Goal: Task Accomplishment & Management: Complete application form

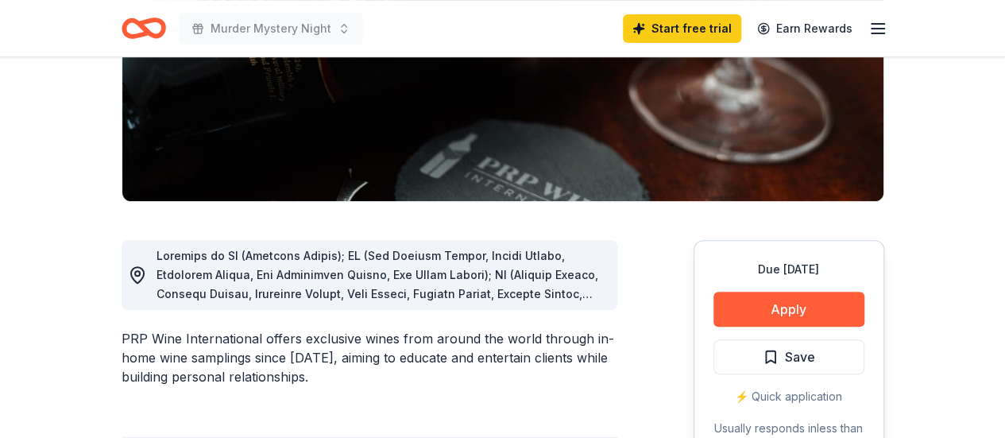
scroll to position [318, 0]
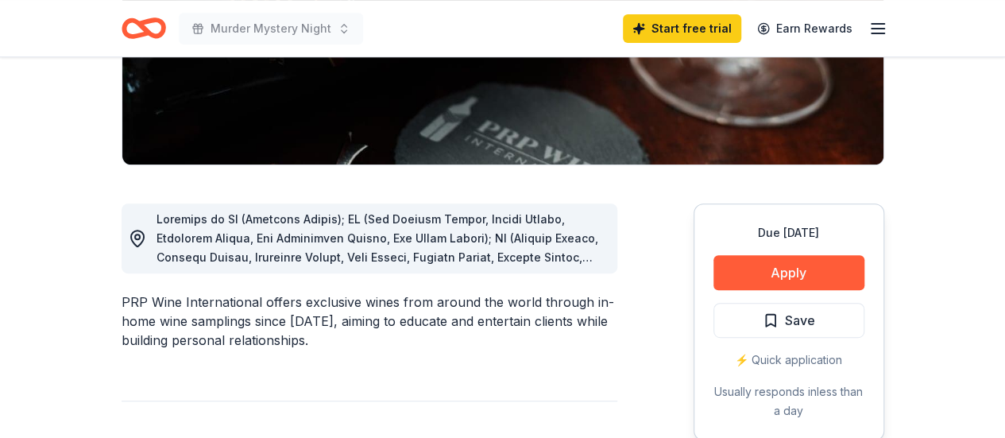
click at [559, 242] on span at bounding box center [380, 438] width 448 height 452
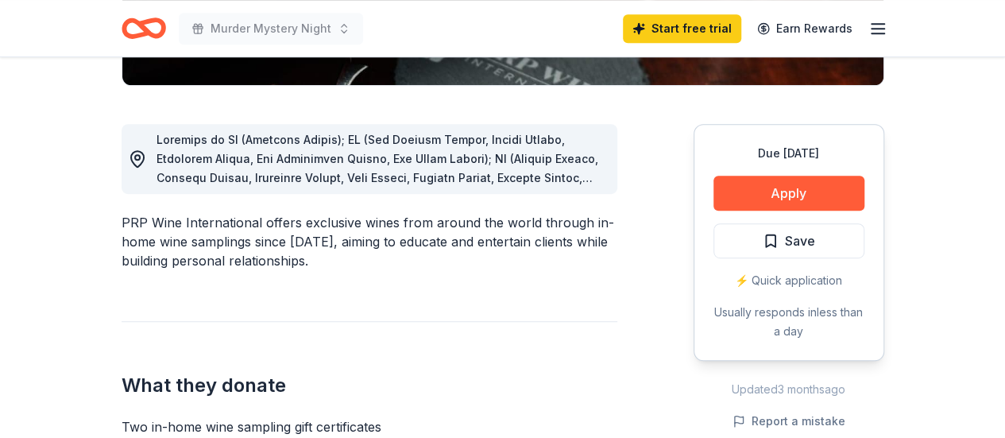
click at [592, 176] on div at bounding box center [380, 158] width 448 height 57
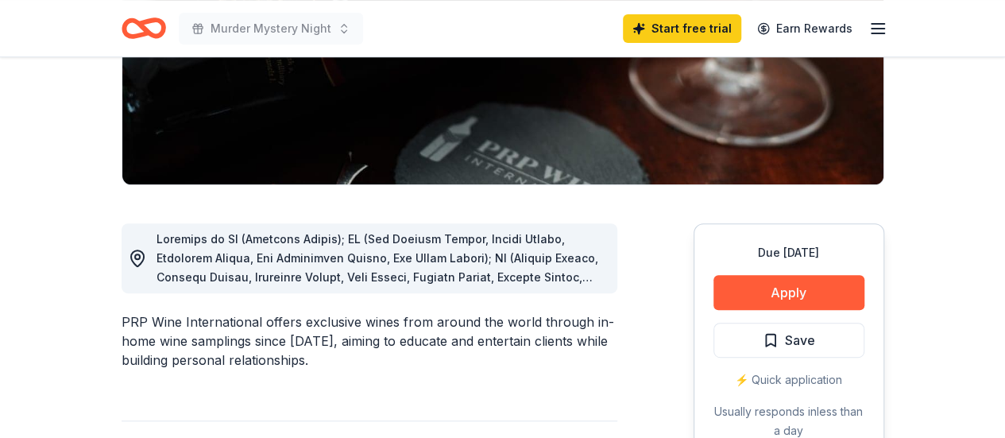
scroll to position [318, 0]
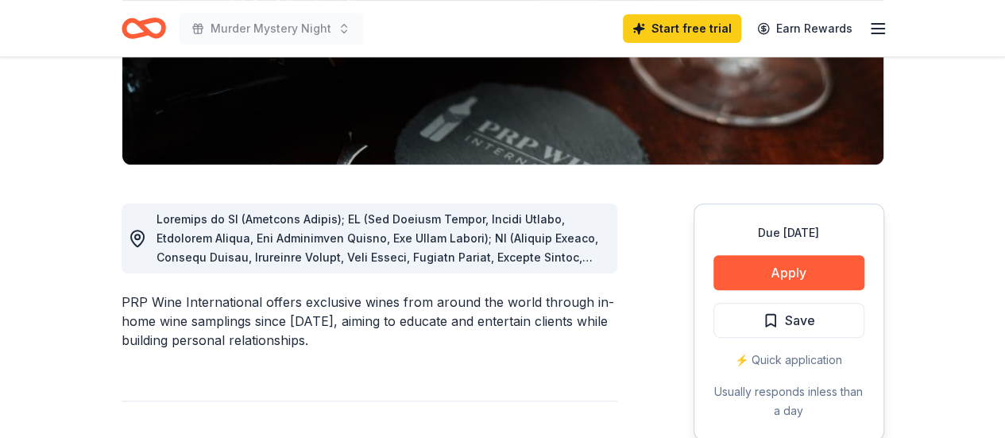
click at [133, 230] on icon at bounding box center [137, 238] width 19 height 19
click at [132, 233] on icon at bounding box center [137, 238] width 19 height 19
click at [535, 245] on div at bounding box center [380, 238] width 448 height 57
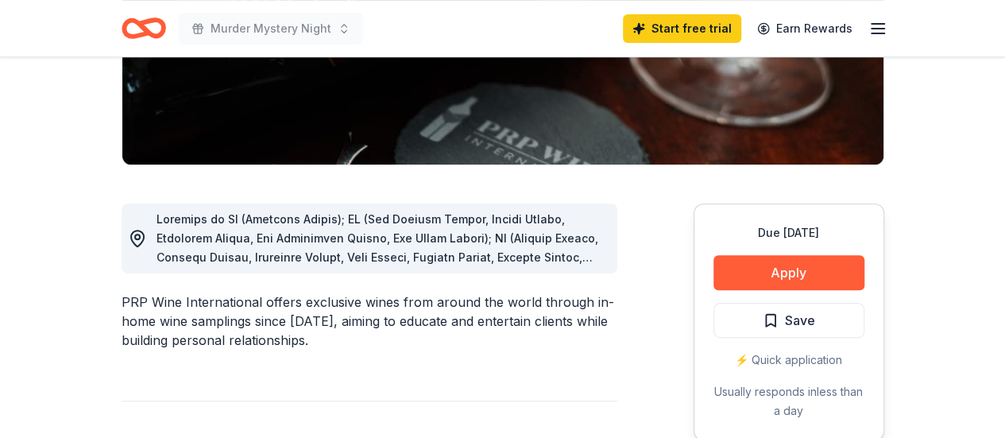
click at [562, 215] on div at bounding box center [380, 238] width 448 height 57
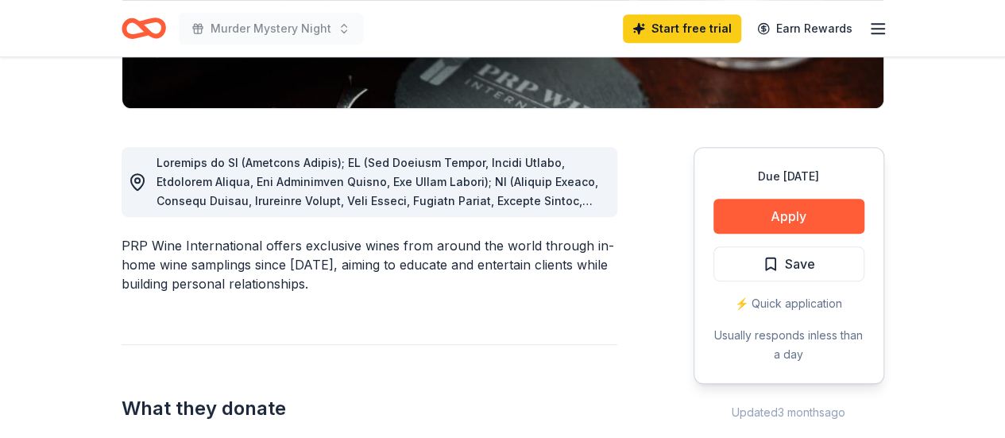
scroll to position [397, 0]
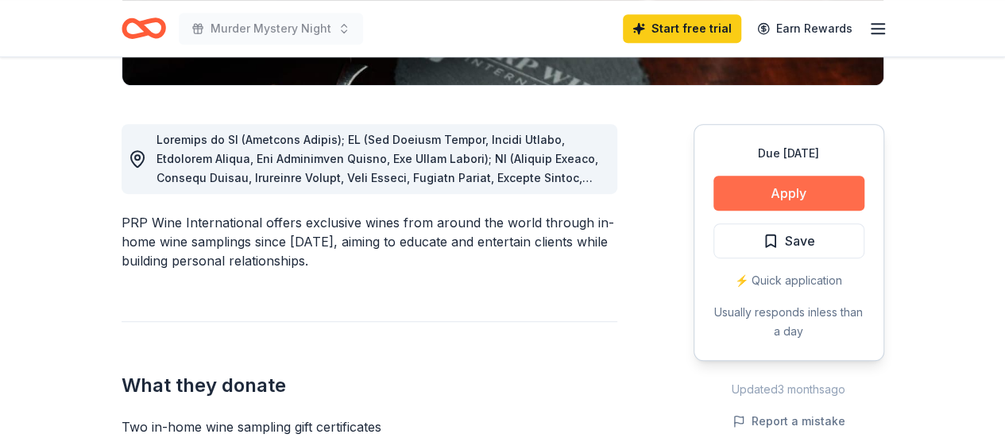
click at [776, 197] on button "Apply" at bounding box center [788, 193] width 151 height 35
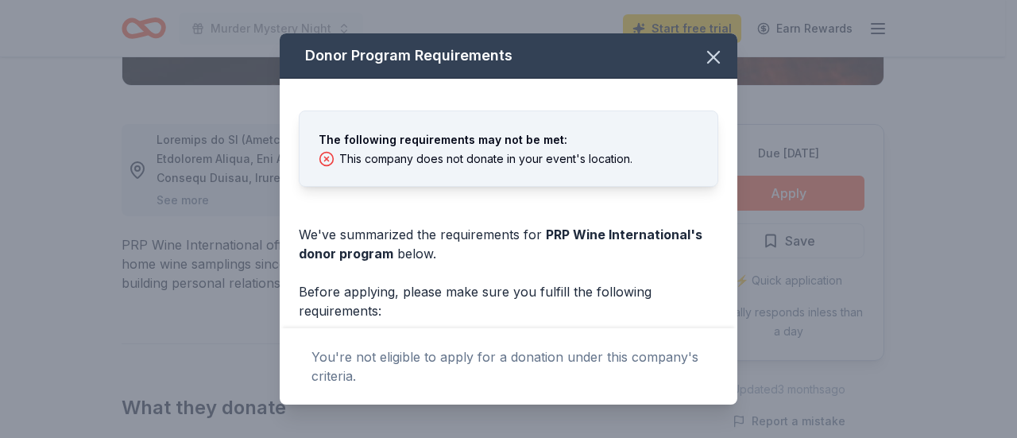
drag, startPoint x: 699, startPoint y: 60, endPoint x: 650, endPoint y: 69, distance: 49.4
click at [708, 58] on icon "button" at bounding box center [713, 57] width 11 height 11
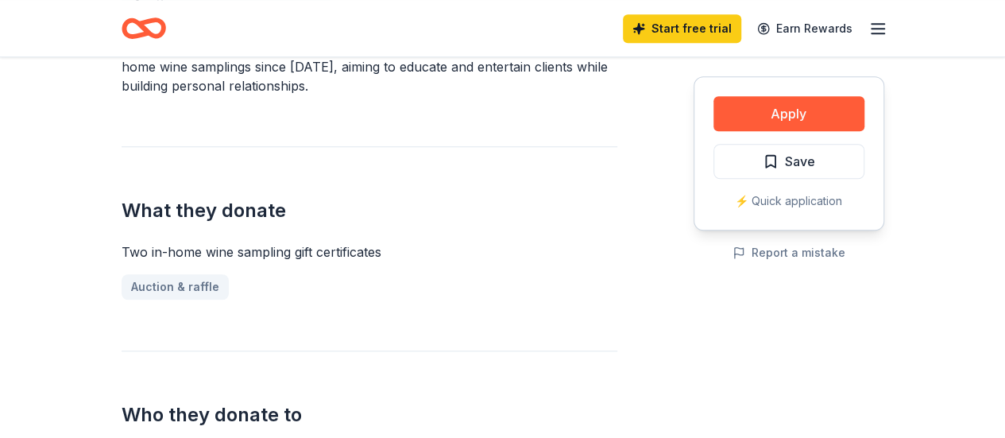
scroll to position [715, 0]
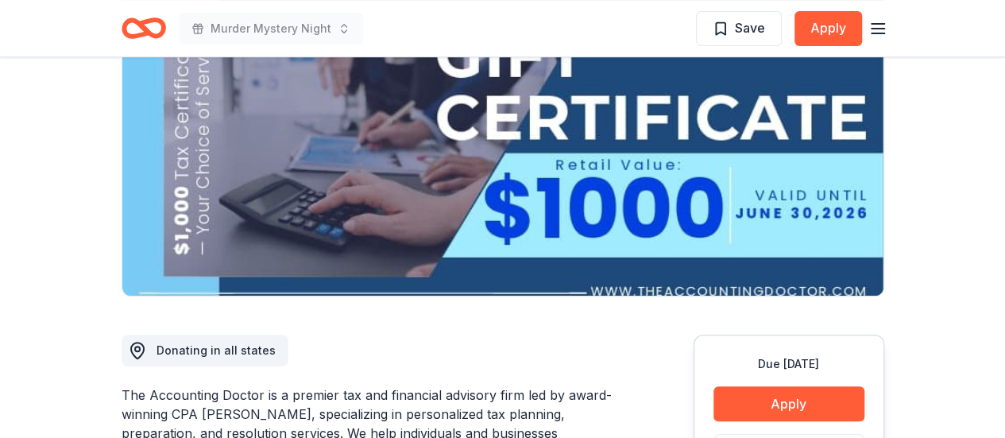
scroll to position [318, 0]
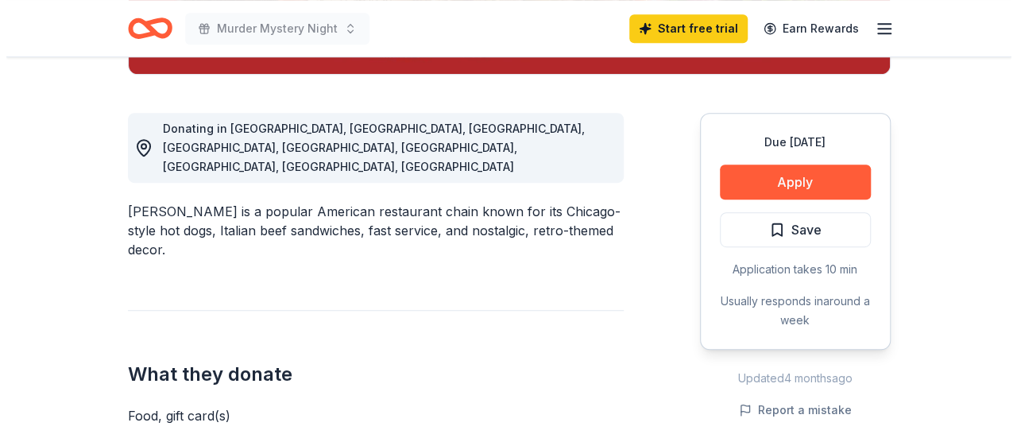
scroll to position [477, 0]
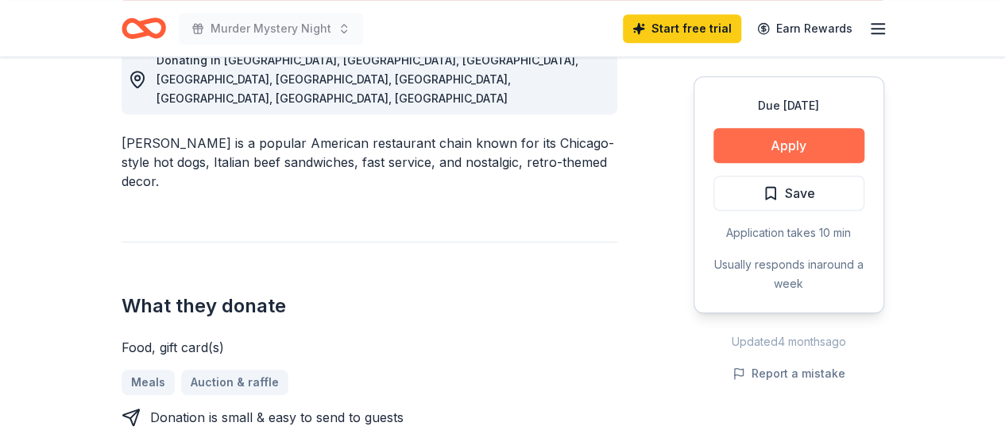
click at [801, 153] on button "Apply" at bounding box center [788, 145] width 151 height 35
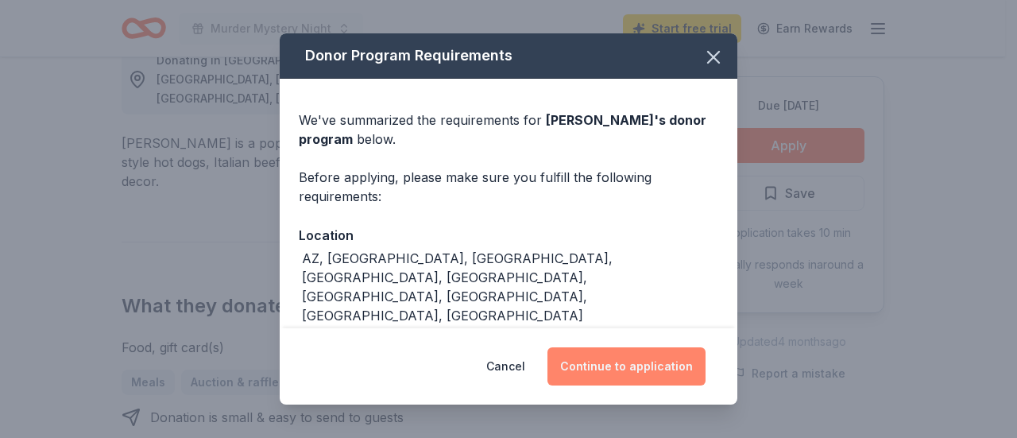
click at [612, 359] on button "Continue to application" at bounding box center [626, 366] width 158 height 38
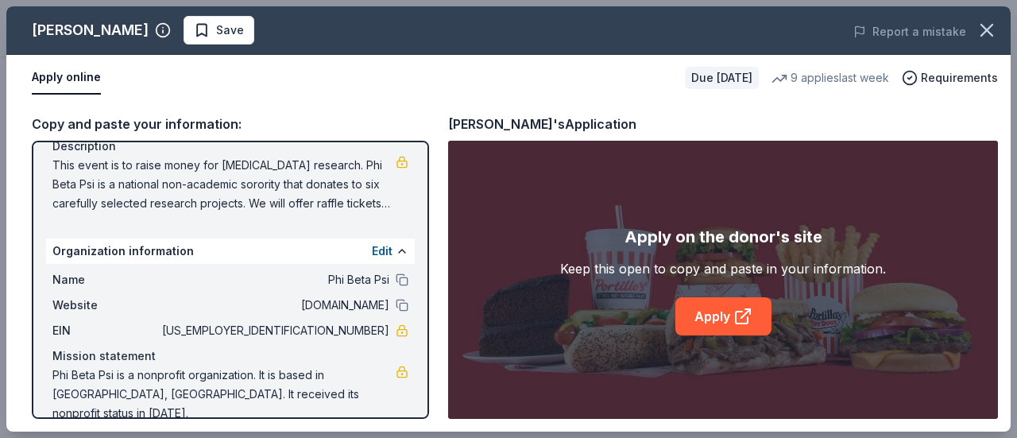
scroll to position [157, 0]
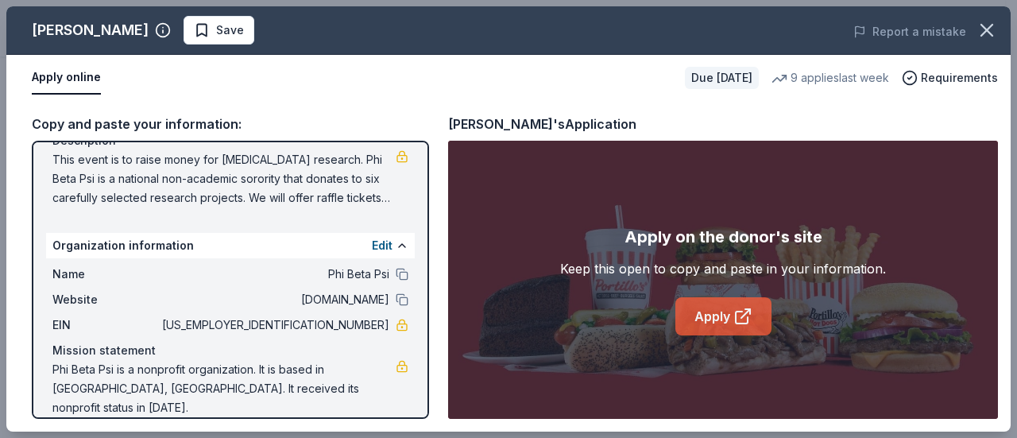
click at [708, 315] on link "Apply" at bounding box center [723, 316] width 96 height 38
click at [704, 307] on link "Apply" at bounding box center [723, 316] width 96 height 38
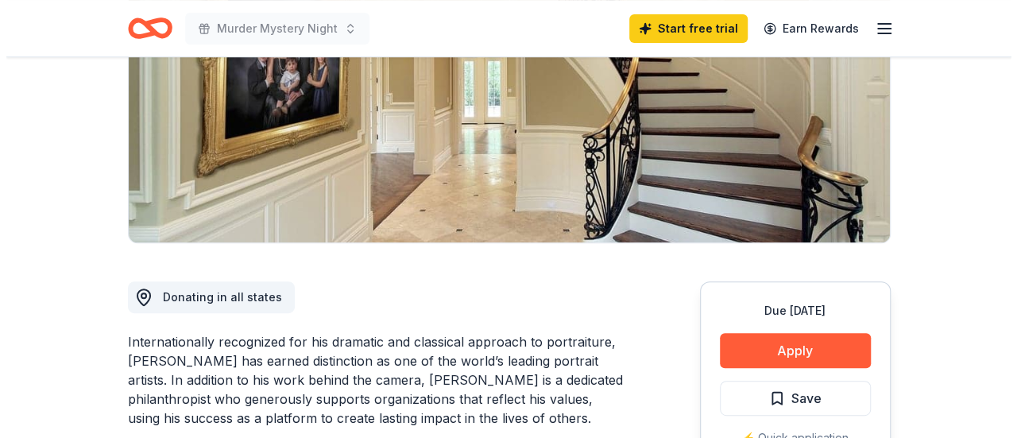
scroll to position [238, 0]
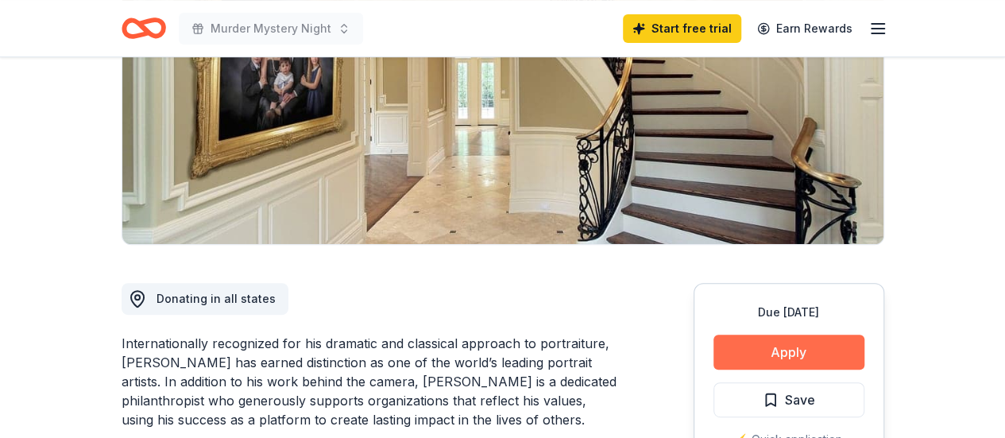
click at [829, 344] on button "Apply" at bounding box center [788, 351] width 151 height 35
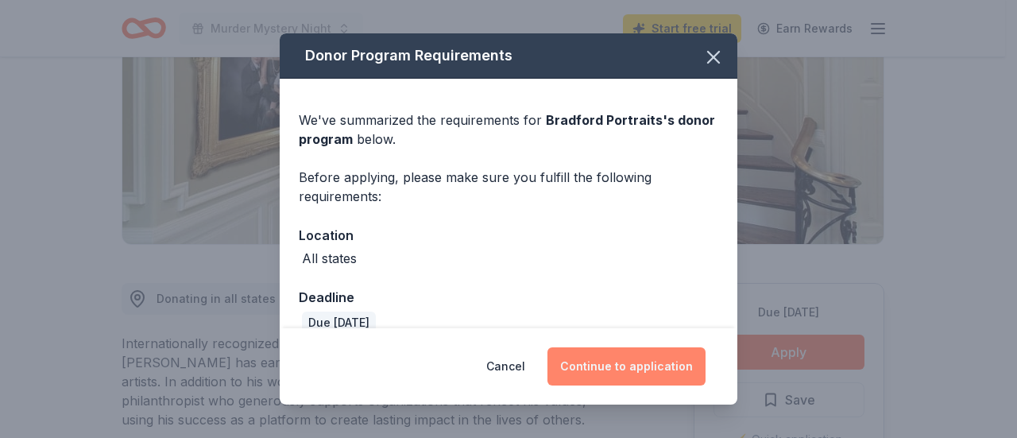
click at [627, 367] on button "Continue to application" at bounding box center [626, 366] width 158 height 38
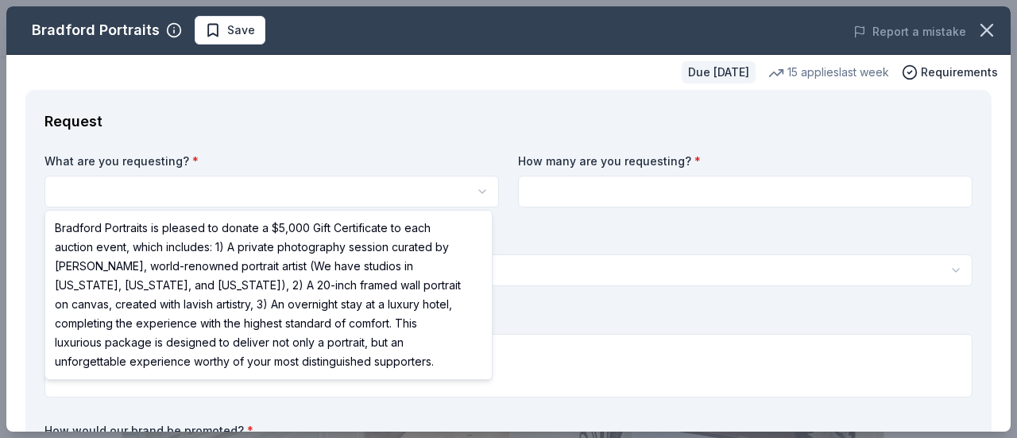
click at [106, 190] on html "Murder Mystery Night Save Apply Due in 111 days Share Bradford Portraits New 15…" at bounding box center [508, 219] width 1017 height 438
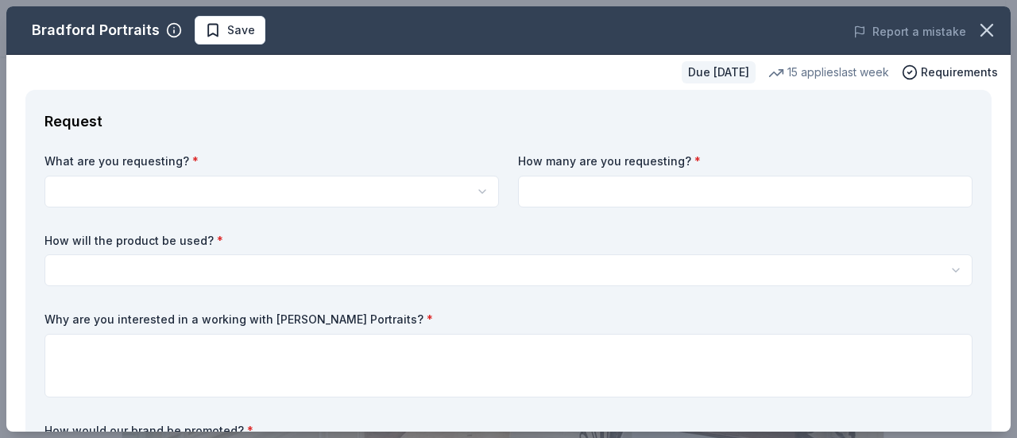
click at [170, 177] on html "Murder Mystery Night Save Apply Due in 111 days Share Bradford Portraits New 15…" at bounding box center [508, 219] width 1017 height 438
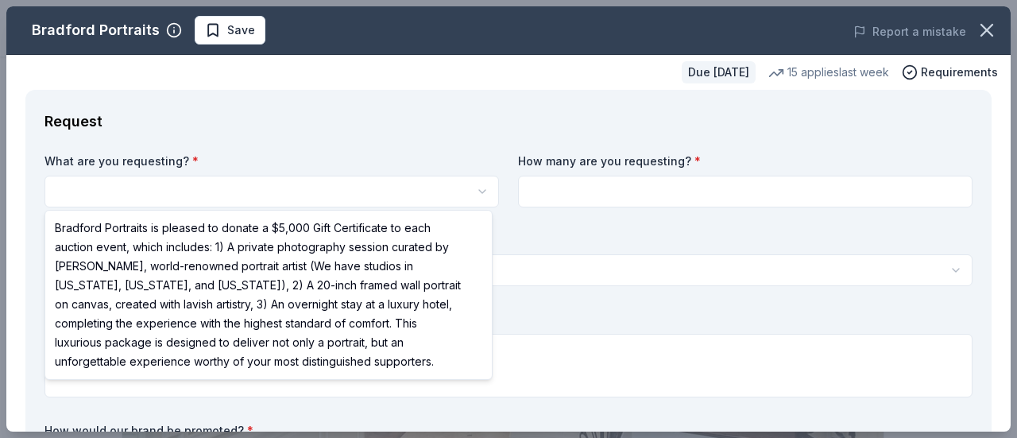
select select "Bradford Portraits is pleased to donate a $5,000 Gift Certificate to each aucti…"
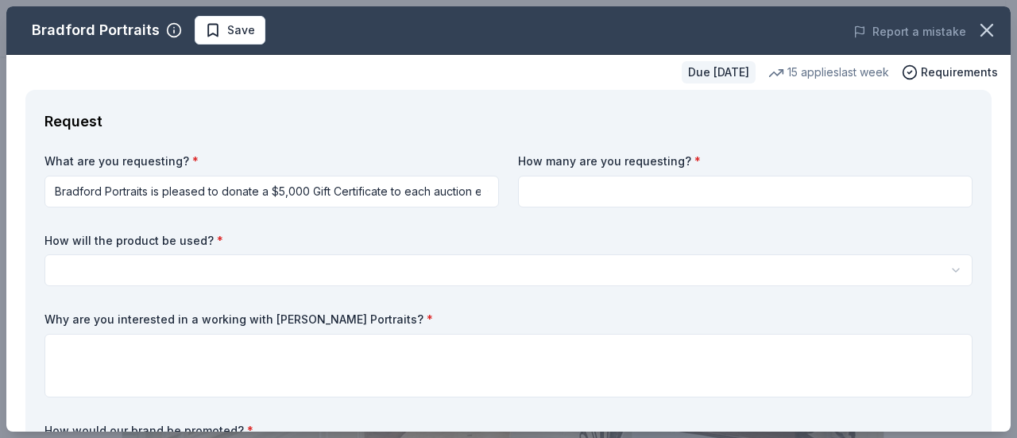
click at [605, 196] on input at bounding box center [745, 192] width 454 height 32
type input "1"
click at [187, 279] on html "Murder Mystery Night Save Apply Due in 111 days Share Bradford Portraits New 15…" at bounding box center [508, 219] width 1017 height 438
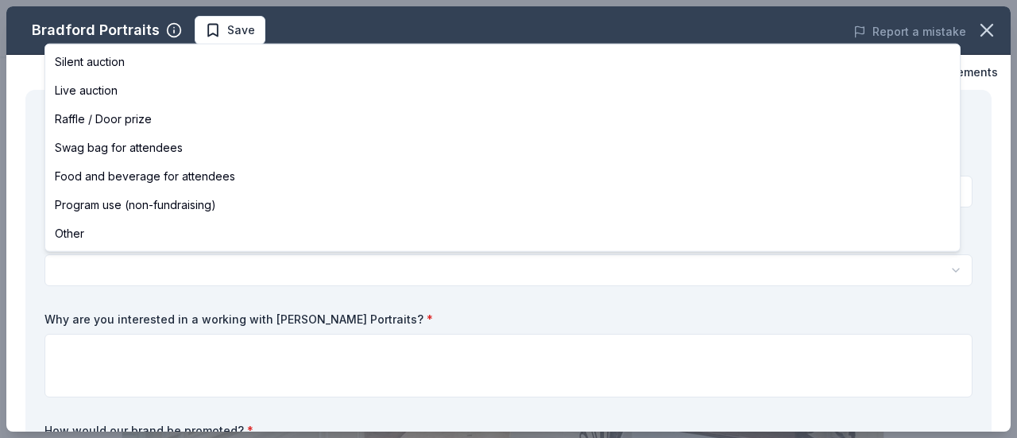
select select "raffleDoorPrize"
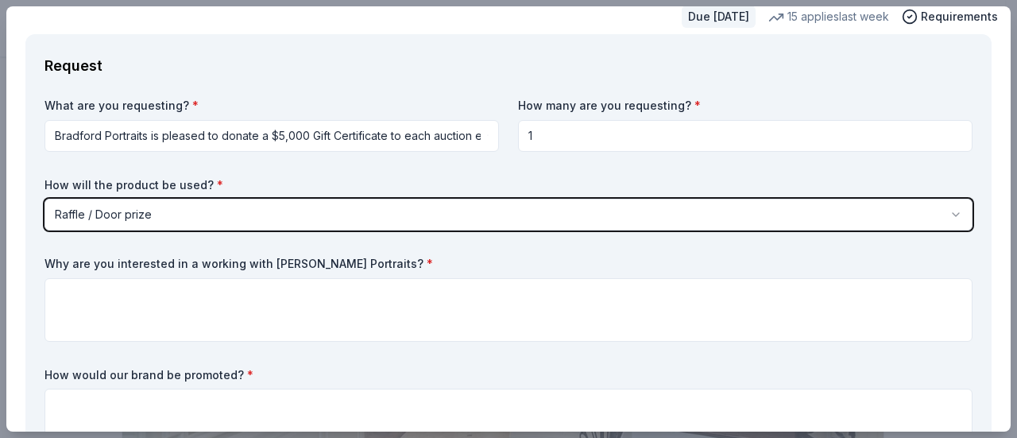
scroll to position [79, 0]
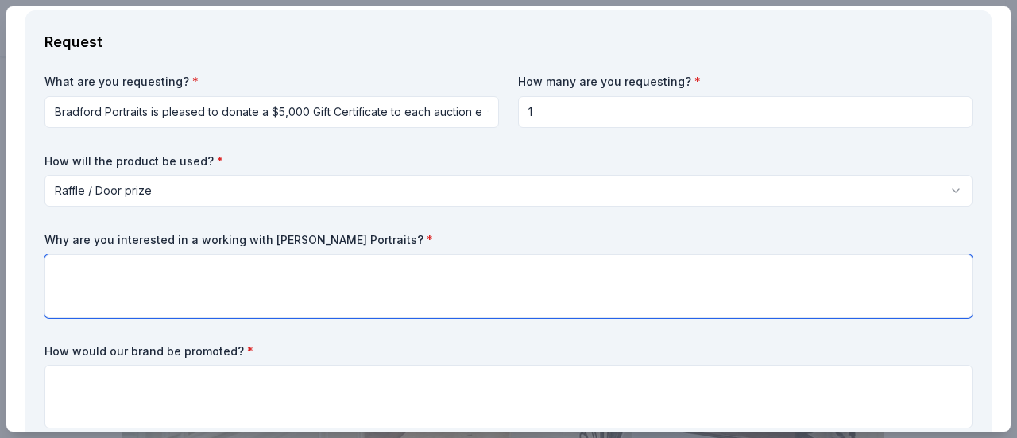
click at [156, 280] on textarea at bounding box center [508, 286] width 928 height 64
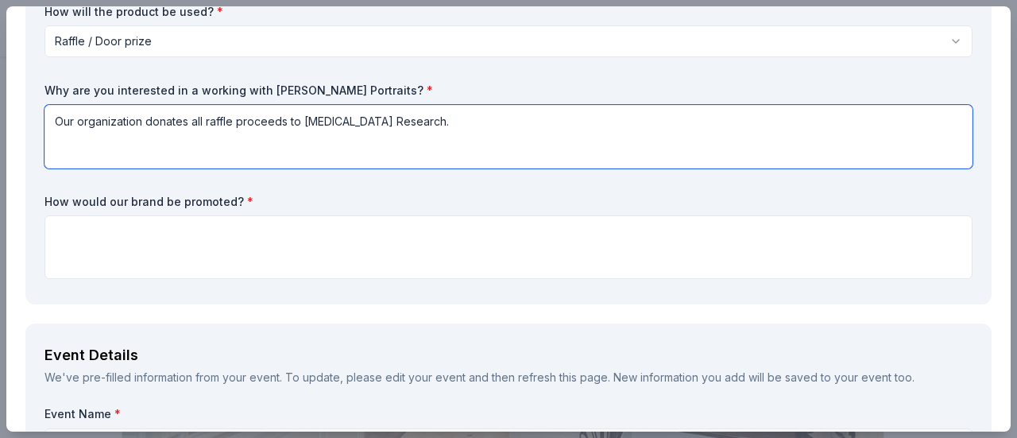
scroll to position [238, 0]
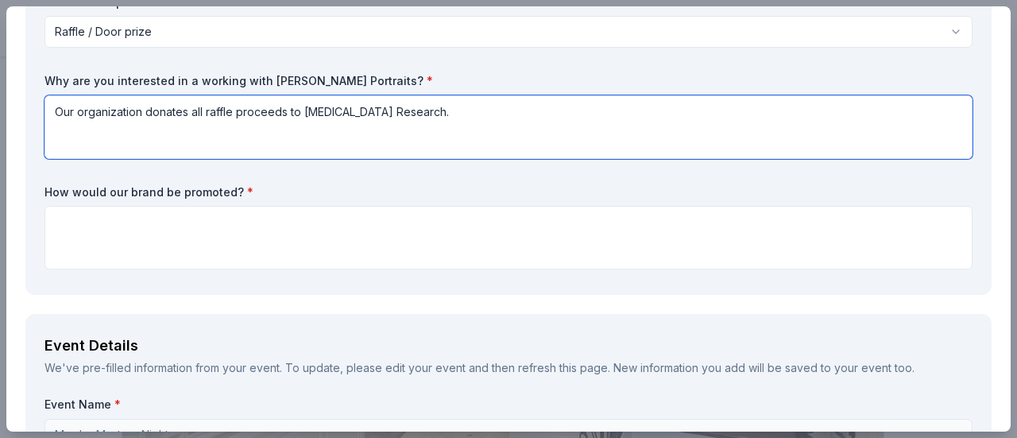
type textarea "Our organization donates all raffle proceeds to Cancer Research."
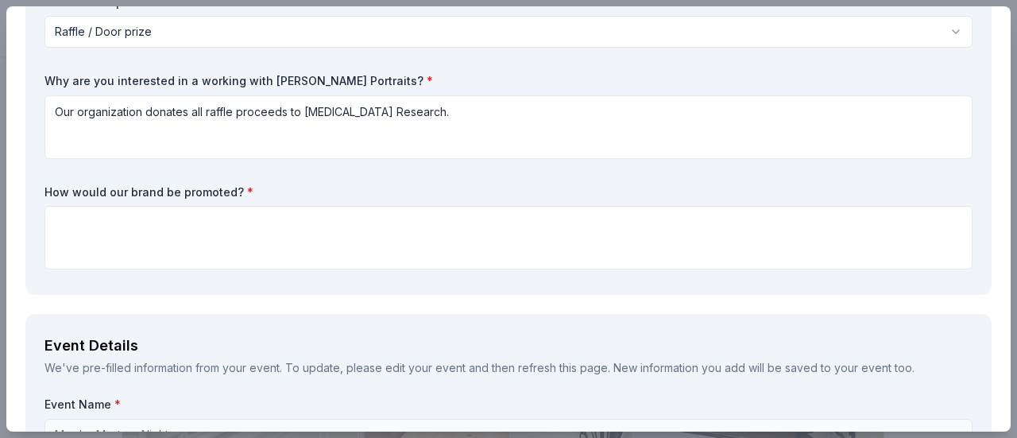
click at [147, 185] on label "How would our brand be promoted? *" at bounding box center [508, 192] width 928 height 16
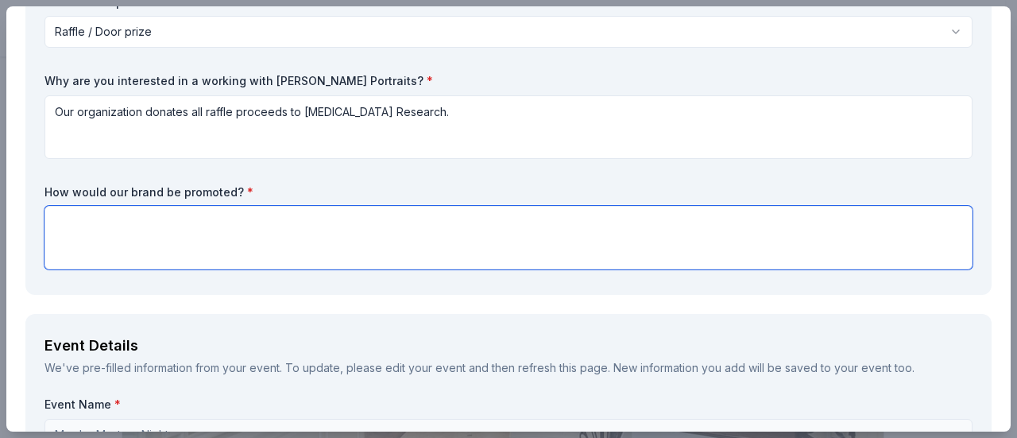
click at [159, 241] on textarea at bounding box center [508, 238] width 928 height 64
type textarea "W"
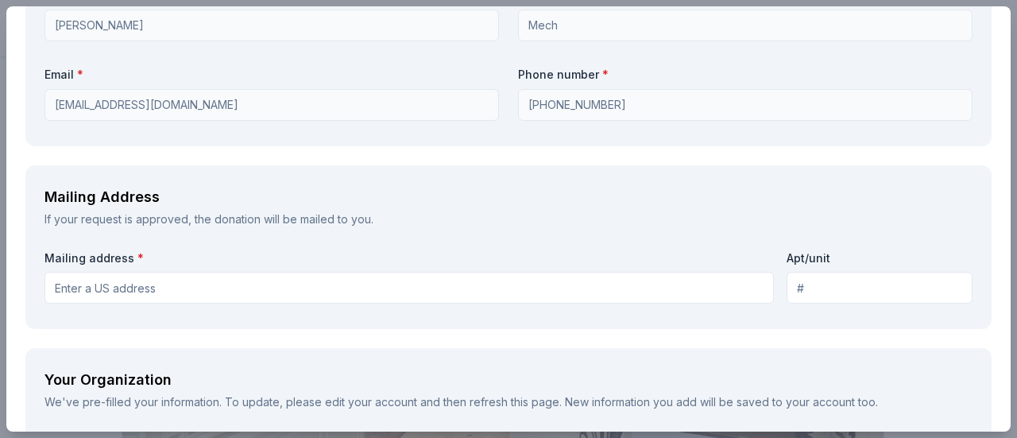
scroll to position [1204, 0]
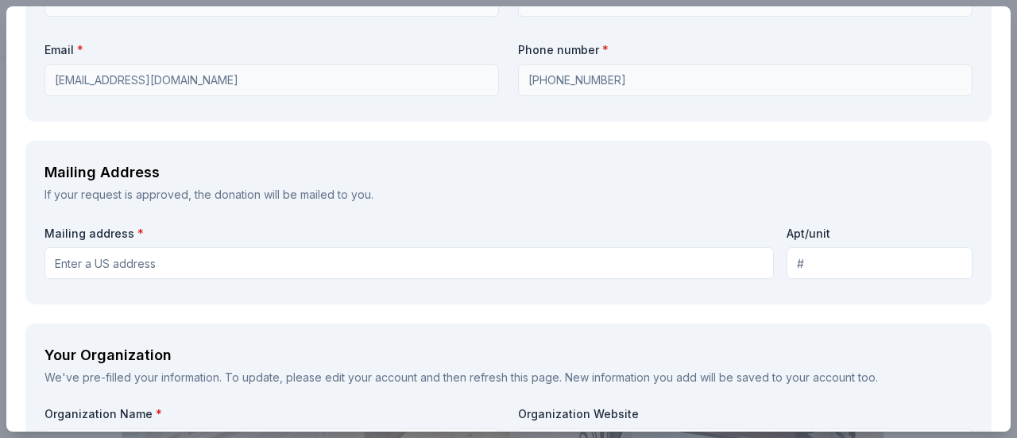
type textarea "We will create a poster including Bradford Portraits and the information."
click at [172, 263] on input "Mailing address *" at bounding box center [408, 263] width 729 height 32
type input "413 Via Veneto"
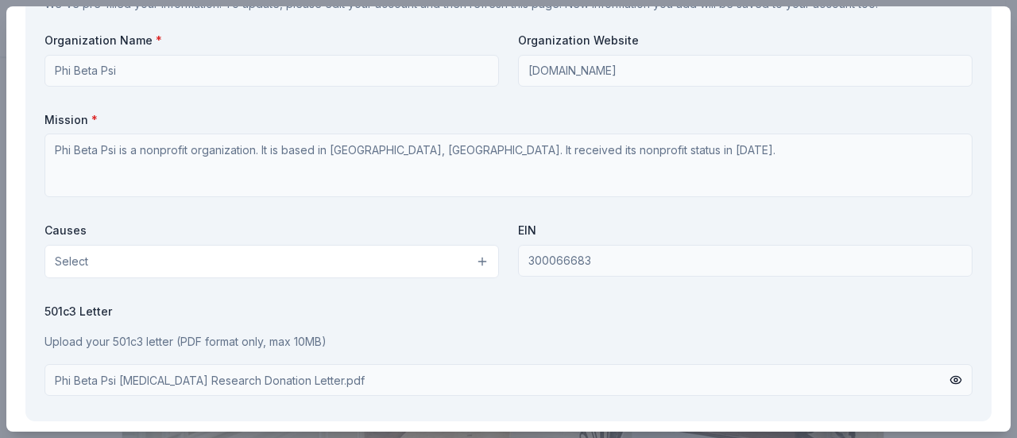
scroll to position [1601, 0]
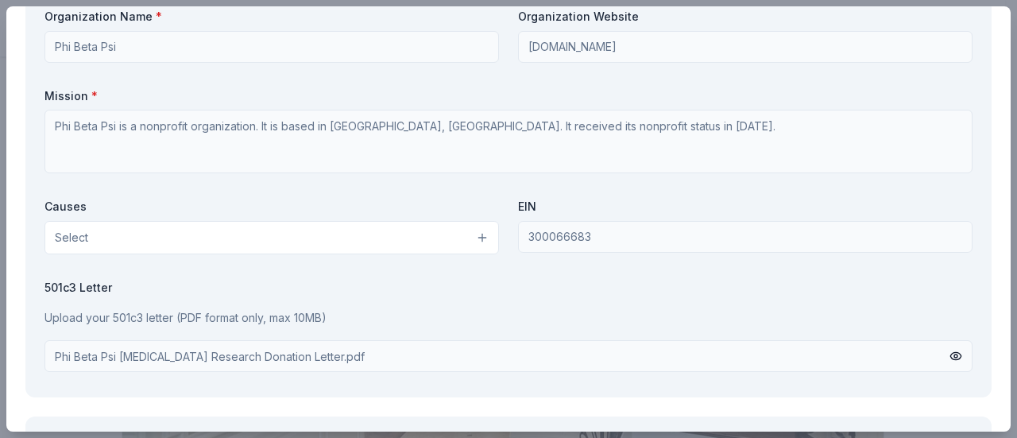
click at [470, 241] on button "Select" at bounding box center [271, 237] width 454 height 33
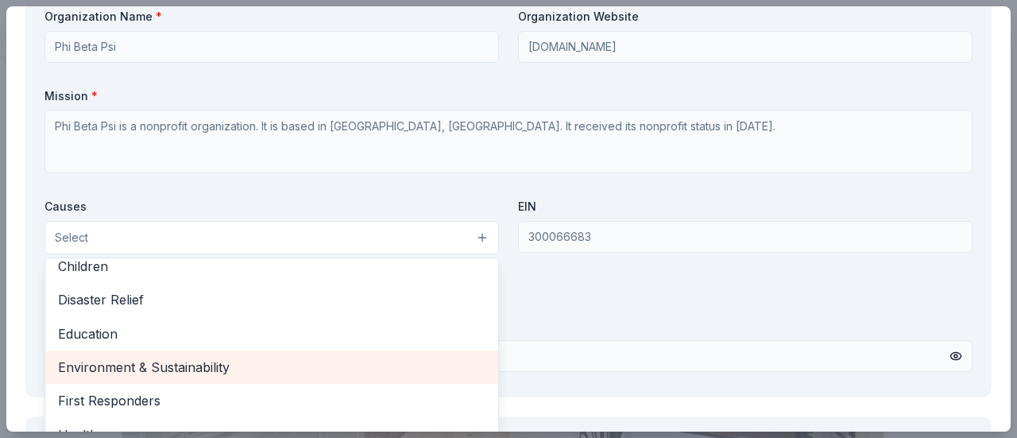
scroll to position [159, 0]
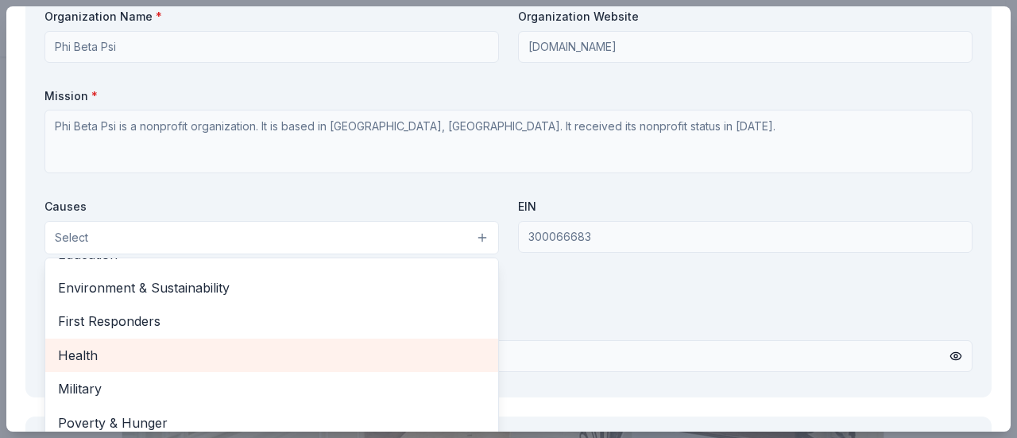
click at [155, 346] on span "Health" at bounding box center [271, 355] width 427 height 21
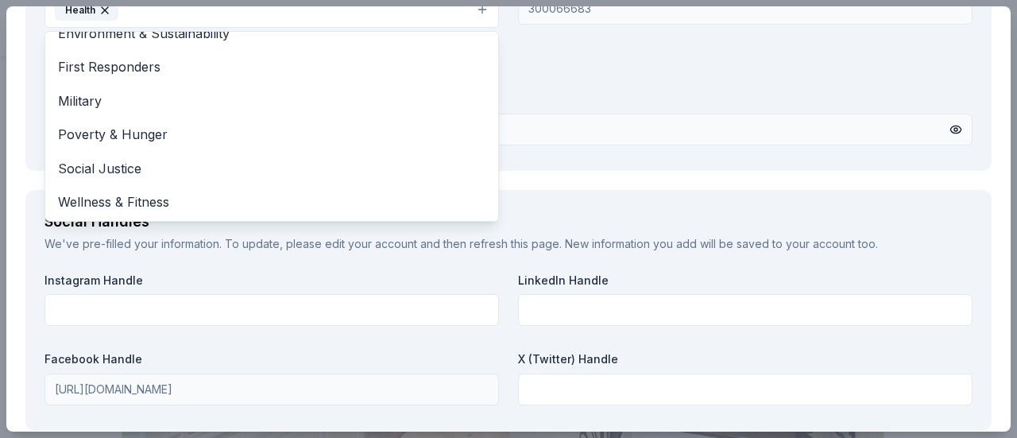
scroll to position [1919, 0]
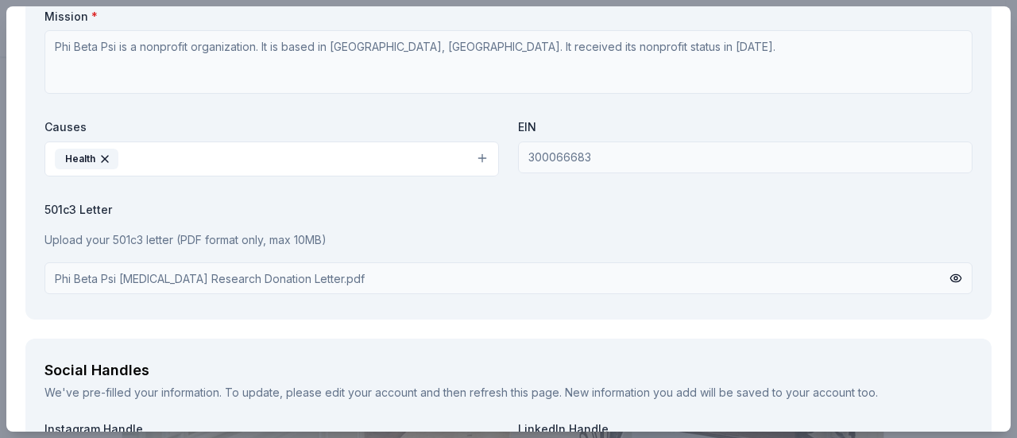
scroll to position [1697, 0]
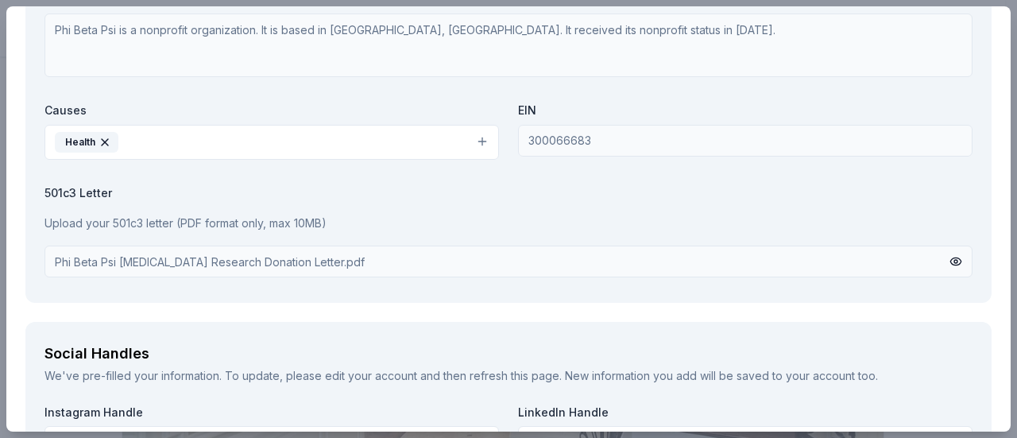
click at [218, 261] on div "Phi Beta Psi Cancer Research Donation Letter.pdf" at bounding box center [210, 261] width 310 height 17
click at [949, 259] on button at bounding box center [955, 261] width 13 height 17
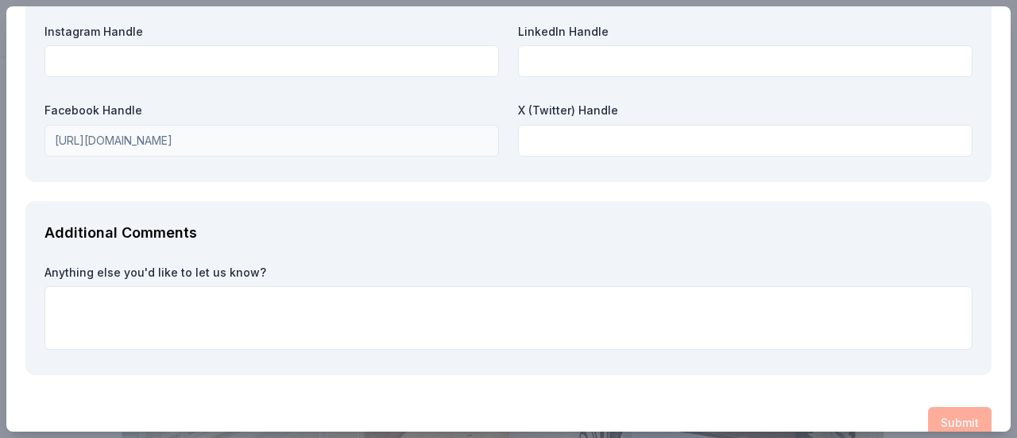
scroll to position [2101, 0]
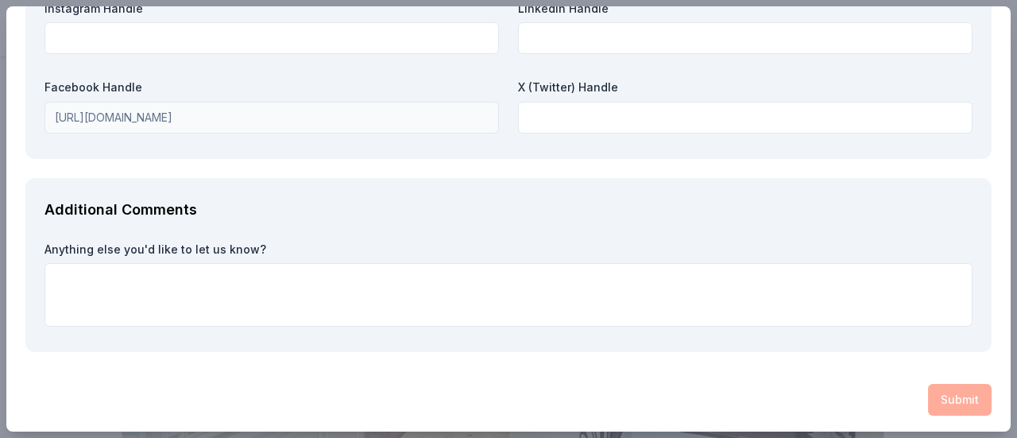
click at [956, 398] on div "Submit" at bounding box center [508, 400] width 966 height 32
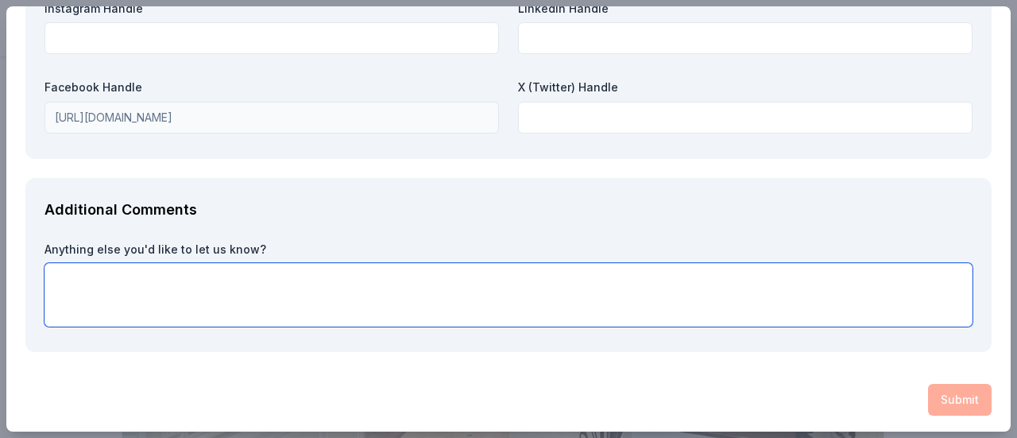
click at [237, 299] on textarea at bounding box center [508, 295] width 928 height 64
type textarea "Thank you."
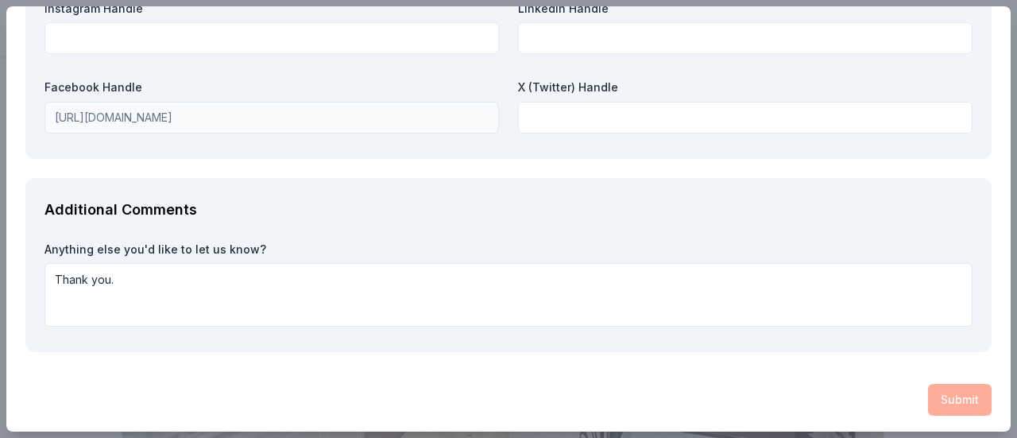
click at [959, 407] on div "Submit" at bounding box center [508, 400] width 966 height 32
drag, startPoint x: 408, startPoint y: 245, endPoint x: 449, endPoint y: 311, distance: 77.4
click at [409, 245] on label "Anything else you'd like to let us know?" at bounding box center [508, 249] width 928 height 16
click at [926, 400] on div "Submit" at bounding box center [508, 400] width 966 height 32
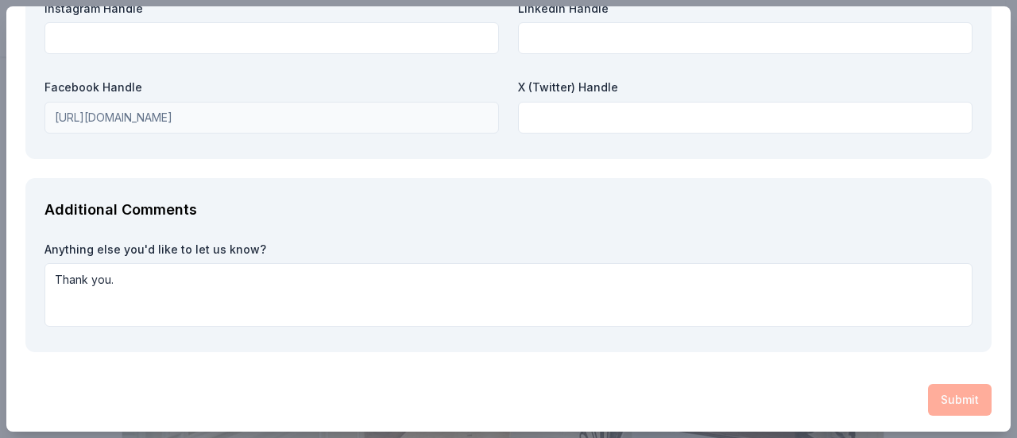
click at [926, 401] on div "Submit" at bounding box center [508, 400] width 966 height 32
click at [918, 393] on div "Submit" at bounding box center [508, 400] width 966 height 32
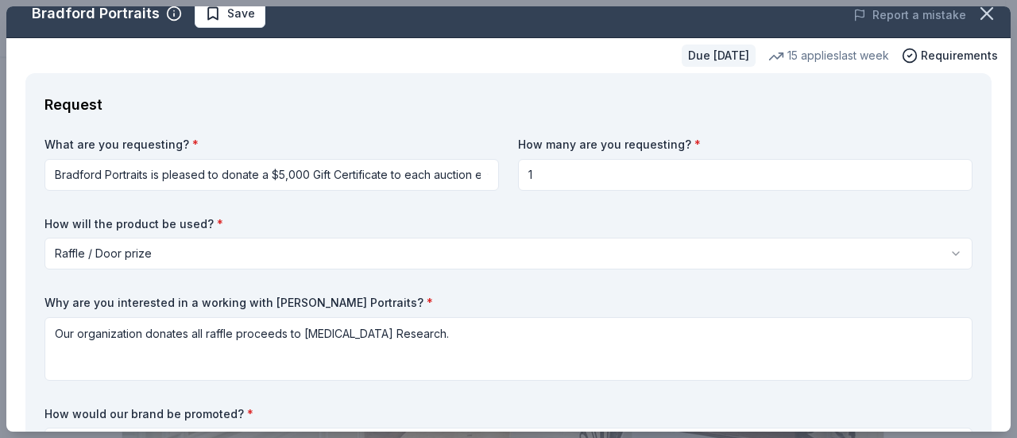
scroll to position [0, 0]
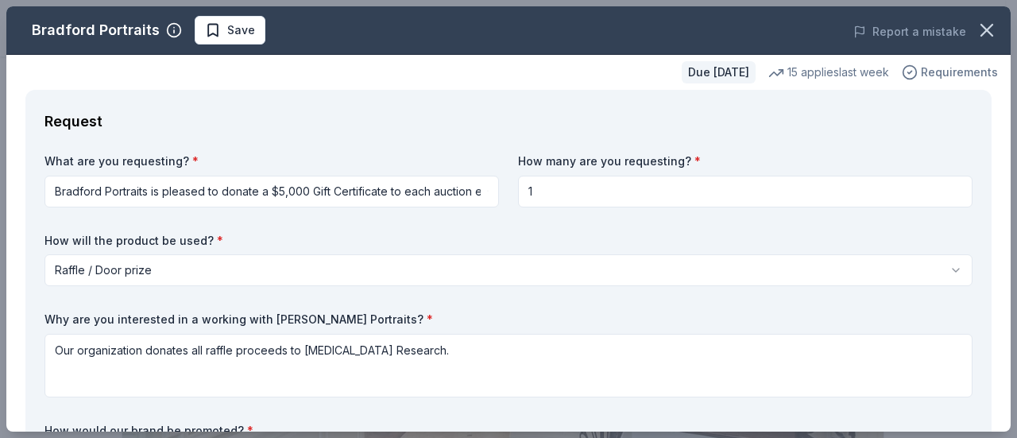
click at [922, 72] on span "Requirements" at bounding box center [958, 72] width 77 height 19
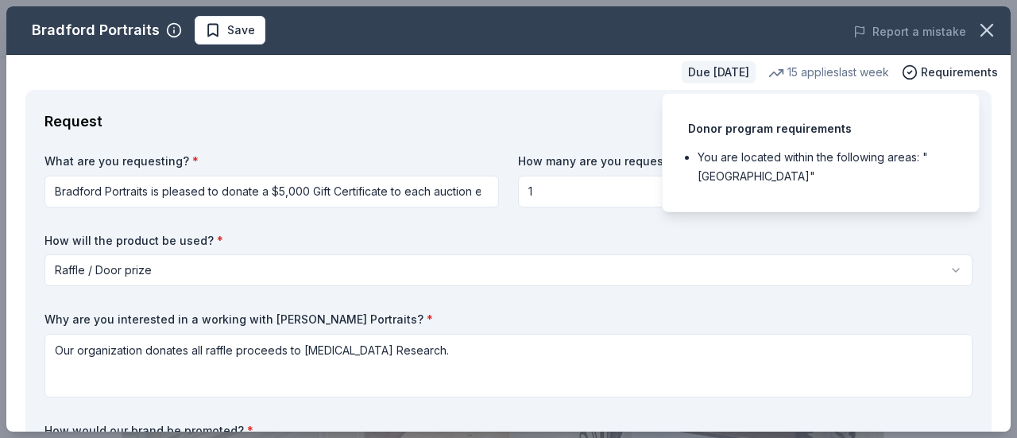
click at [708, 163] on li "You are located within the following areas: "USA"" at bounding box center [825, 167] width 256 height 38
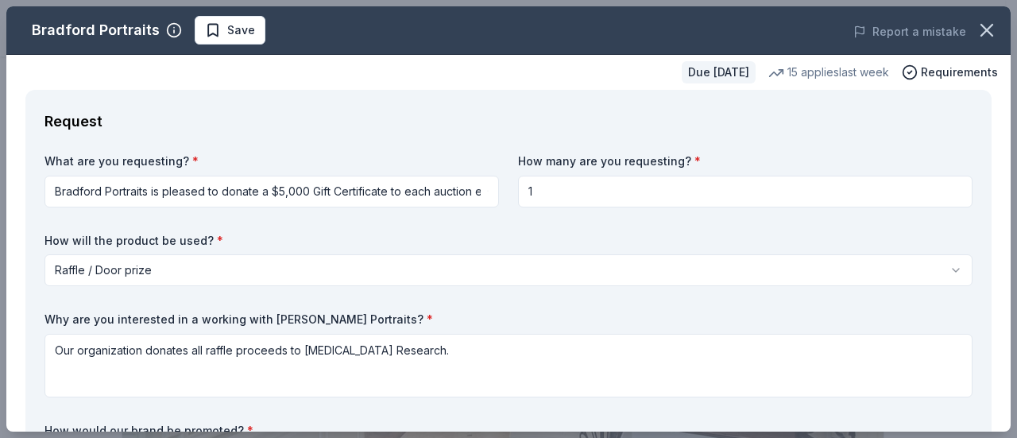
click at [553, 122] on div "Request" at bounding box center [508, 121] width 928 height 25
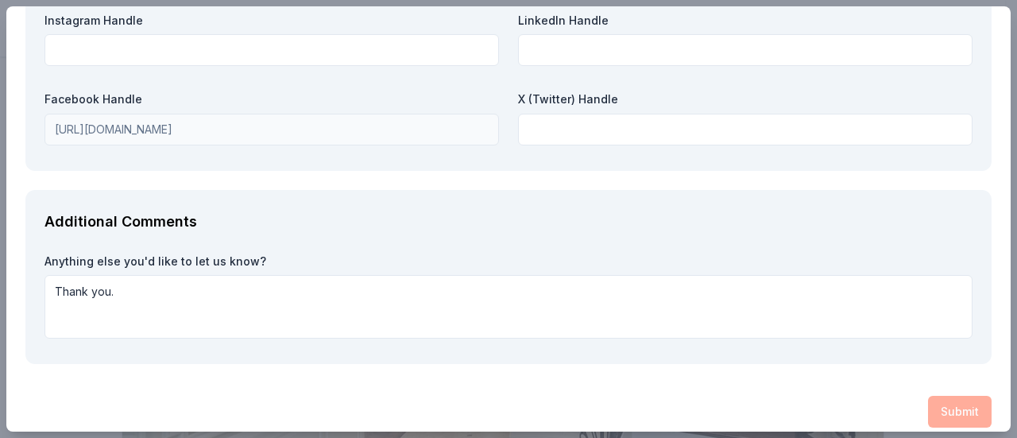
scroll to position [2101, 0]
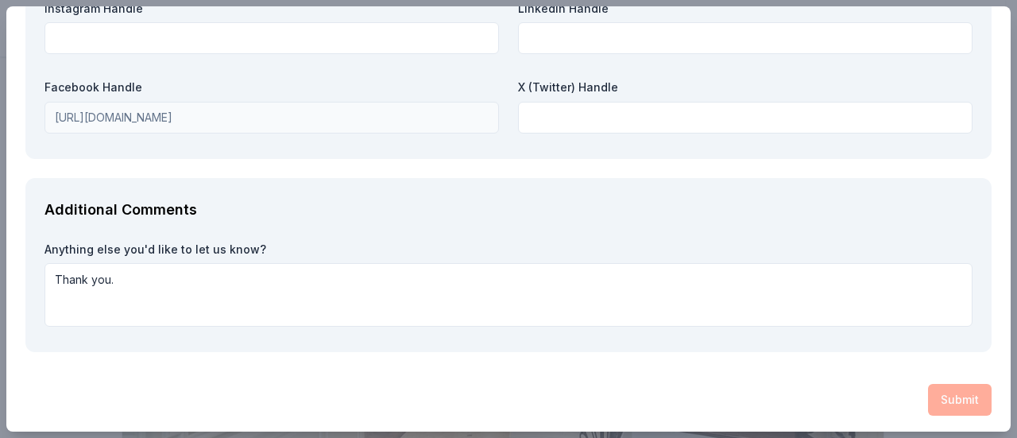
click at [951, 395] on div "Submit" at bounding box center [508, 400] width 966 height 32
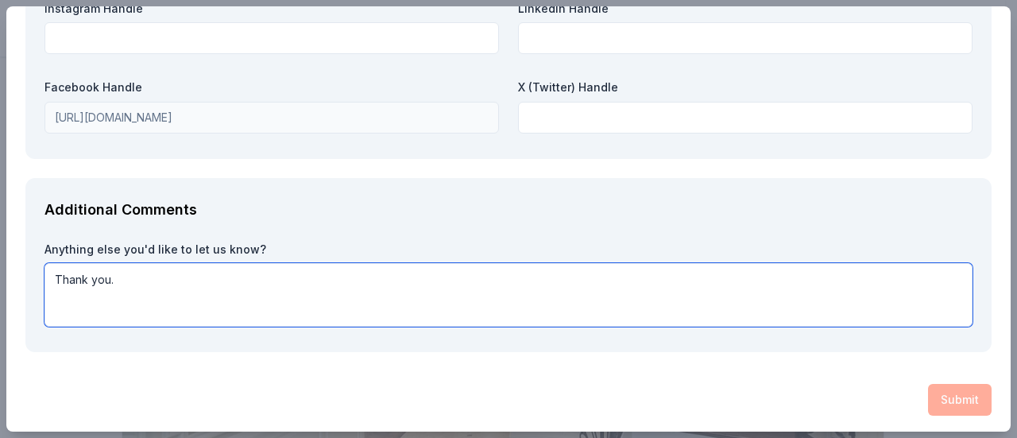
click at [396, 295] on textarea "Thank you." at bounding box center [508, 295] width 928 height 64
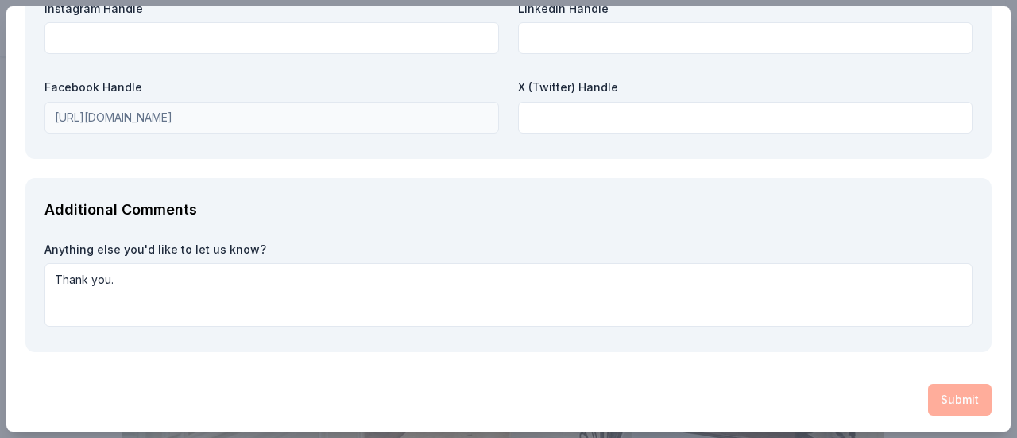
click at [952, 393] on div "Submit" at bounding box center [508, 400] width 966 height 32
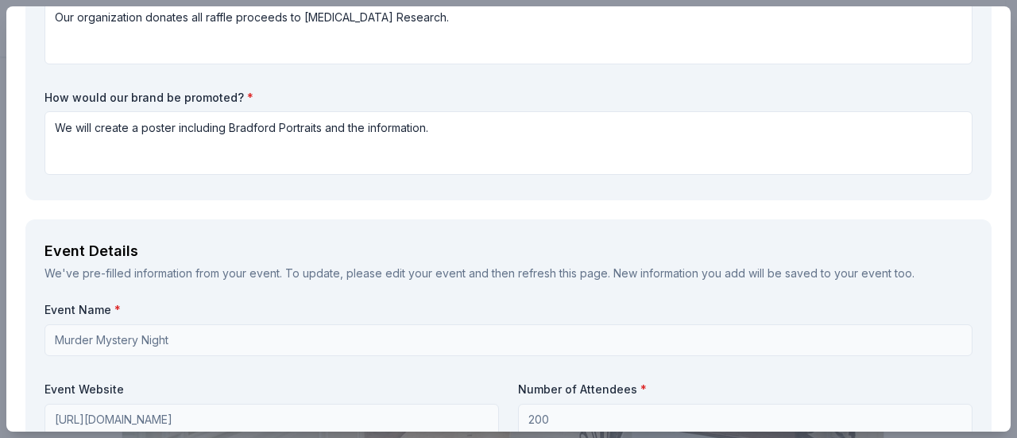
scroll to position [0, 0]
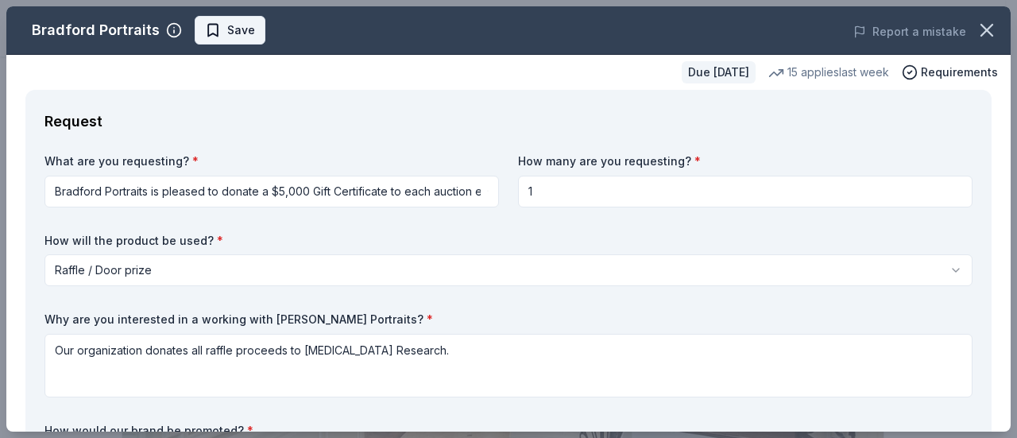
click at [237, 31] on span "Save" at bounding box center [241, 30] width 28 height 19
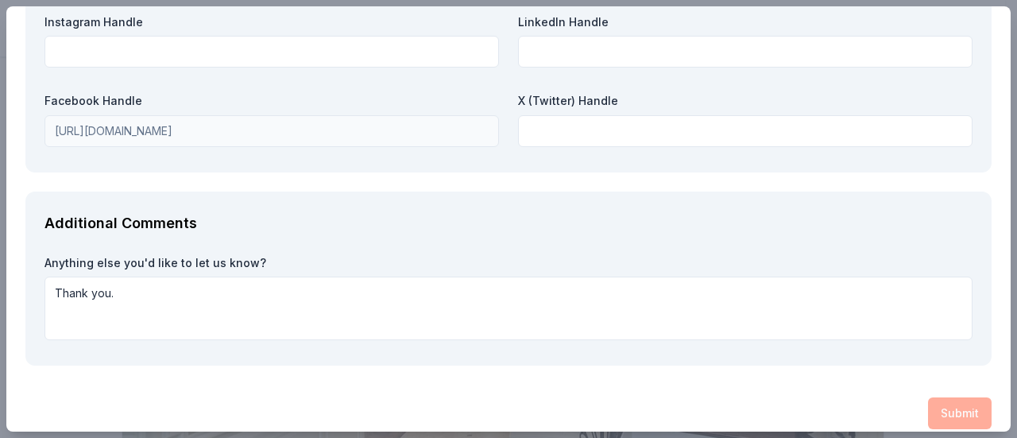
scroll to position [2101, 0]
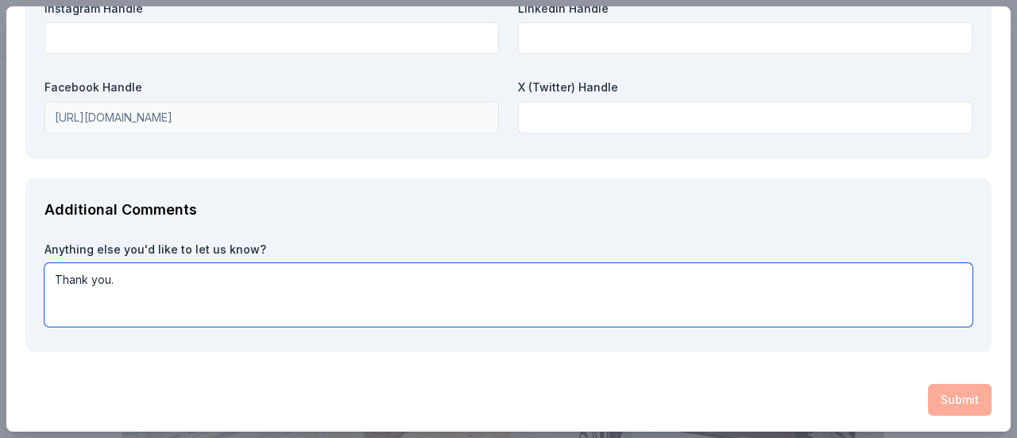
click at [87, 264] on textarea "Thank you." at bounding box center [508, 295] width 928 height 64
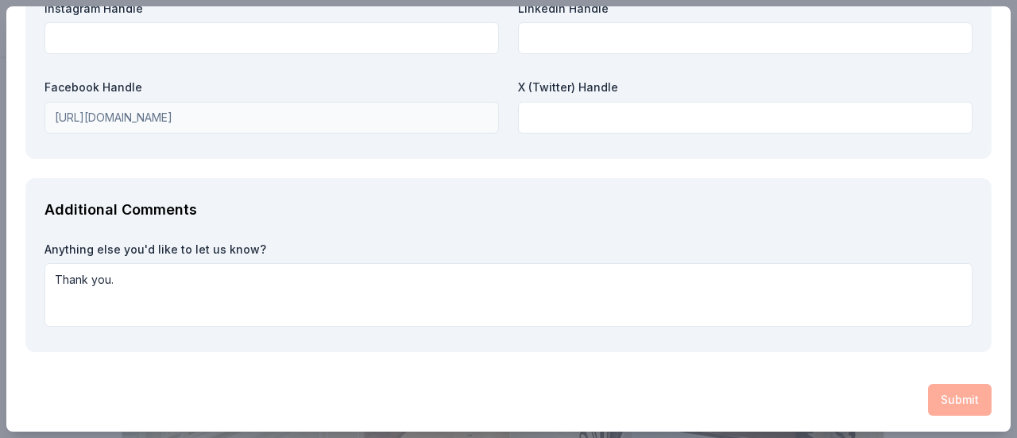
click at [947, 393] on div "Submit" at bounding box center [508, 400] width 966 height 32
click at [944, 393] on div "Submit" at bounding box center [508, 400] width 966 height 32
click at [940, 393] on div "Submit" at bounding box center [508, 400] width 966 height 32
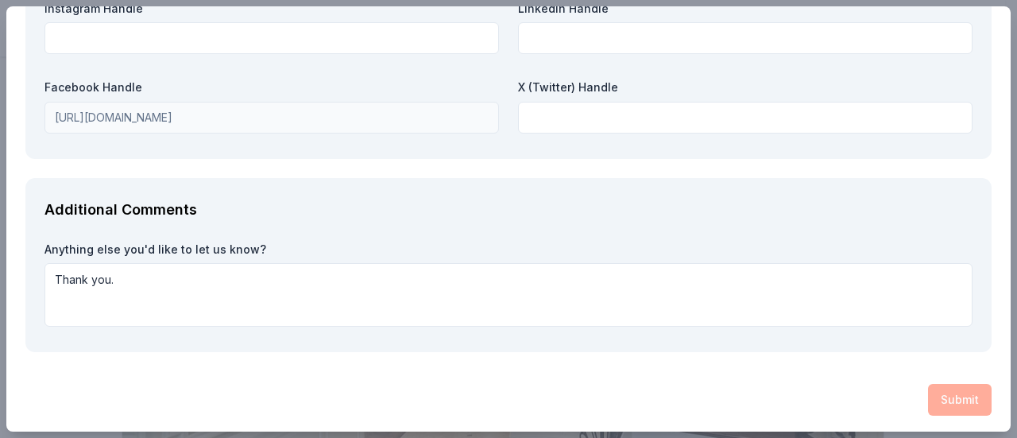
click at [940, 393] on div "Submit" at bounding box center [508, 400] width 966 height 32
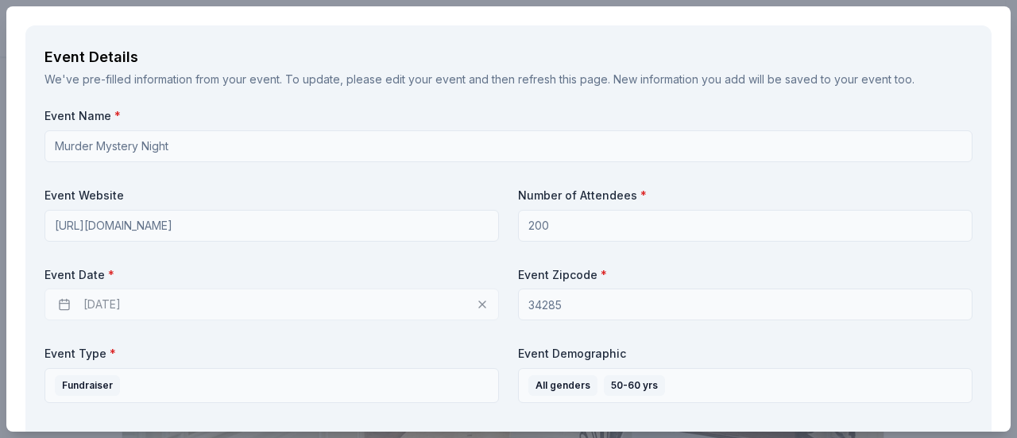
scroll to position [115, 0]
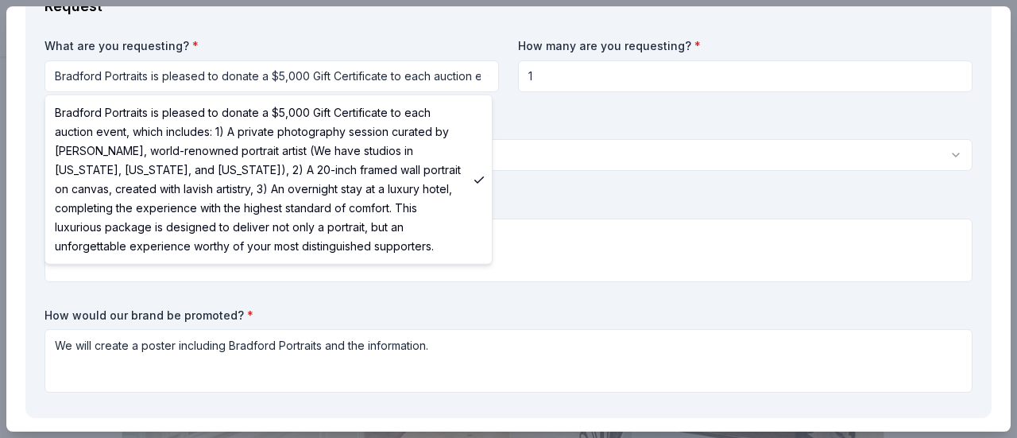
click at [461, 63] on html "Murder Mystery Night Saved Apply Due in 111 days Share Bradford Portraits New 1…" at bounding box center [508, 219] width 1017 height 438
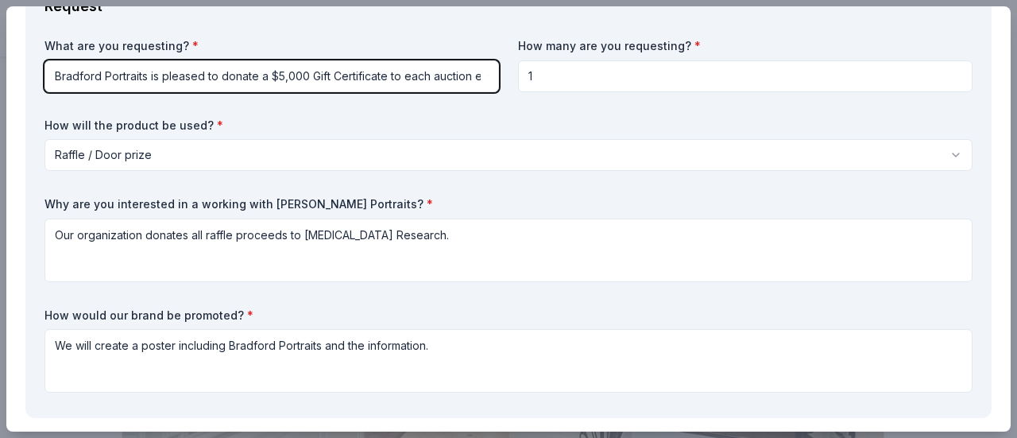
click at [310, 373] on html "Murder Mystery Night Saved Apply Due in 111 days Share Bradford Portraits New 1…" at bounding box center [508, 219] width 1017 height 438
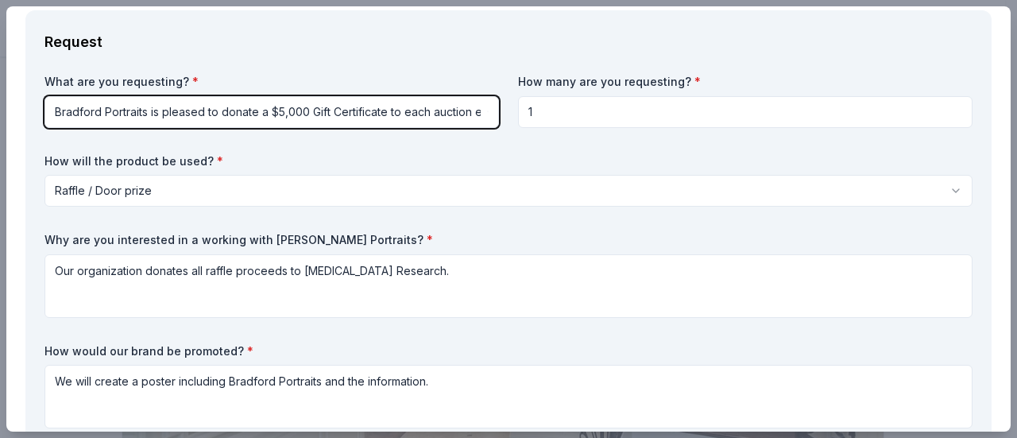
scroll to position [0, 0]
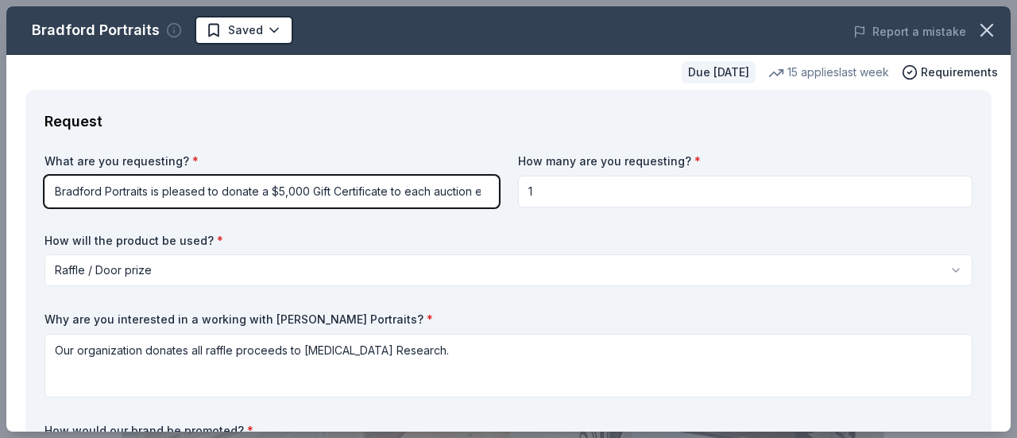
click at [168, 25] on icon "button" at bounding box center [174, 30] width 16 height 16
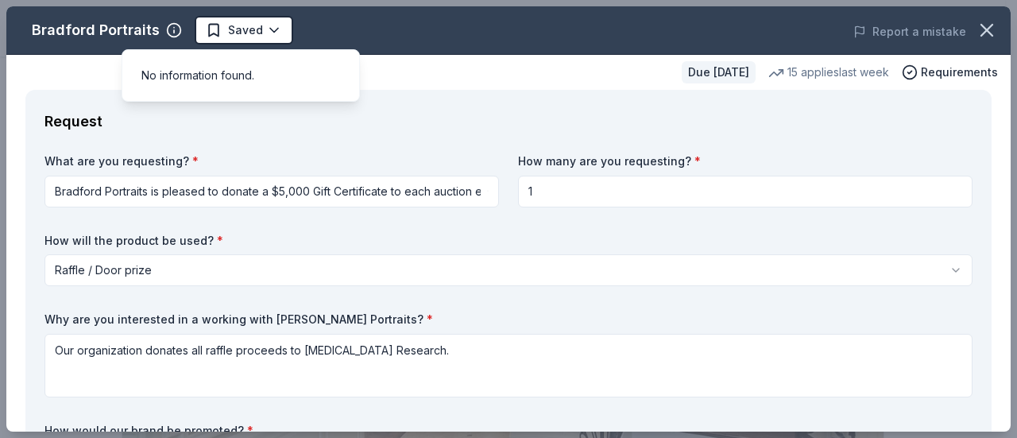
click at [166, 77] on span "No information found." at bounding box center [197, 75] width 113 height 14
click at [975, 29] on icon "button" at bounding box center [986, 30] width 22 height 22
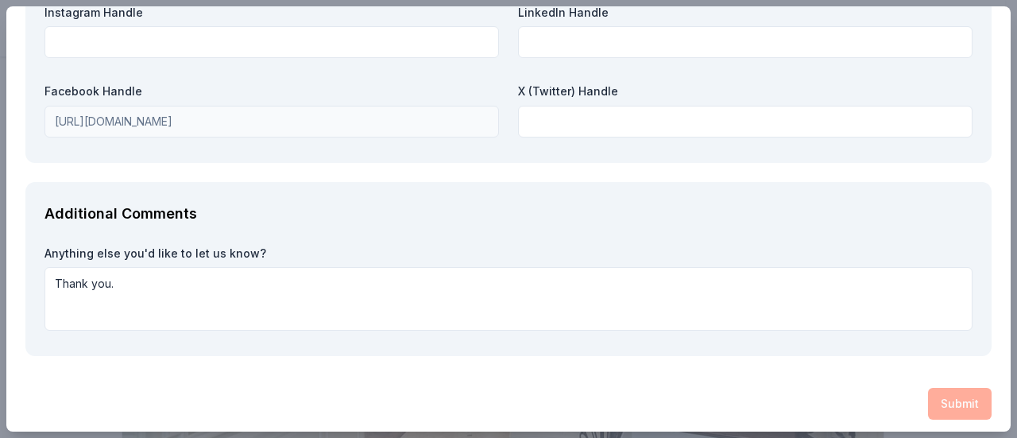
scroll to position [2101, 0]
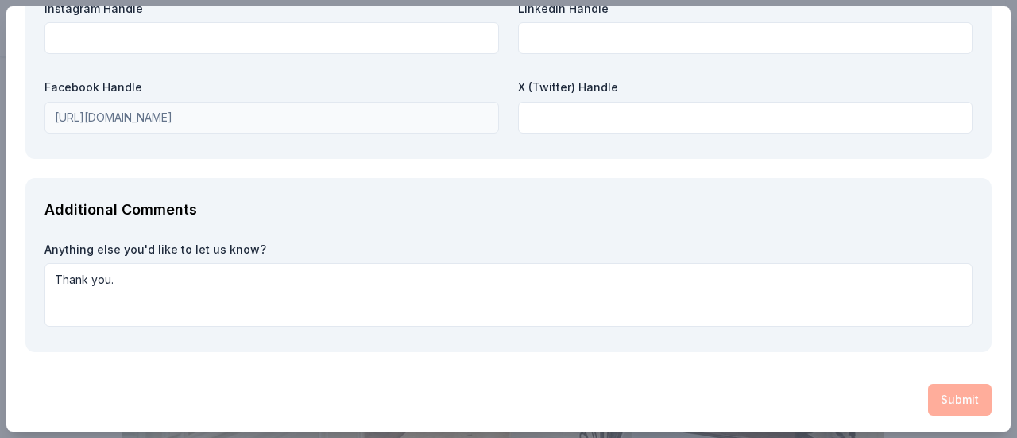
drag, startPoint x: 857, startPoint y: 376, endPoint x: 955, endPoint y: 403, distance: 101.4
click at [975, 392] on div "Submit" at bounding box center [508, 400] width 966 height 32
click at [974, 392] on div "Submit" at bounding box center [508, 400] width 966 height 32
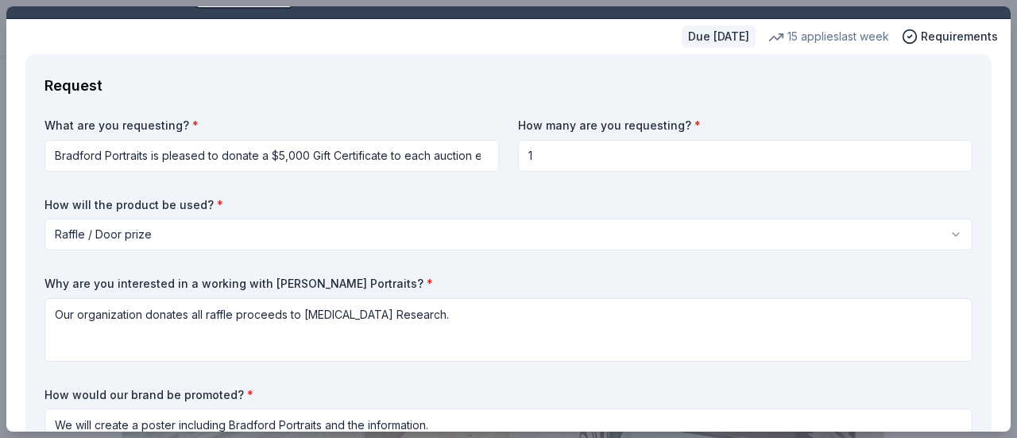
scroll to position [0, 0]
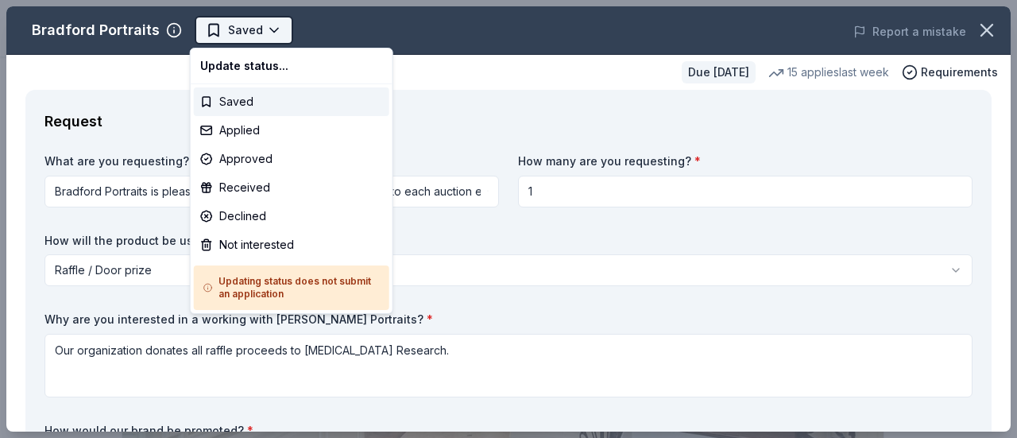
click at [243, 26] on body "Murder Mystery Night Saved Apply Due in 111 days Share Bradford Portraits New 1…" at bounding box center [502, 219] width 1005 height 438
click at [272, 294] on h5 "Updating status does not submit an application" at bounding box center [291, 287] width 176 height 25
click at [666, 311] on html "Murder Mystery Night Saved Apply Due in 111 days Share Bradford Portraits New 1…" at bounding box center [508, 219] width 1017 height 438
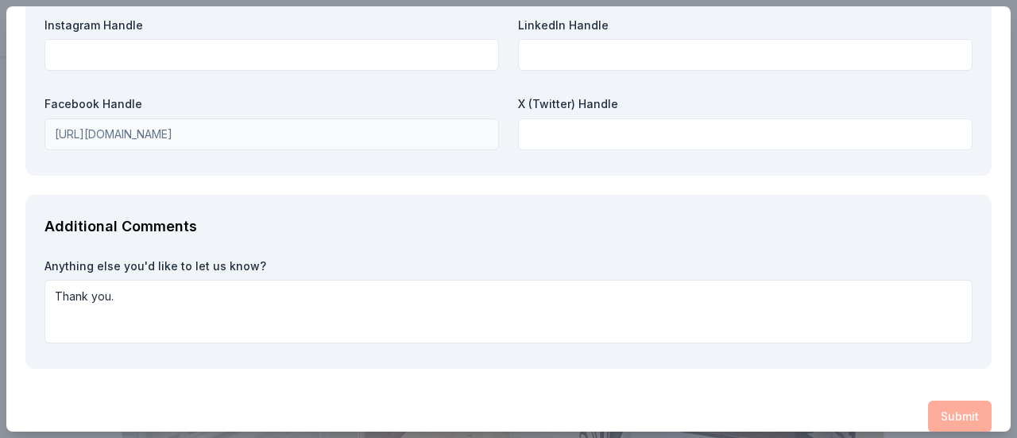
scroll to position [2101, 0]
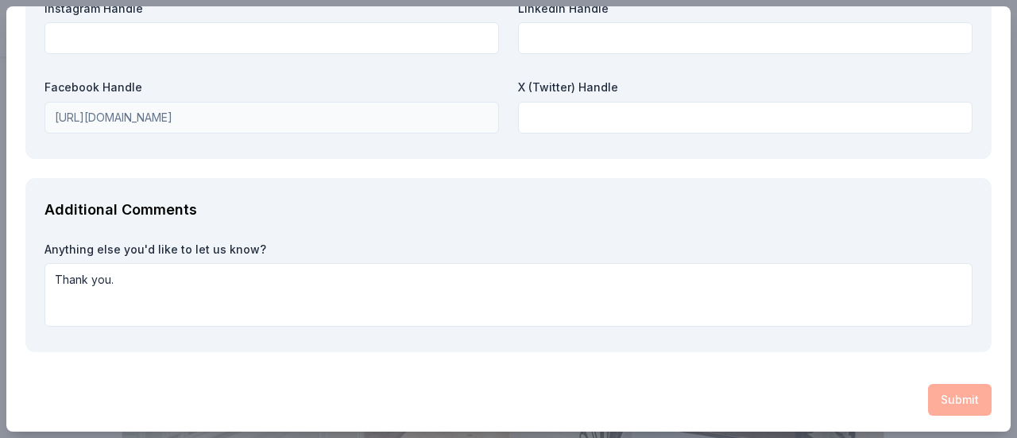
click at [947, 392] on div "Submit" at bounding box center [508, 400] width 966 height 32
click at [948, 392] on div "Submit" at bounding box center [508, 400] width 966 height 32
click at [962, 394] on div "Submit" at bounding box center [508, 400] width 966 height 32
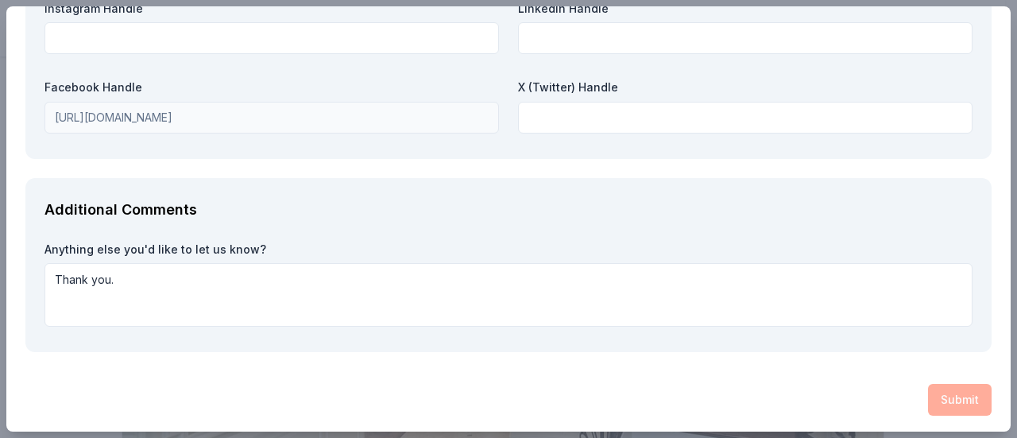
click at [966, 393] on div "Submit" at bounding box center [508, 400] width 966 height 32
click at [931, 392] on div "Submit" at bounding box center [508, 400] width 966 height 32
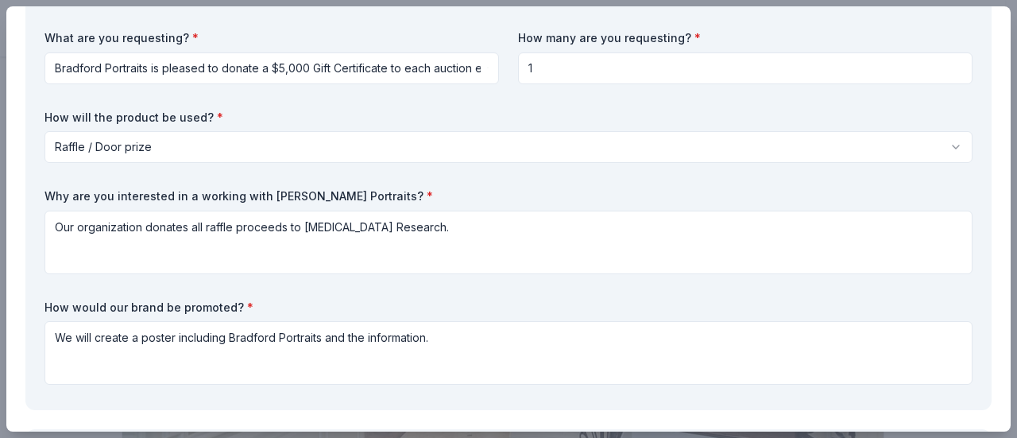
scroll to position [159, 0]
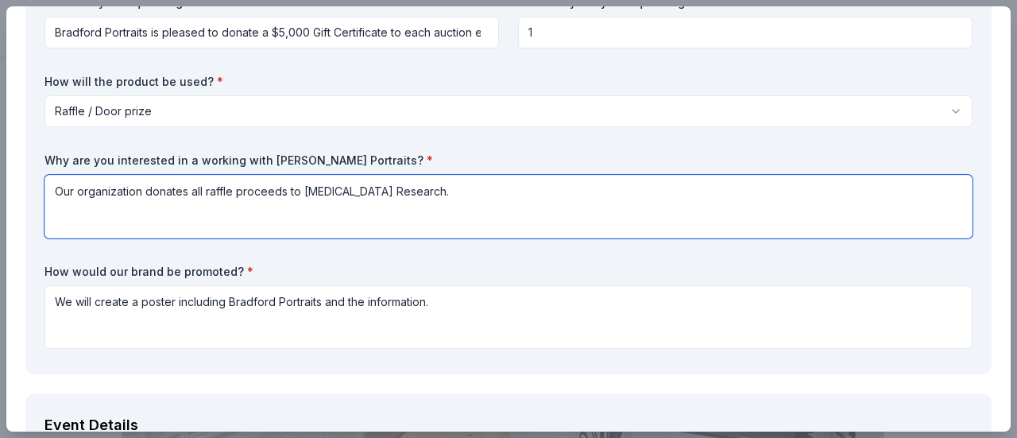
drag, startPoint x: 356, startPoint y: 195, endPoint x: 5, endPoint y: 206, distance: 351.2
click at [5, 206] on div "Bradford Portraits Saved Report a mistake Due in 111 days 15 applies last week …" at bounding box center [508, 219] width 1017 height 438
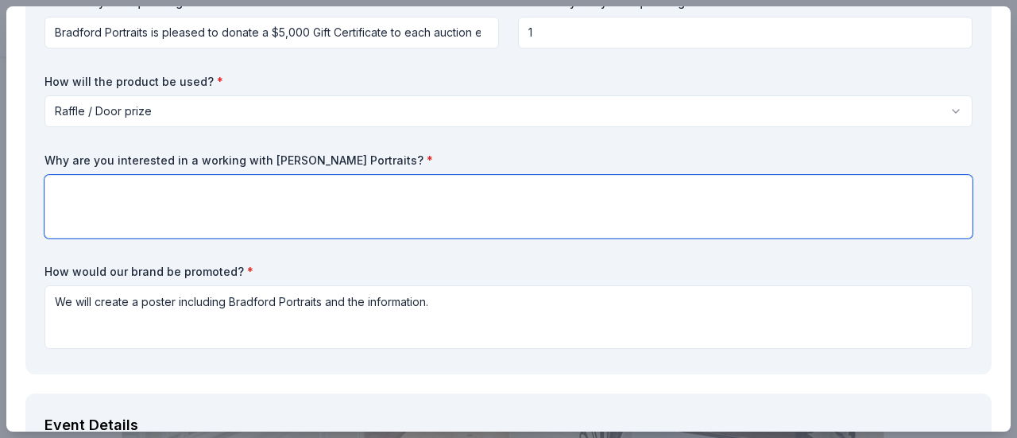
paste textarea "On behalf of our Beta Sigma Chapter of the Phi Beta Psi sorority, I am requesti…"
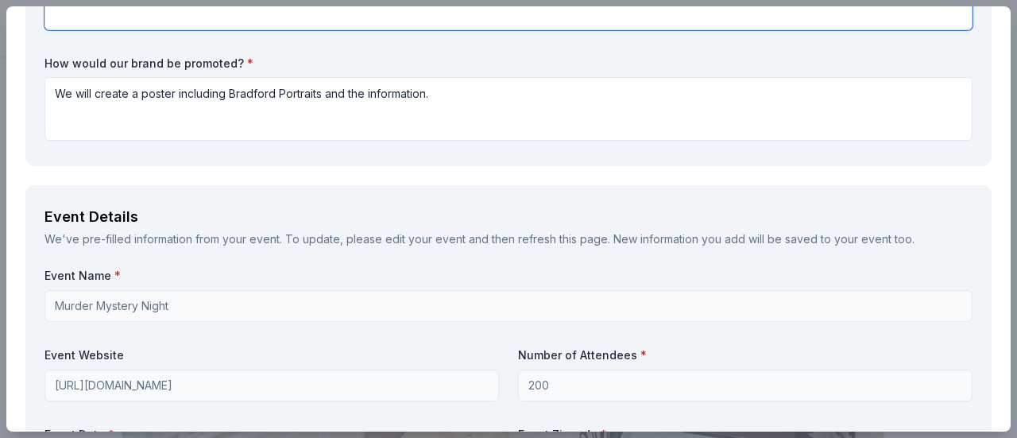
scroll to position [556, 0]
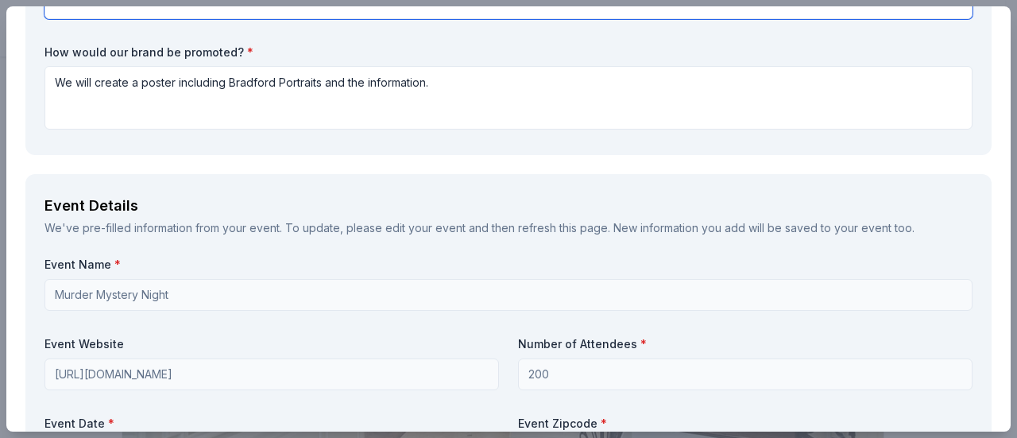
type textarea "On behalf of our Beta Sigma Chapter of the Phi Beta Psi sorority, I am requesti…"
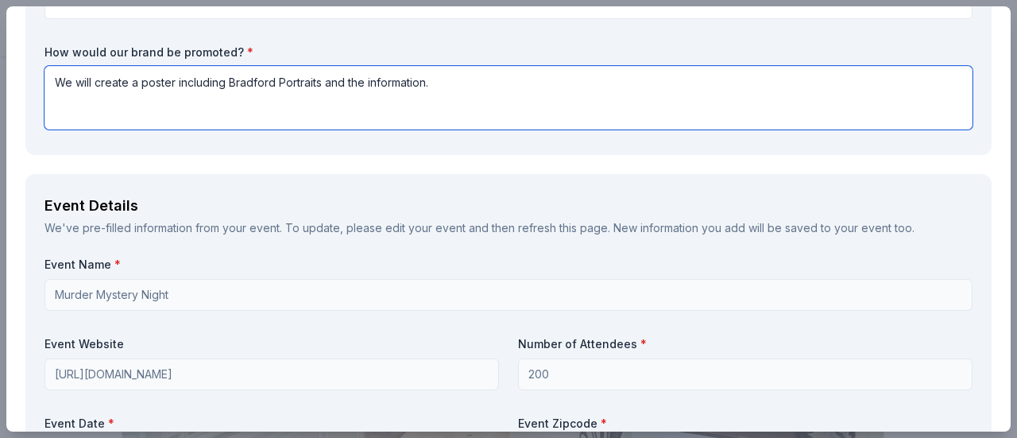
drag, startPoint x: 442, startPoint y: 85, endPoint x: 0, endPoint y: 99, distance: 442.6
click at [0, 99] on div "Bradford Portraits Saved Report a mistake Due in 111 days 15 applies last week …" at bounding box center [508, 219] width 1017 height 438
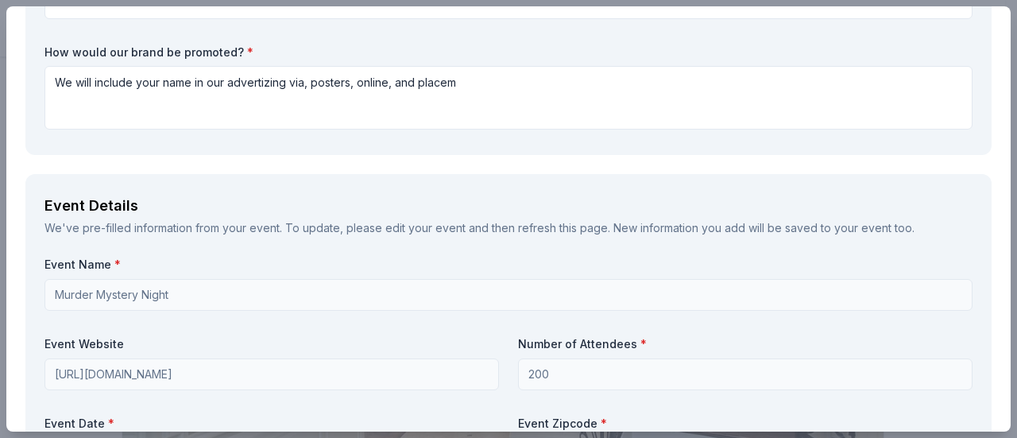
click at [0, 54] on div "Bradford Portraits Saved Report a mistake Due in 111 days 15 applies last week …" at bounding box center [508, 219] width 1017 height 438
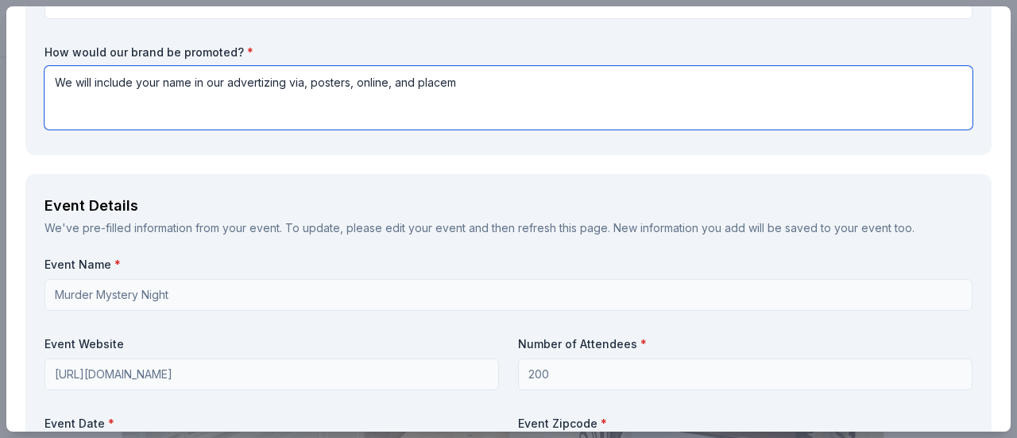
click at [479, 88] on textarea "We will include your name in our advertizing via, posters, online, and placem" at bounding box center [508, 98] width 928 height 64
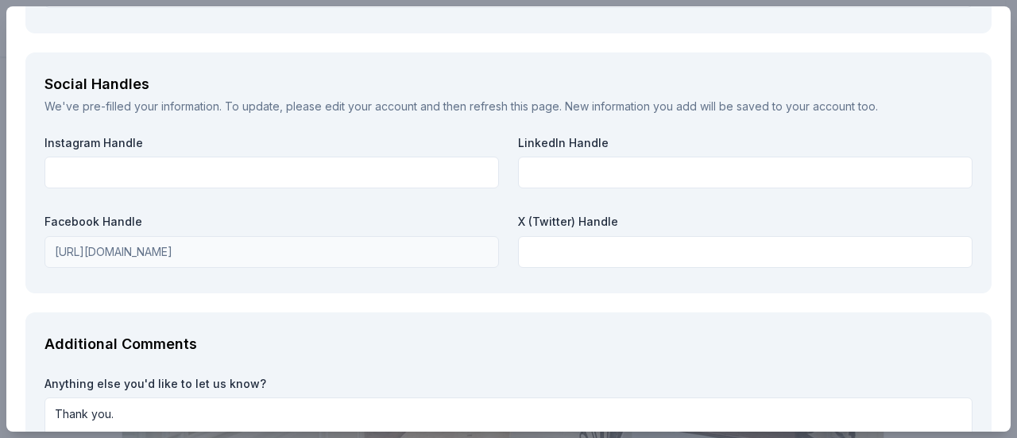
scroll to position [2279, 0]
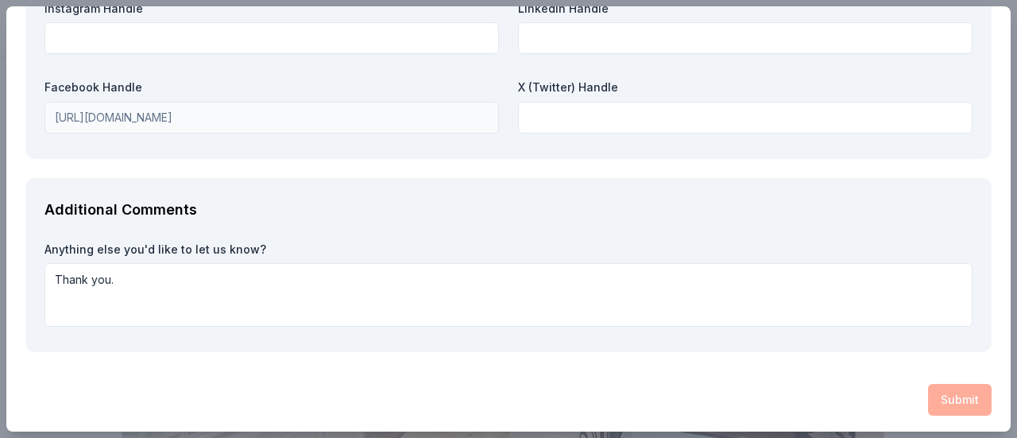
type textarea "We will include your name in our advertizing via, posters, online, and placemat…"
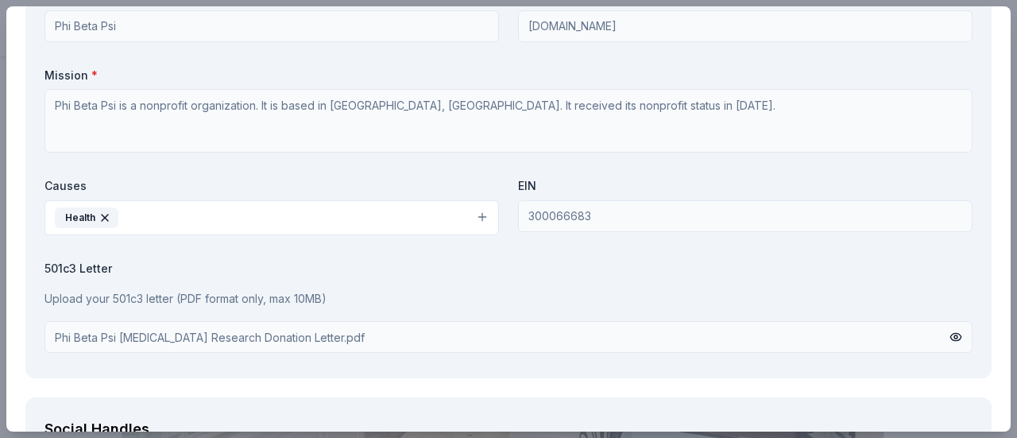
scroll to position [1961, 0]
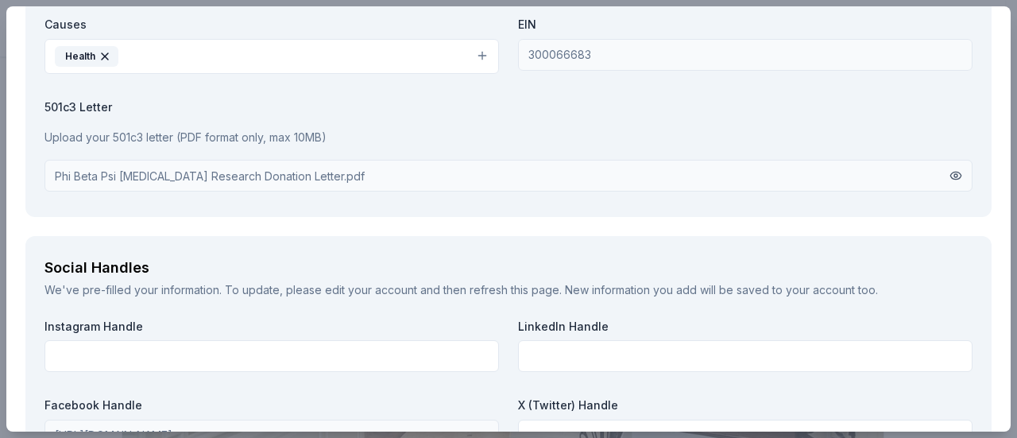
click at [949, 174] on button at bounding box center [955, 175] width 13 height 17
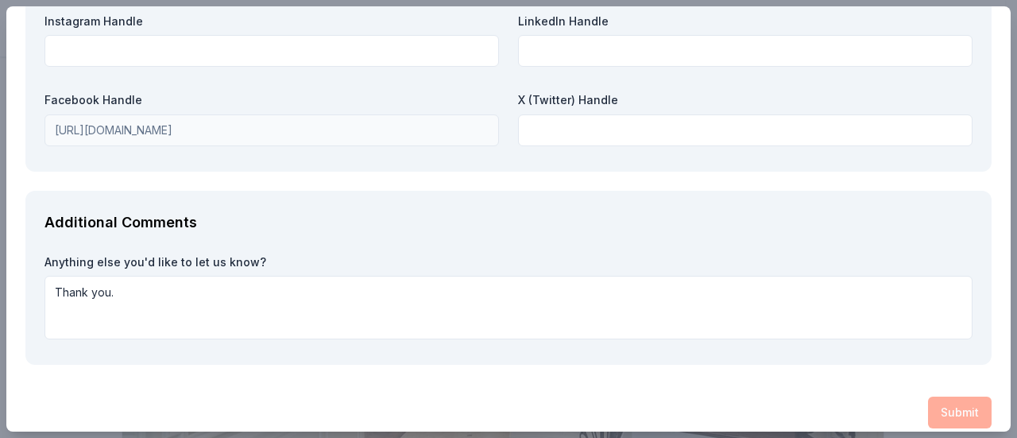
scroll to position [2279, 0]
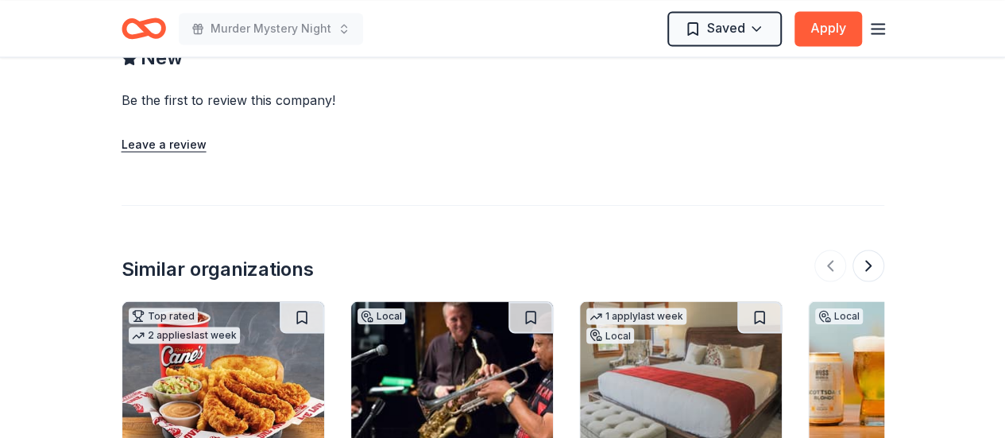
scroll to position [1588, 0]
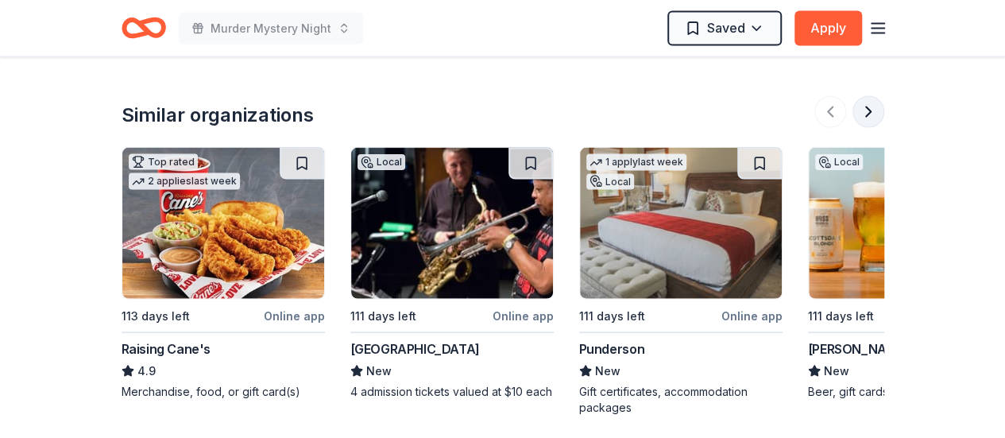
click at [866, 113] on button at bounding box center [868, 112] width 32 height 32
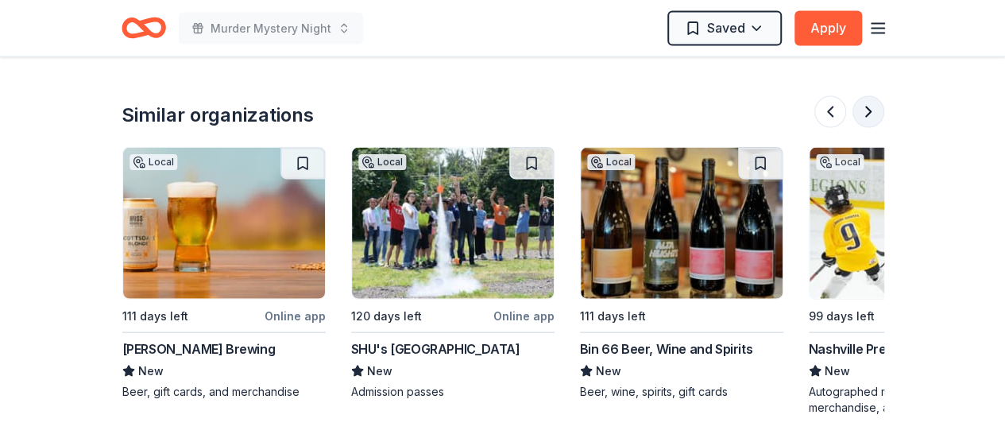
scroll to position [0, 686]
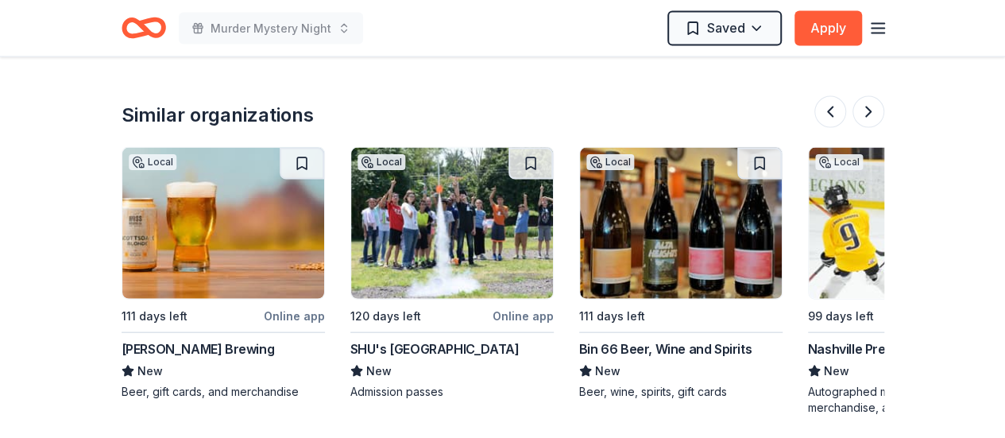
click at [644, 345] on div "Bin 66 Beer, Wine and Spirits" at bounding box center [665, 348] width 172 height 19
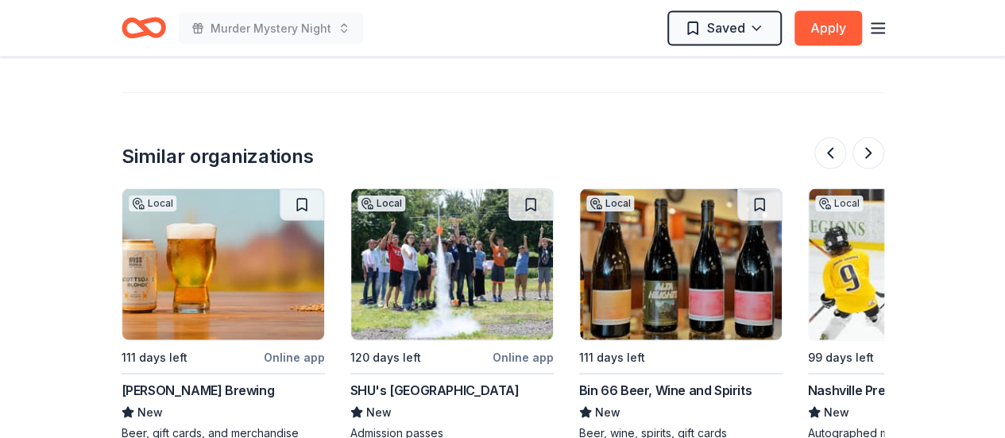
scroll to position [1542, 0]
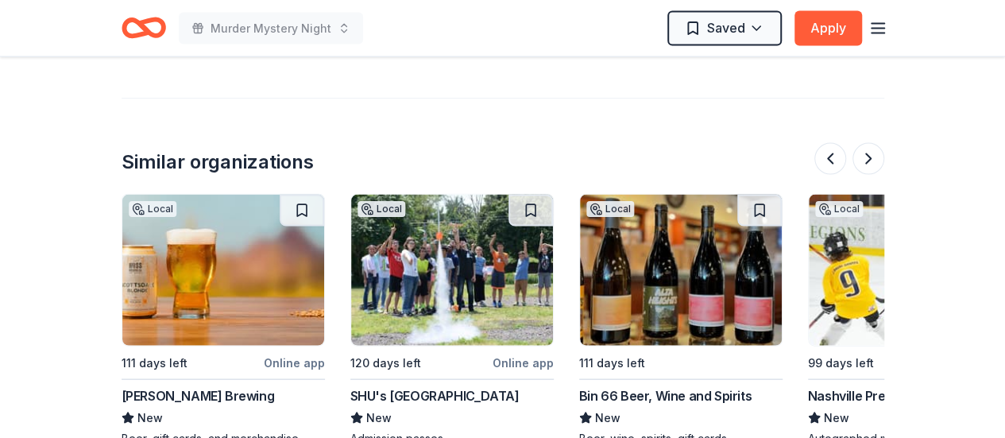
click at [648, 397] on div "Bin 66 Beer, Wine and Spirits" at bounding box center [665, 395] width 172 height 19
click at [871, 156] on button at bounding box center [868, 159] width 32 height 32
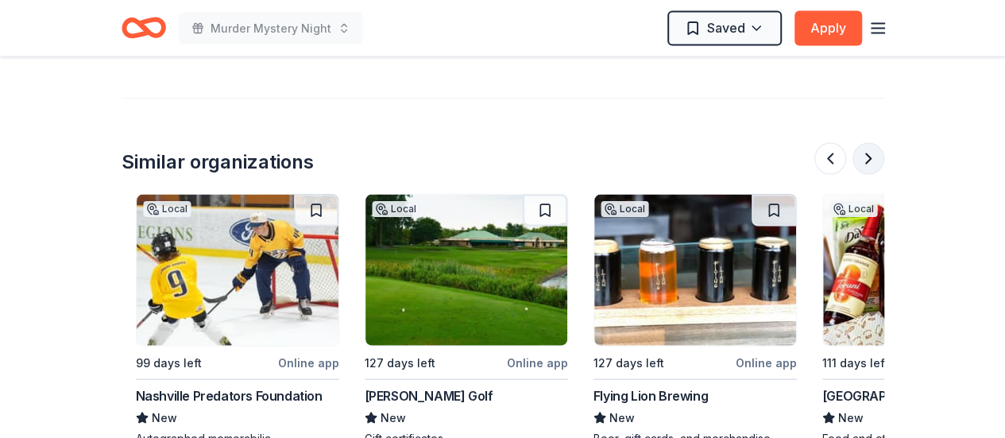
scroll to position [0, 1372]
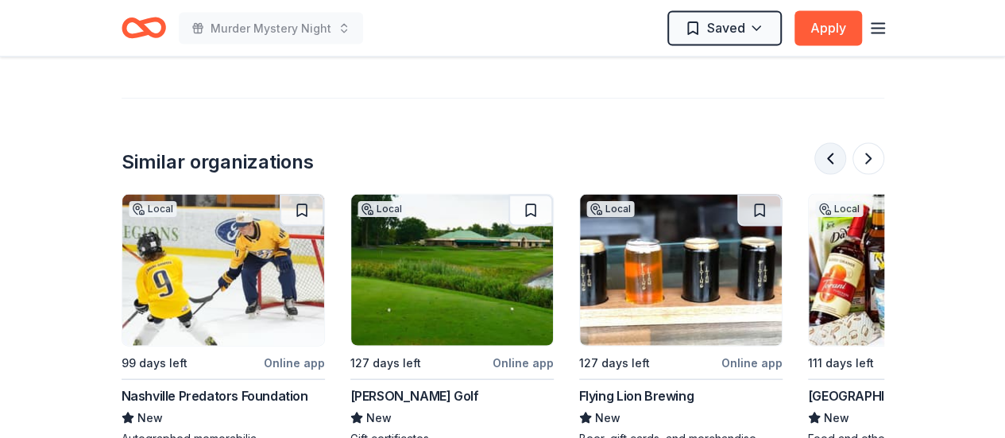
click at [833, 158] on button at bounding box center [830, 159] width 32 height 32
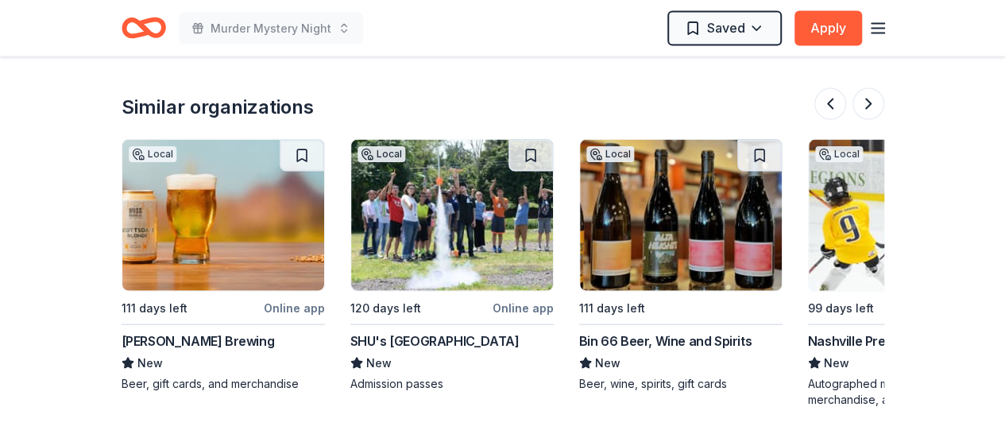
scroll to position [1621, 0]
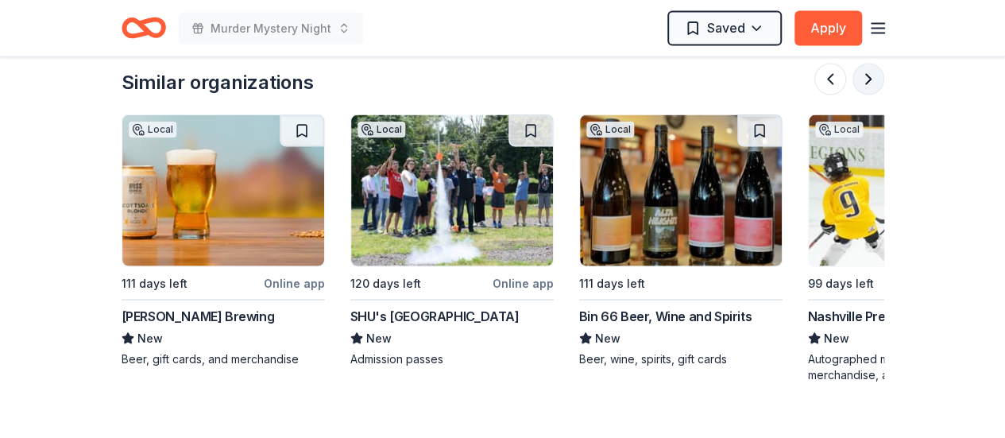
click at [859, 80] on button at bounding box center [868, 80] width 32 height 32
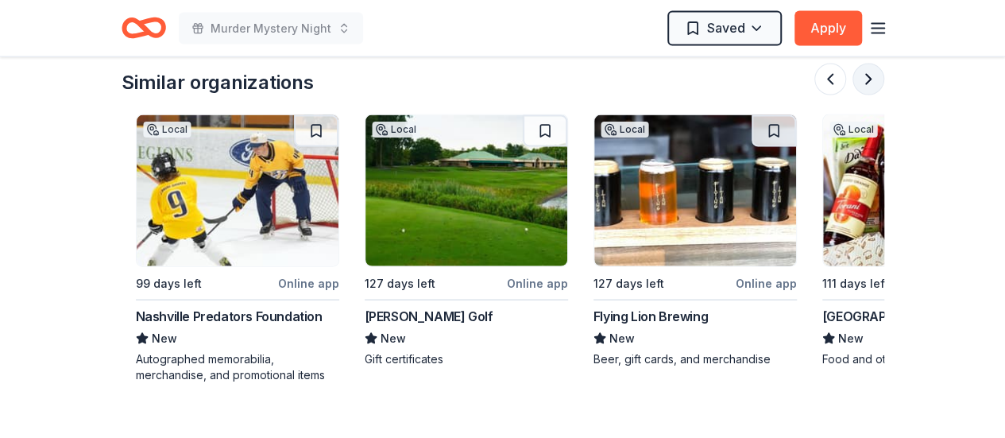
scroll to position [0, 1372]
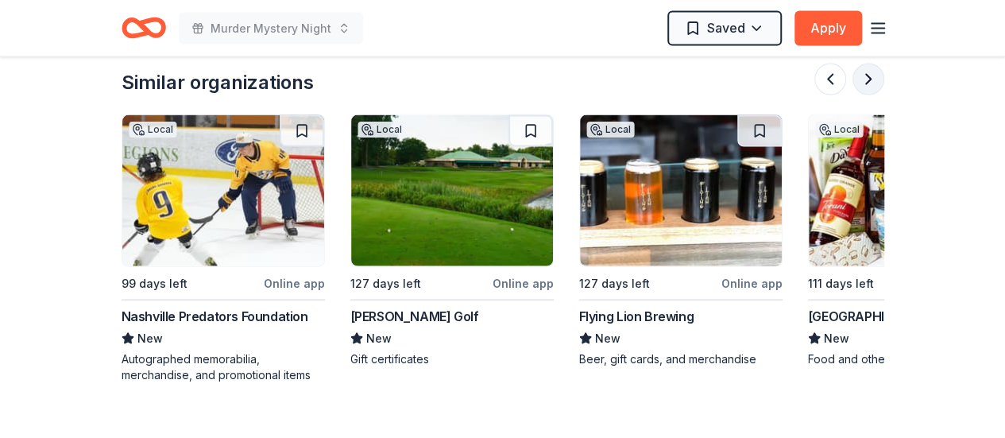
click at [859, 80] on button at bounding box center [868, 80] width 32 height 32
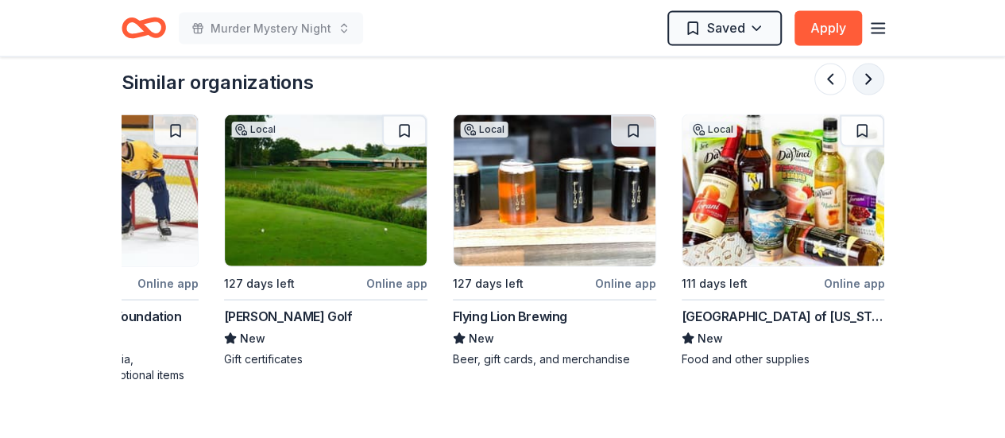
scroll to position [0, 1499]
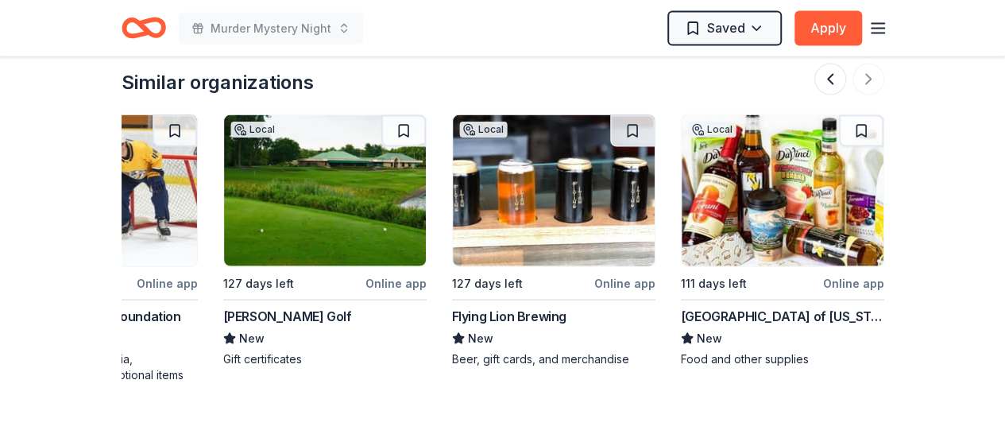
click at [714, 318] on div "Linford of Alaska" at bounding box center [782, 316] width 203 height 19
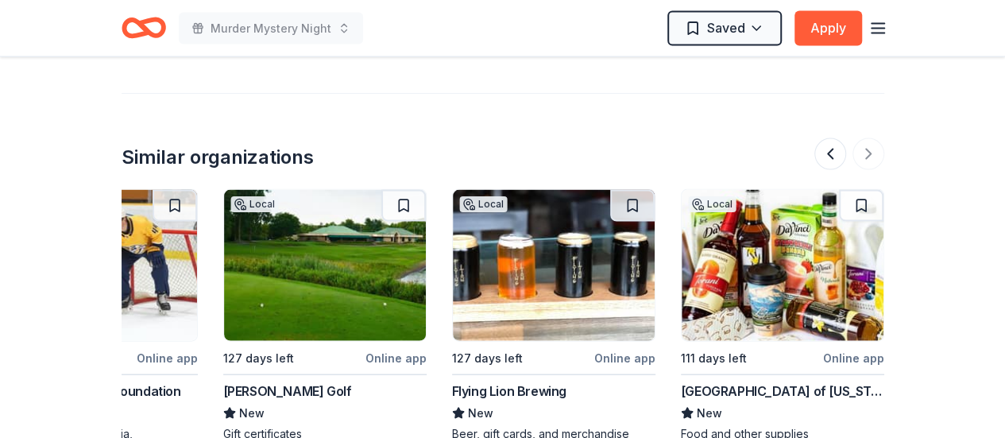
scroll to position [1462, 0]
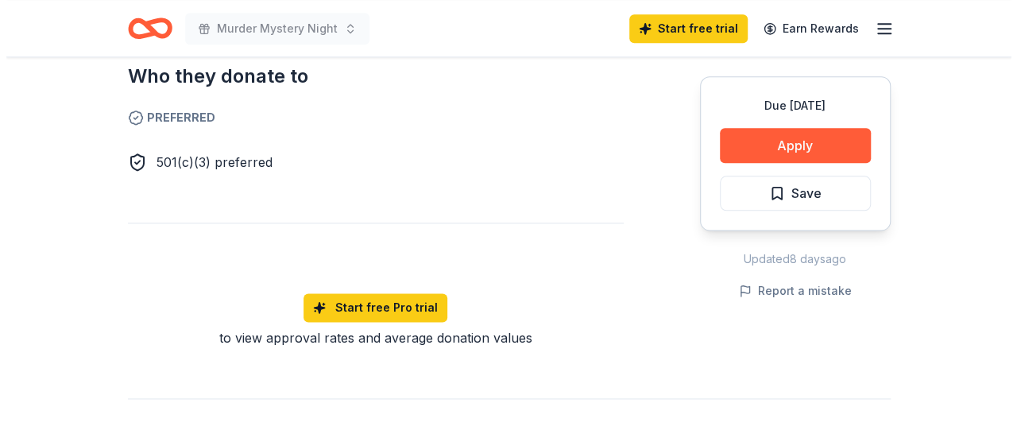
scroll to position [794, 0]
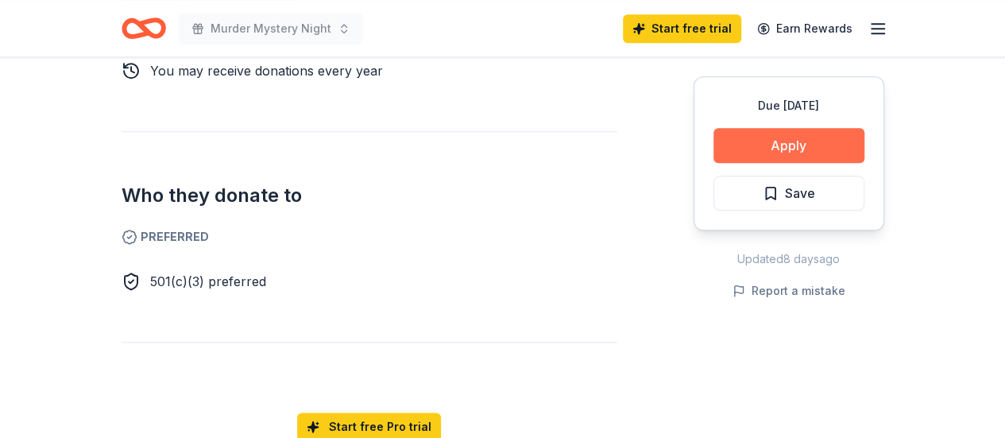
click at [836, 142] on button "Apply" at bounding box center [788, 145] width 151 height 35
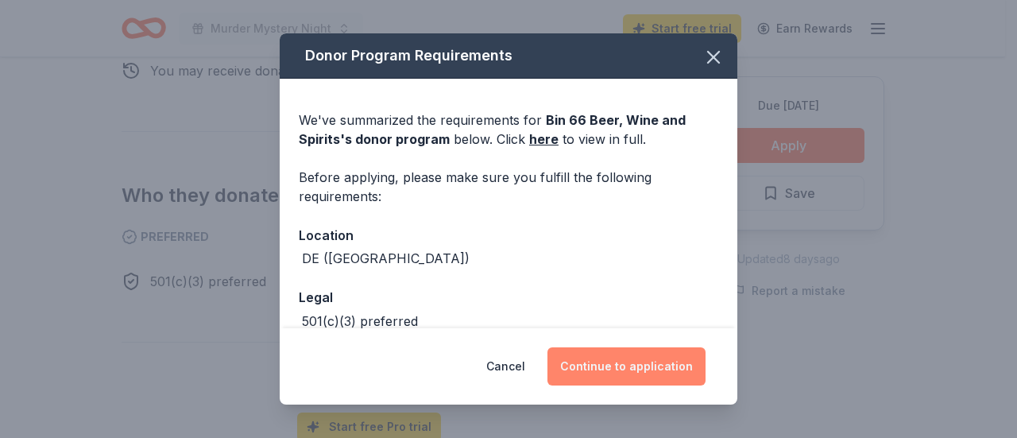
click at [580, 361] on button "Continue to application" at bounding box center [626, 366] width 158 height 38
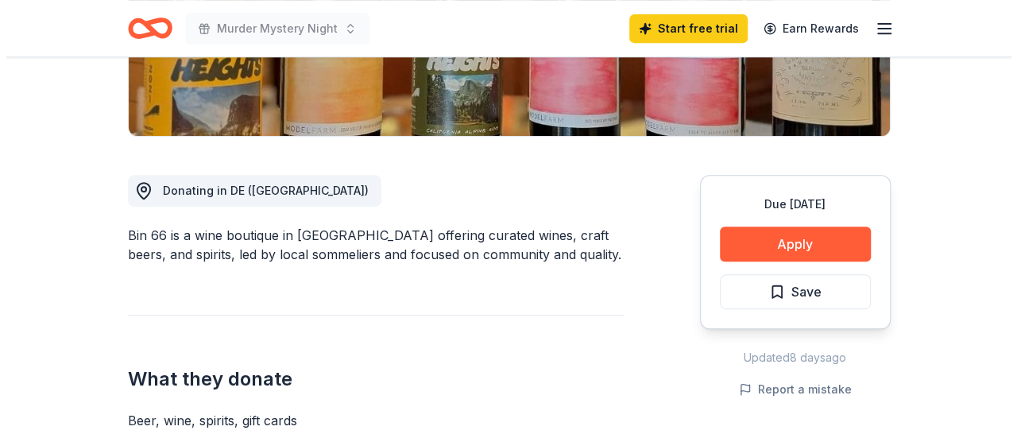
scroll to position [397, 0]
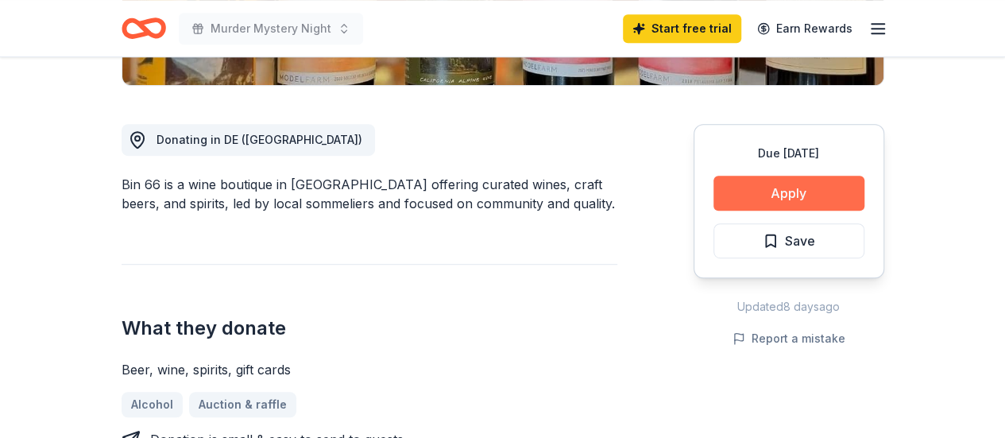
click at [859, 191] on button "Apply" at bounding box center [788, 193] width 151 height 35
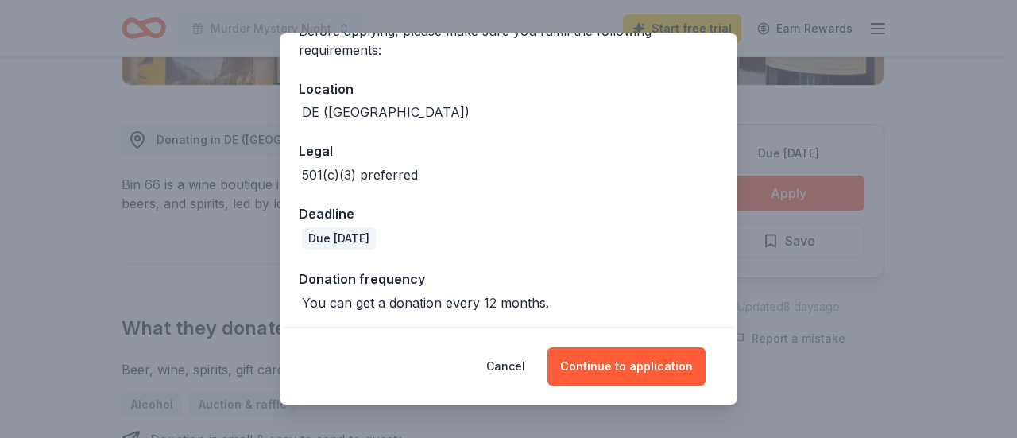
scroll to position [148, 0]
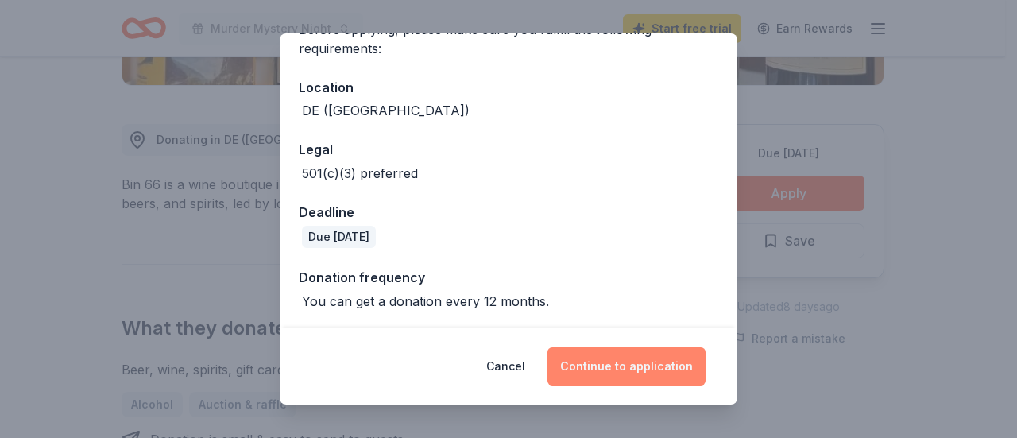
click at [654, 371] on button "Continue to application" at bounding box center [626, 366] width 158 height 38
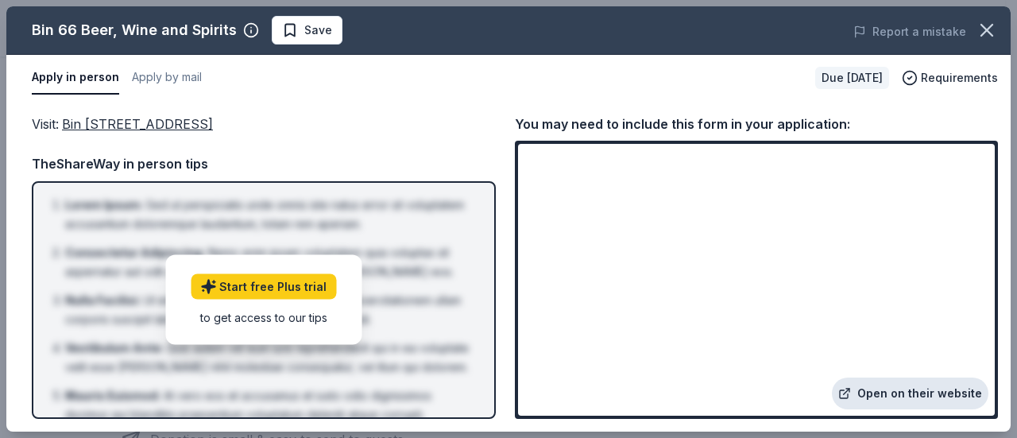
click at [893, 389] on link "Open on their website" at bounding box center [910, 393] width 156 height 32
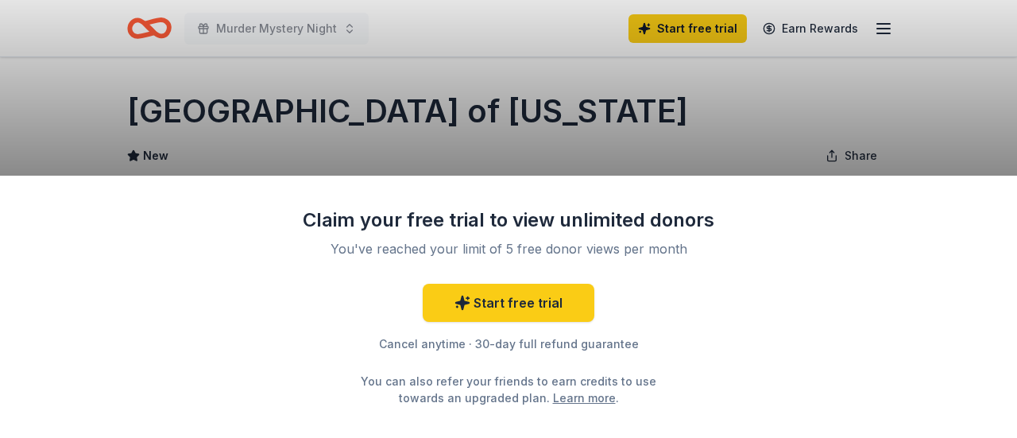
click at [534, 145] on div "Claim your free trial to view unlimited donors You've reached your limit of 5 f…" at bounding box center [508, 219] width 1017 height 438
click at [883, 156] on div "Claim your free trial to view unlimited donors You've reached your limit of 5 f…" at bounding box center [508, 219] width 1017 height 438
click at [399, 140] on div "Claim your free trial to view unlimited donors You've reached your limit of 5 f…" at bounding box center [508, 219] width 1017 height 438
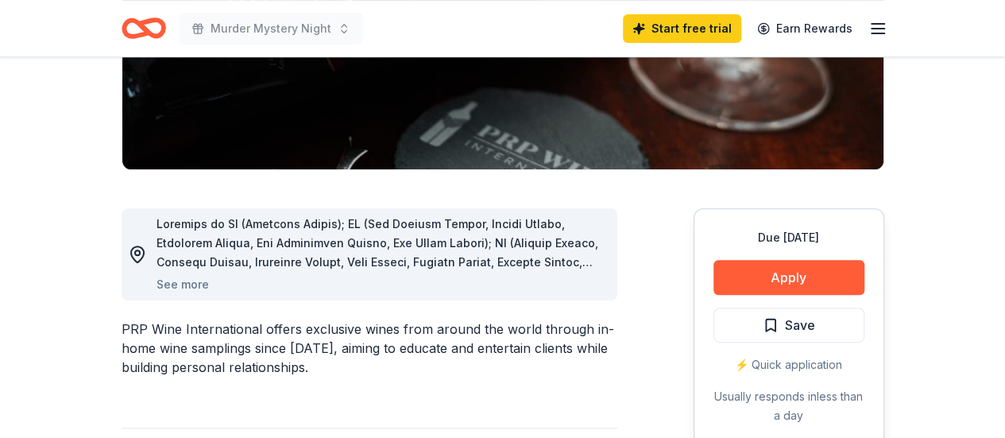
scroll to position [318, 0]
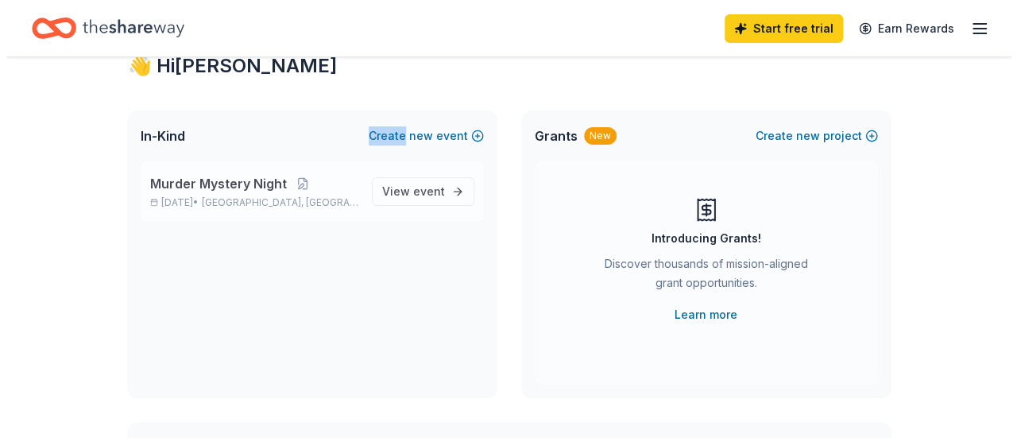
scroll to position [79, 0]
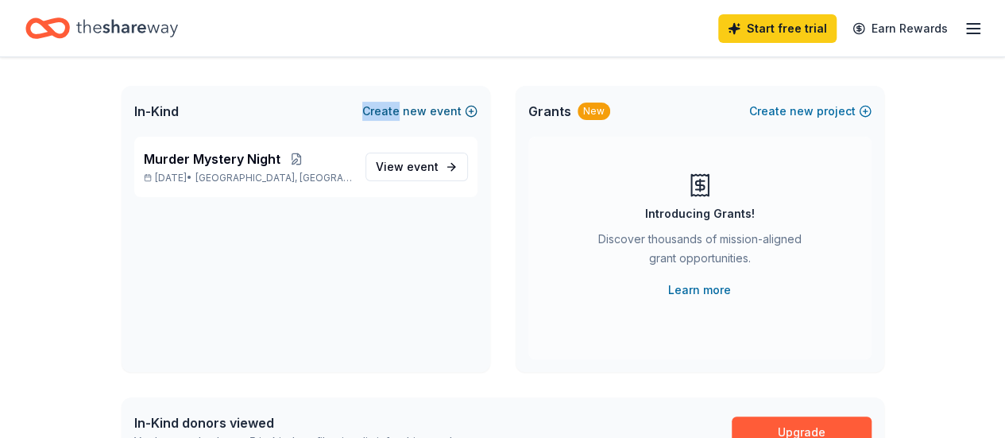
click at [462, 109] on button "Create new event" at bounding box center [419, 111] width 115 height 19
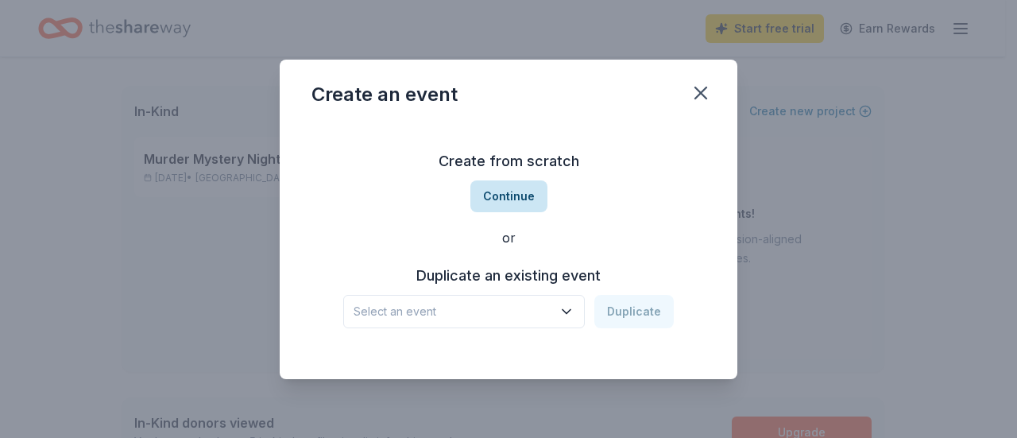
click at [509, 195] on button "Continue" at bounding box center [508, 196] width 77 height 32
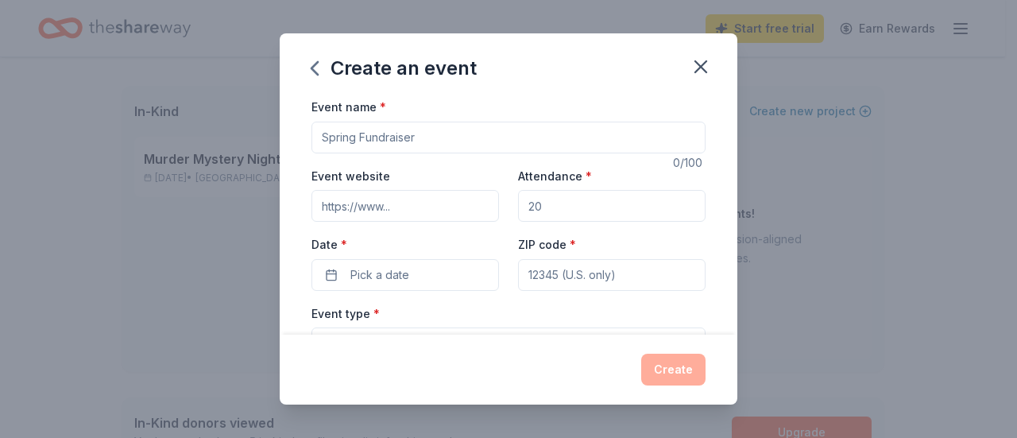
click at [478, 134] on input "Event name *" at bounding box center [508, 138] width 394 height 32
type input "Dancing Through the Decades"
click at [420, 205] on input "Event website" at bounding box center [404, 206] width 187 height 32
type input "[URL][DOMAIN_NAME]"
click at [559, 209] on input "Attendance *" at bounding box center [611, 206] width 187 height 32
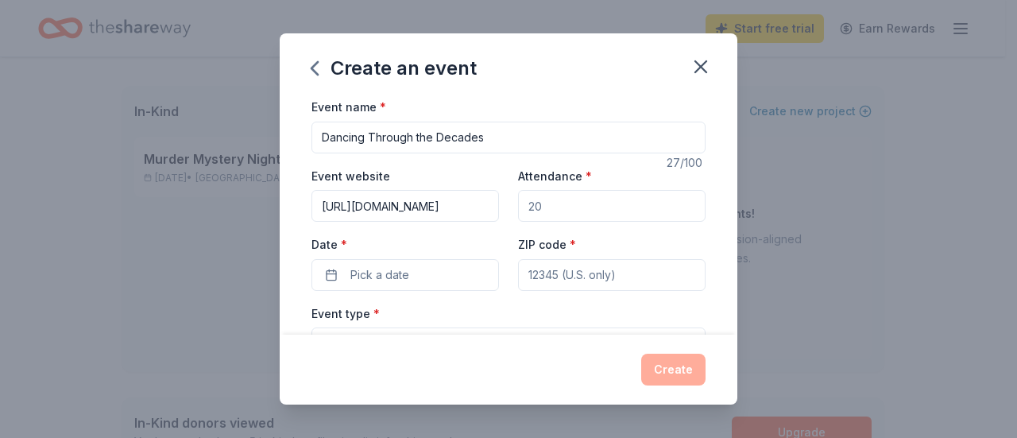
type input "200"
click at [442, 283] on button "Pick a date" at bounding box center [404, 275] width 187 height 32
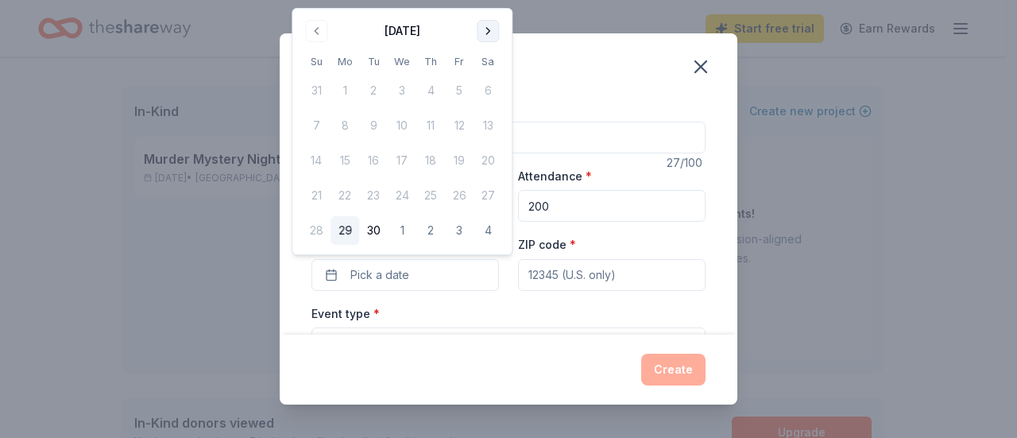
click at [486, 31] on button "Go to next month" at bounding box center [488, 31] width 22 height 22
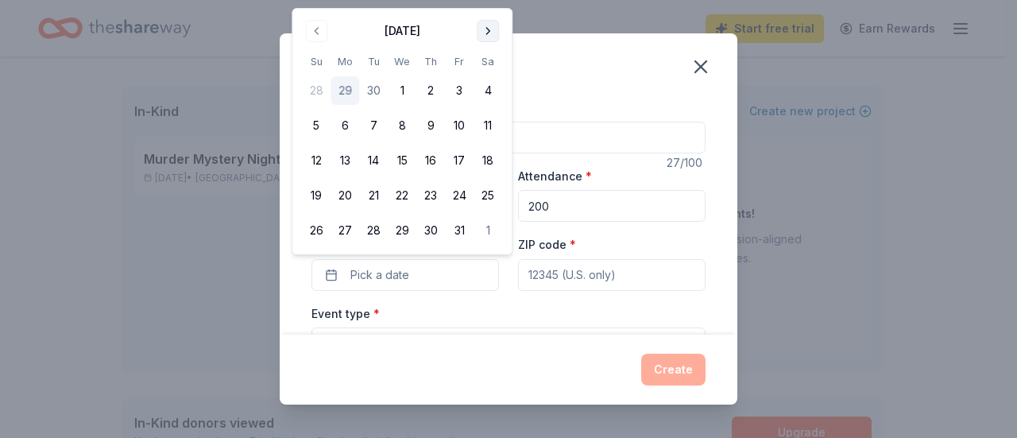
click at [487, 20] on button "Go to next month" at bounding box center [488, 31] width 22 height 22
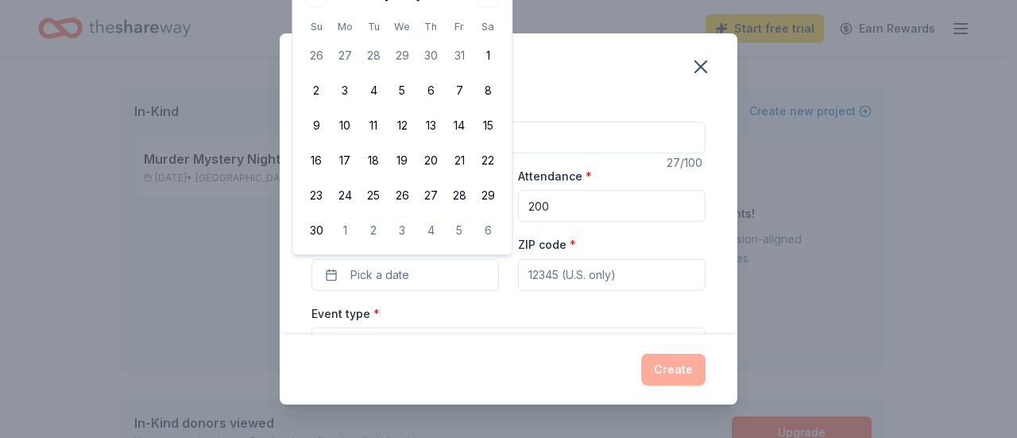
click at [481, 21] on th "Sa" at bounding box center [487, 26] width 29 height 17
click at [490, 30] on button "Go to next month" at bounding box center [488, 31] width 22 height 22
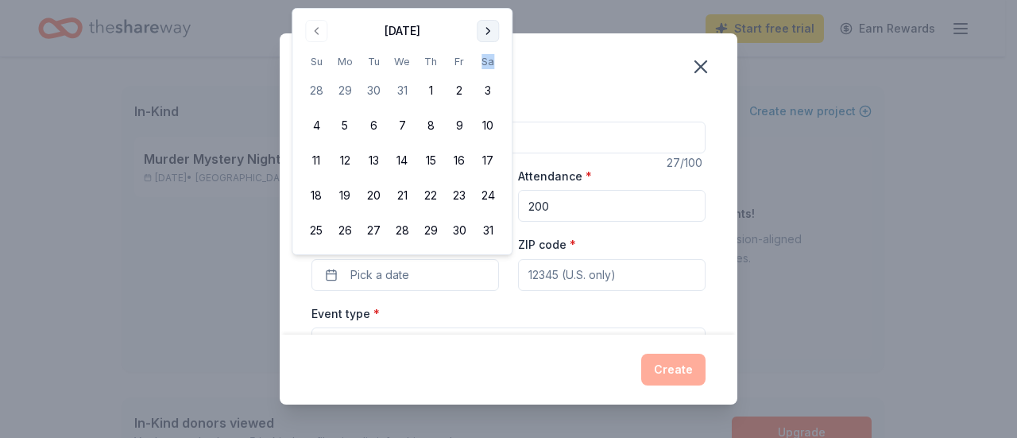
click at [490, 30] on button "Go to next month" at bounding box center [488, 31] width 22 height 22
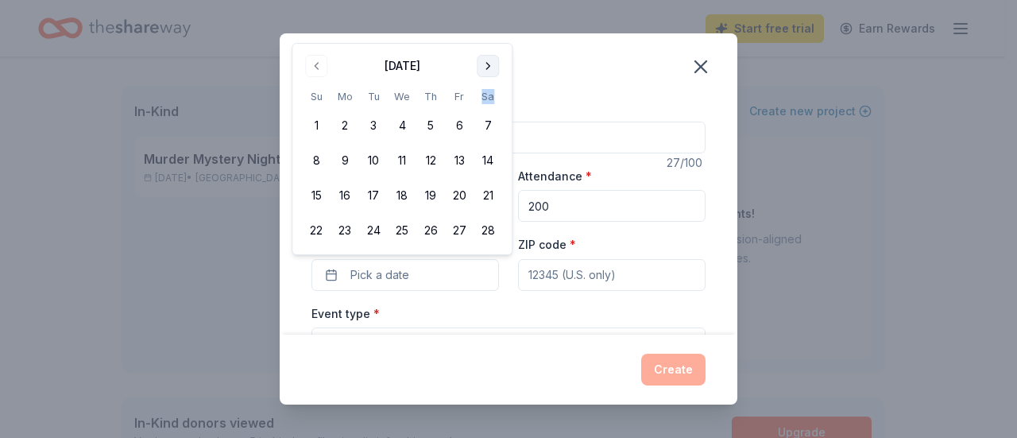
click at [496, 61] on button "Go to next month" at bounding box center [488, 66] width 22 height 22
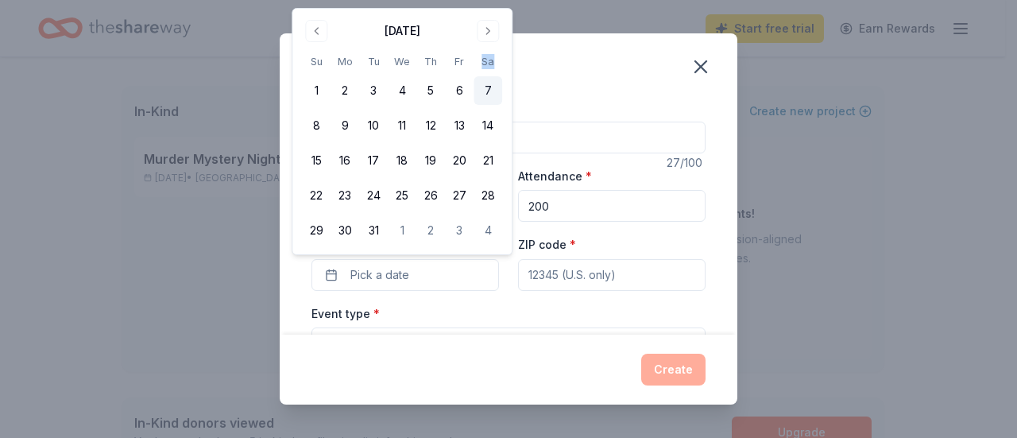
click at [485, 90] on button "7" at bounding box center [487, 90] width 29 height 29
click at [577, 282] on input "ZIP code *" at bounding box center [611, 275] width 187 height 32
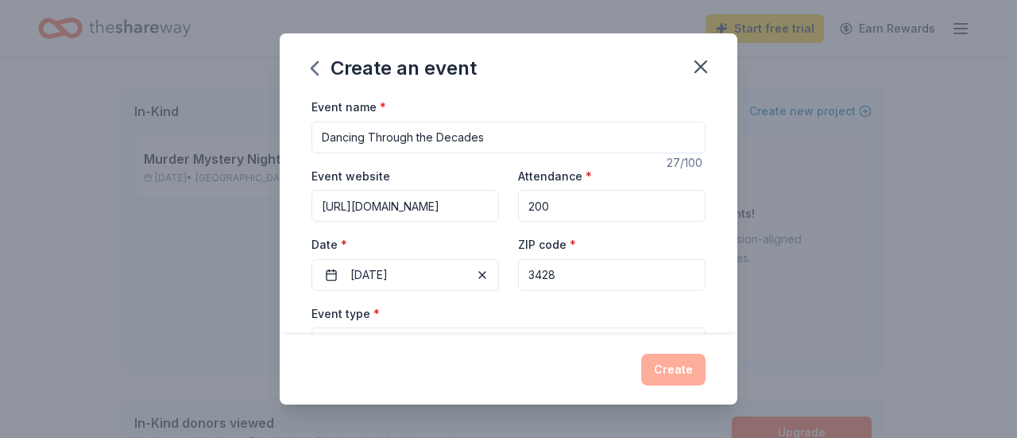
type input "34285"
type input "413 Via Veneto"
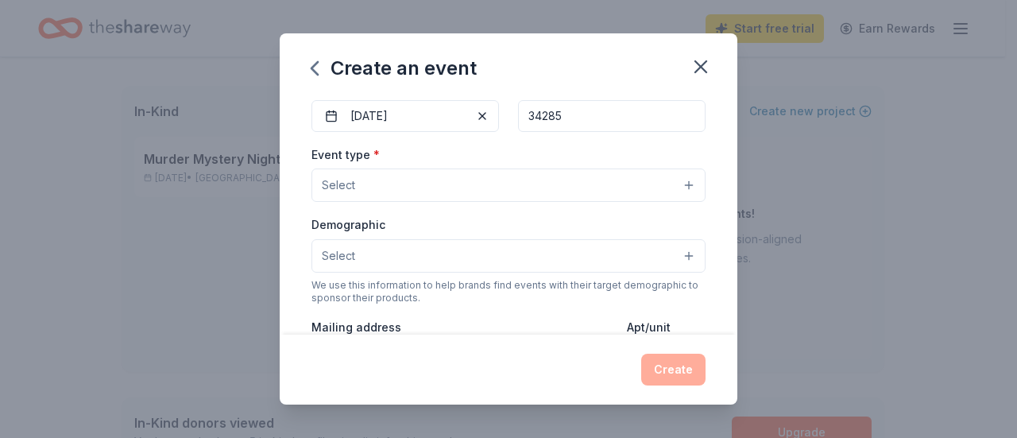
type input "34285"
click at [397, 179] on button "Select" at bounding box center [508, 184] width 394 height 33
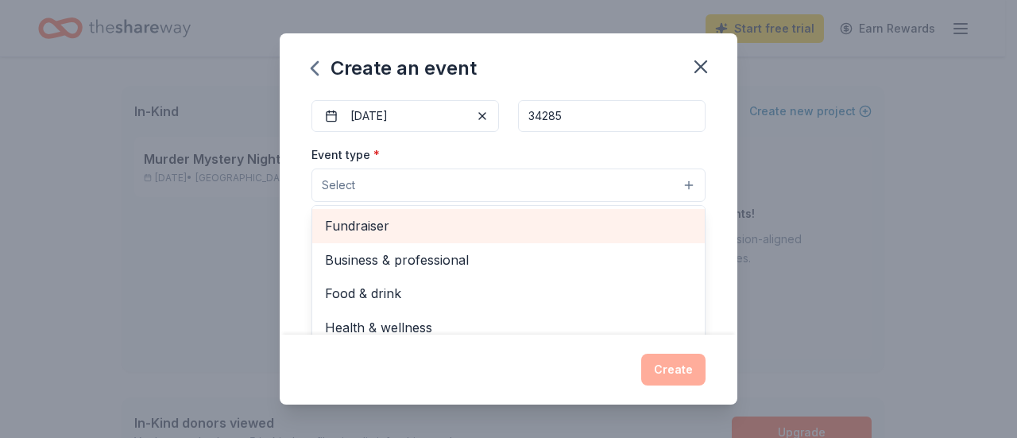
click at [392, 220] on span "Fundraiser" at bounding box center [508, 225] width 367 height 21
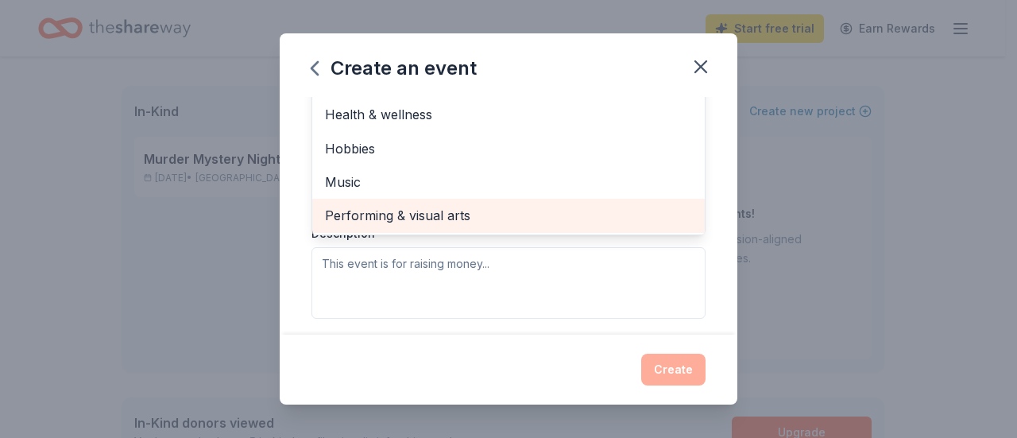
scroll to position [397, 0]
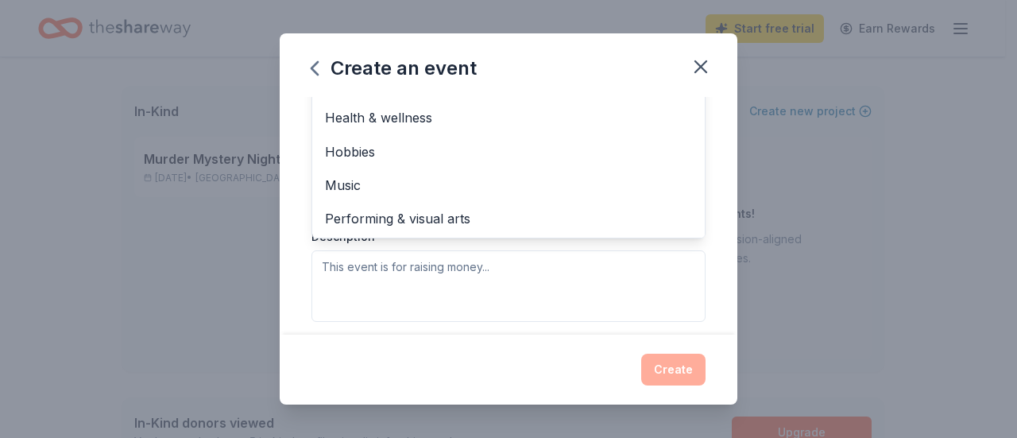
click at [411, 276] on div "Event type * Fundraiser Business & professional Food & drink Health & wellness …" at bounding box center [508, 154] width 394 height 336
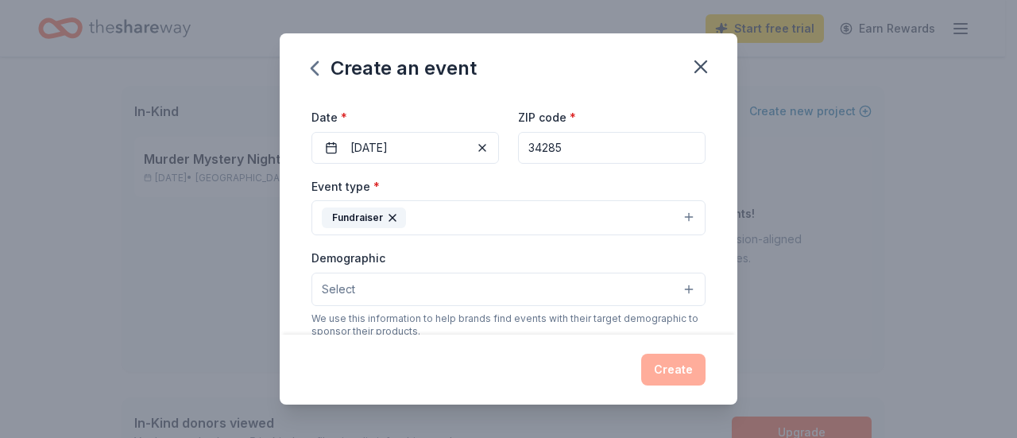
scroll to position [206, 0]
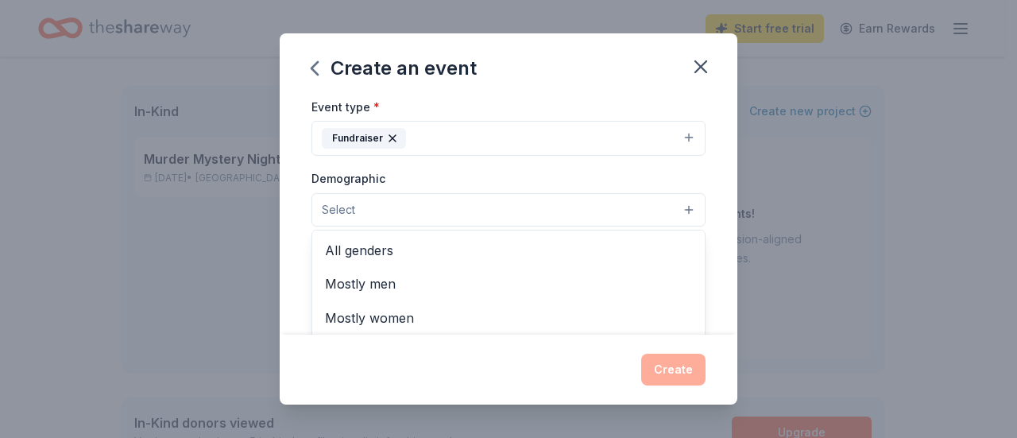
click at [682, 208] on button "Select" at bounding box center [508, 209] width 394 height 33
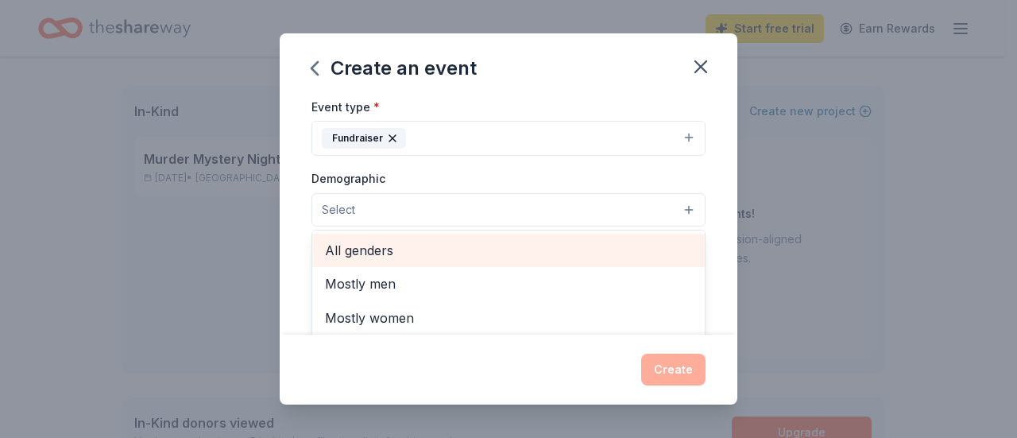
click at [403, 245] on span "All genders" at bounding box center [508, 250] width 367 height 21
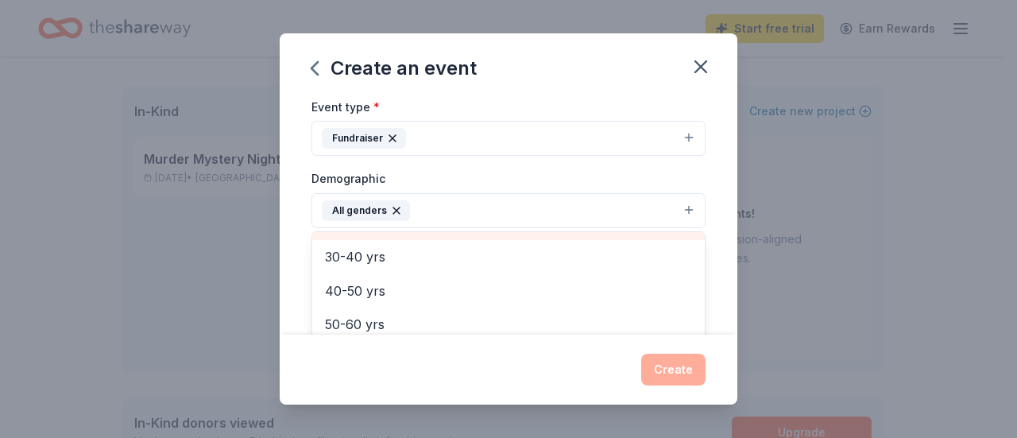
scroll to position [221, 0]
click at [801, 330] on div "Create an event Event name * Dancing Through the Decades 27 /100 Event website …" at bounding box center [508, 219] width 1017 height 438
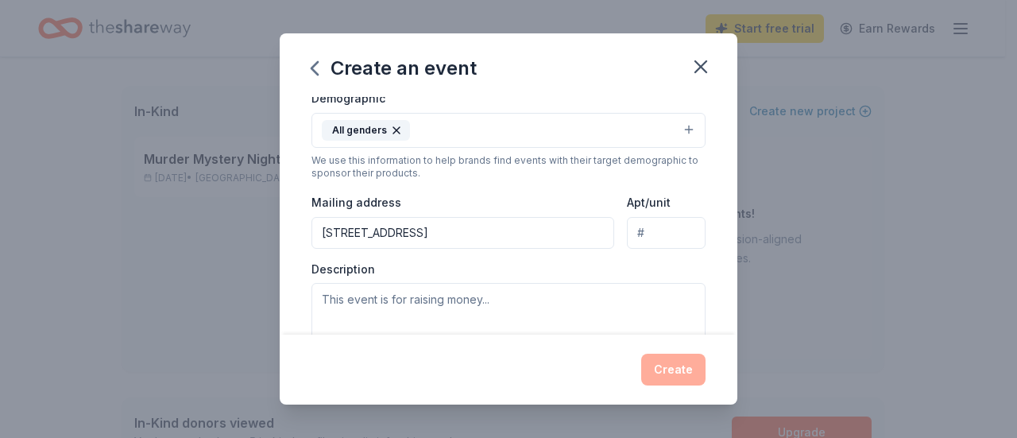
scroll to position [286, 0]
click at [417, 298] on textarea at bounding box center [508, 319] width 394 height 71
paste textarea "On behalf of our Beta Sigma Chapter of the Phi Beta Psi sorority, I am requesti…"
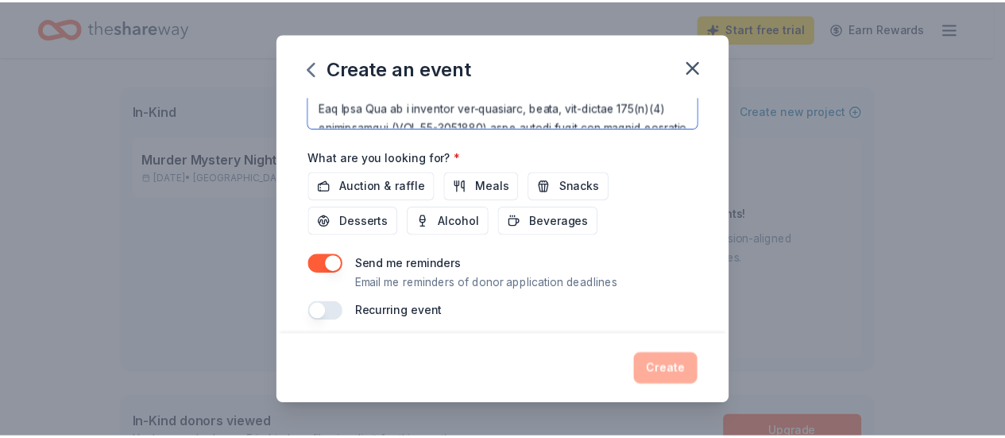
scroll to position [519, 0]
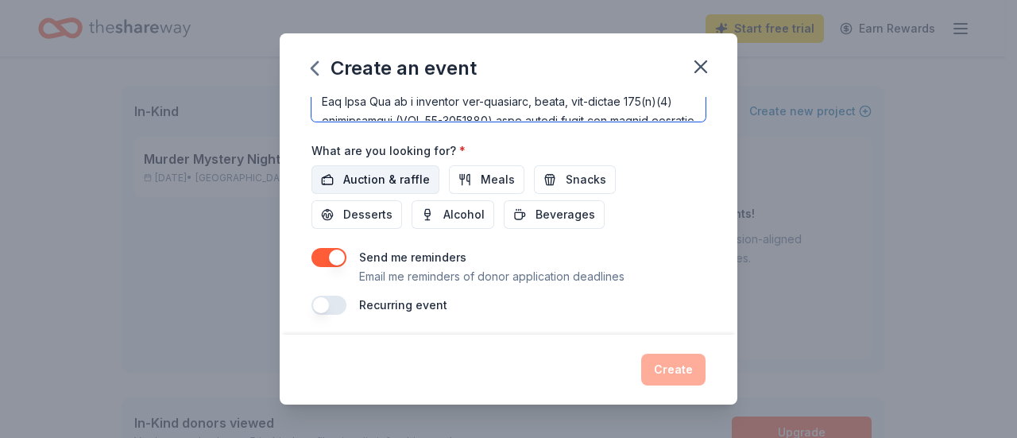
type textarea "On behalf of our Beta Sigma Chapter of the Phi Beta Psi sorority, I am requesti…"
click at [367, 174] on span "Auction & raffle" at bounding box center [386, 179] width 87 height 19
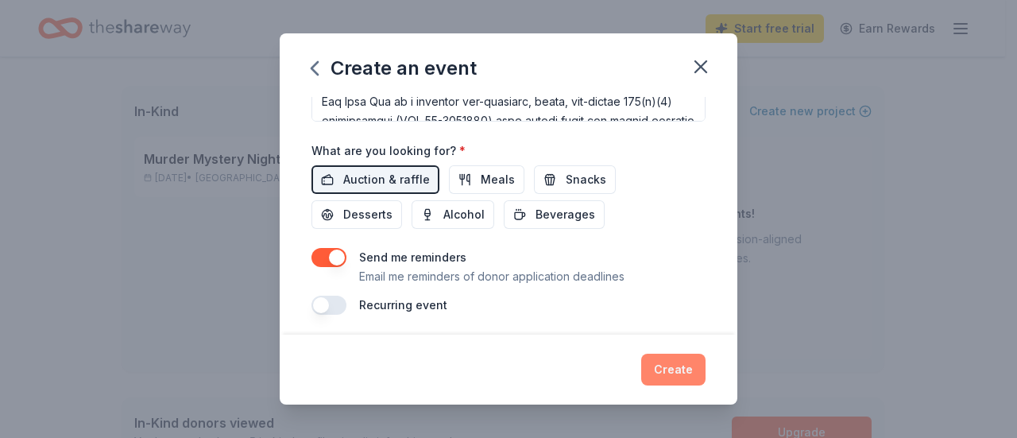
click at [662, 366] on button "Create" at bounding box center [673, 369] width 64 height 32
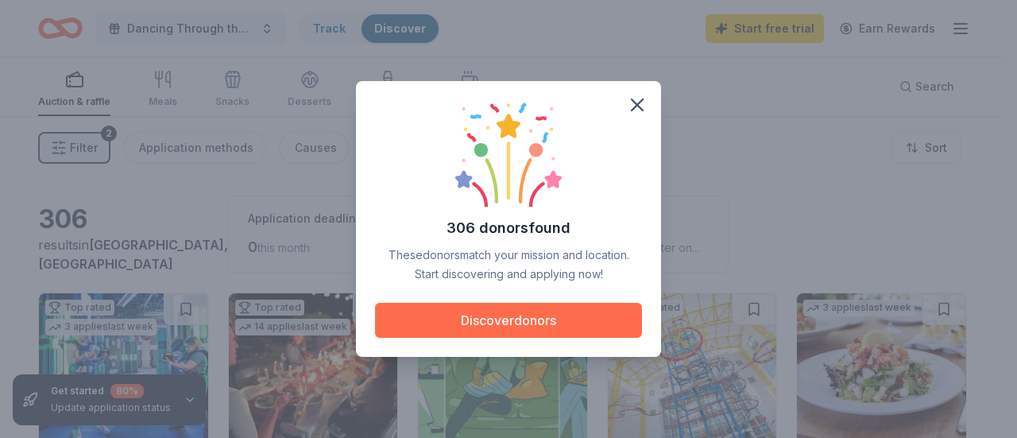
click at [496, 336] on button "Discover donors" at bounding box center [508, 320] width 267 height 35
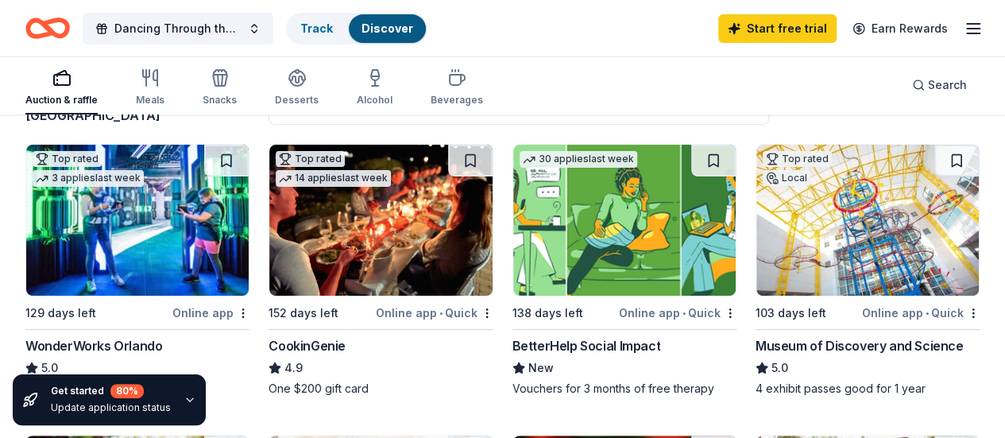
scroll to position [238, 0]
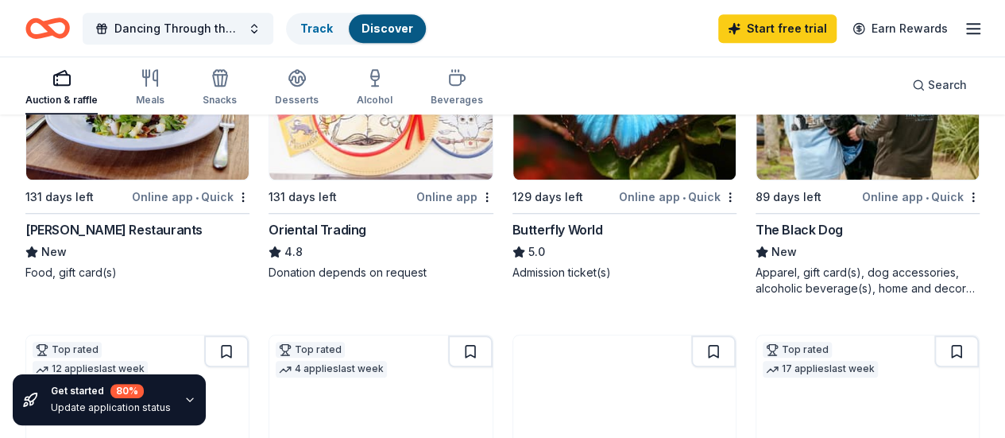
scroll to position [556, 0]
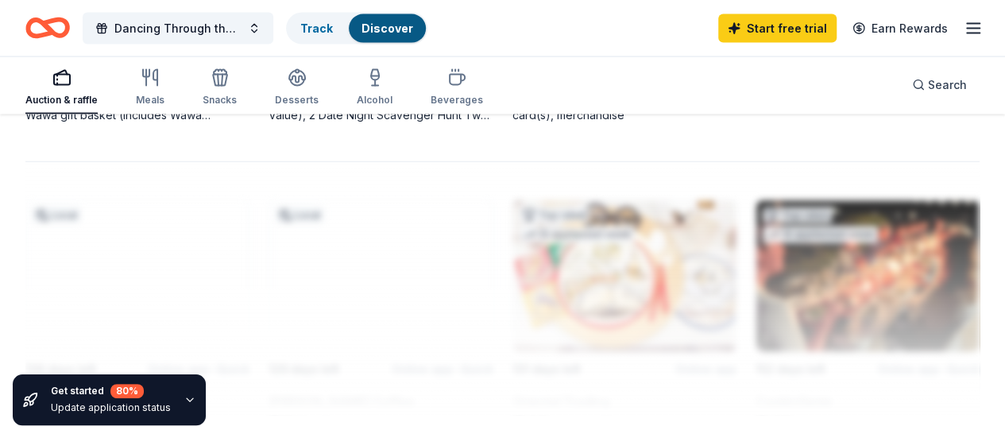
scroll to position [1668, 0]
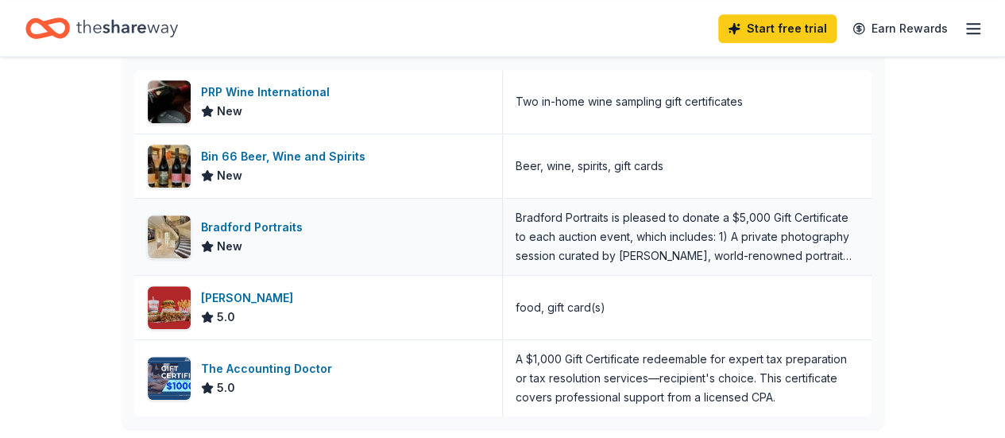
scroll to position [556, 0]
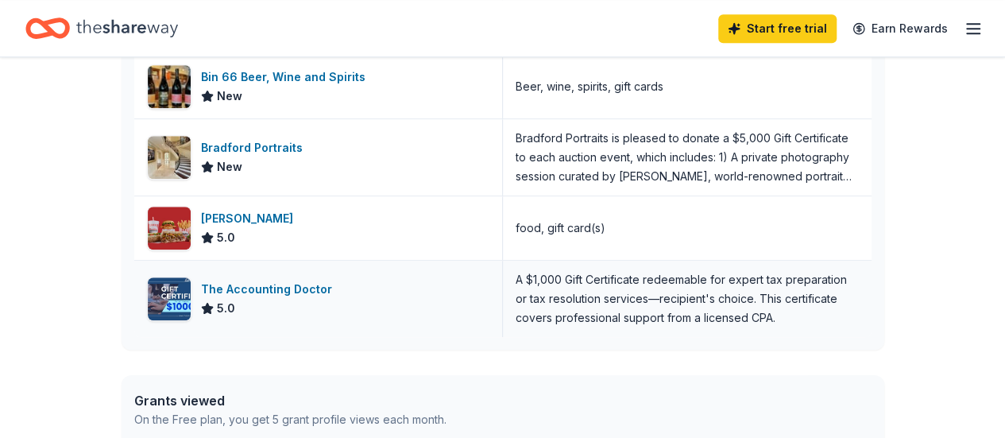
click at [262, 285] on div "The Accounting Doctor" at bounding box center [269, 289] width 137 height 19
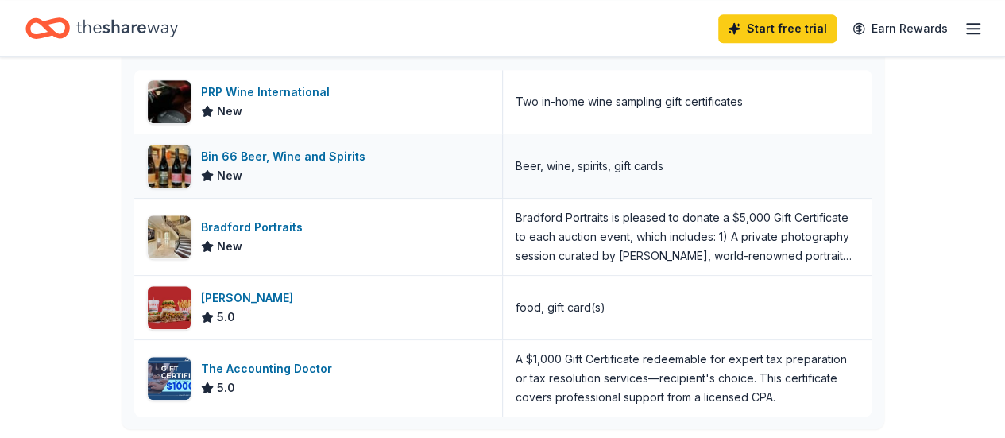
click at [287, 150] on div "Bin 66 Beer, Wine and Spirits" at bounding box center [286, 156] width 171 height 19
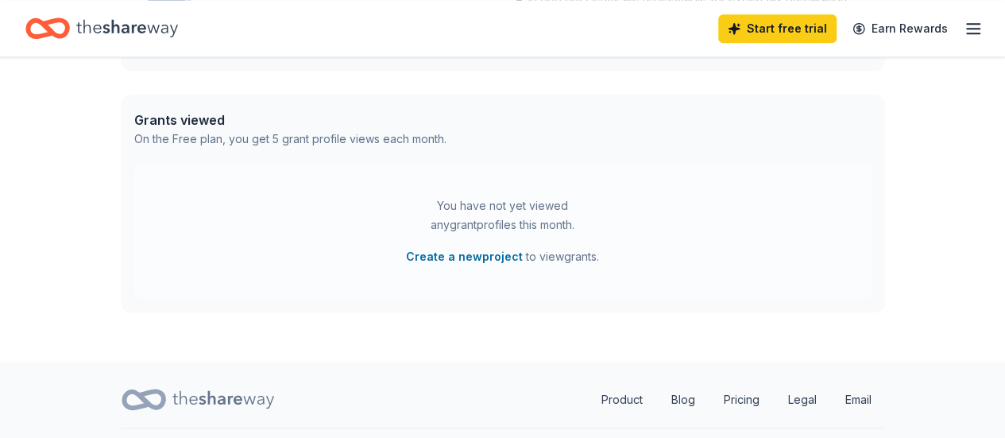
scroll to position [872, 0]
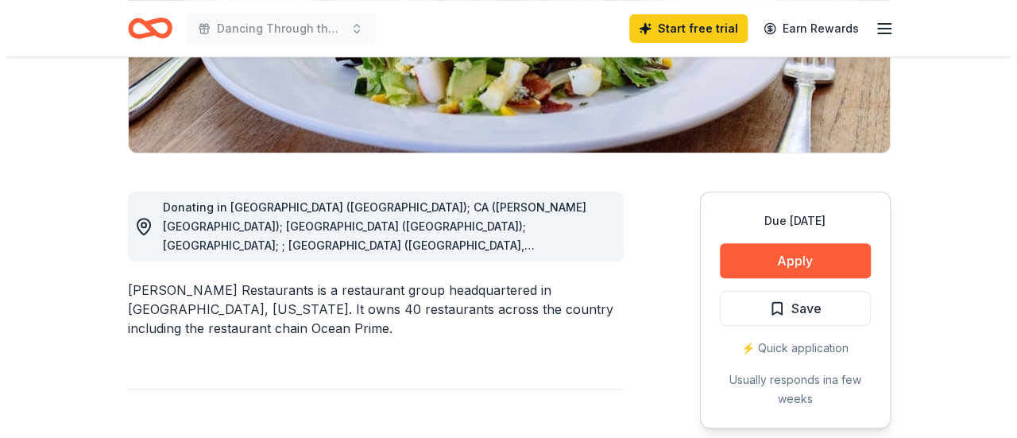
scroll to position [397, 0]
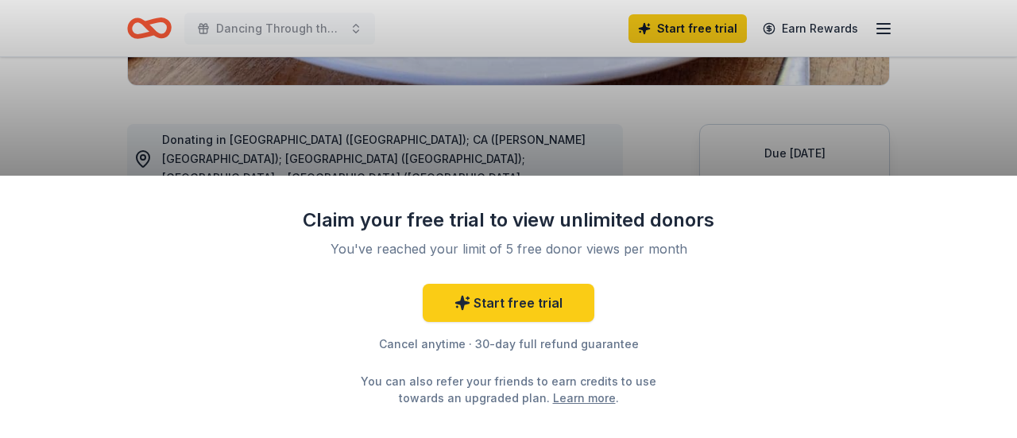
click at [619, 173] on div "Claim your free trial to view unlimited donors You've reached your limit of 5 f…" at bounding box center [508, 219] width 1017 height 438
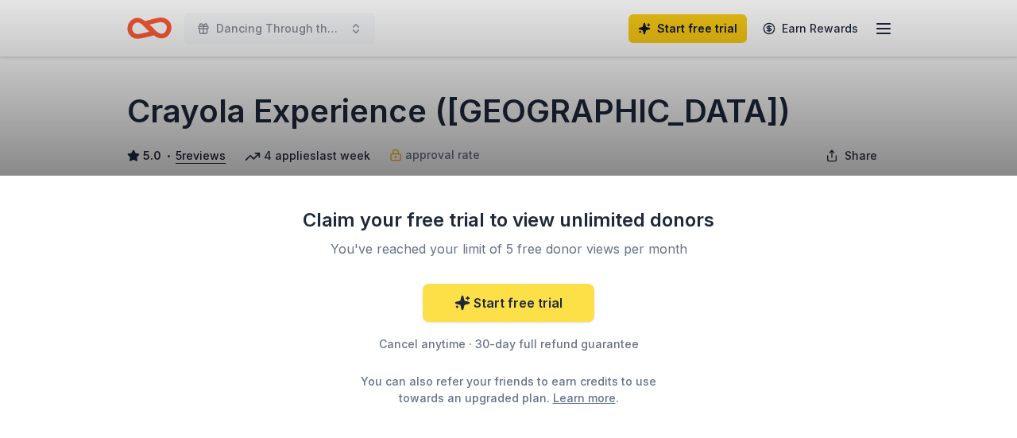
click at [561, 312] on link "Start free trial" at bounding box center [509, 303] width 172 height 38
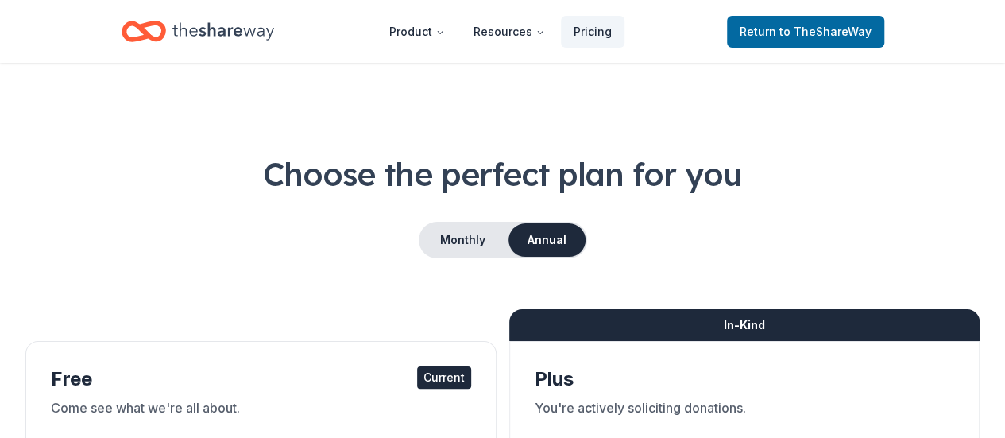
scroll to position [318, 0]
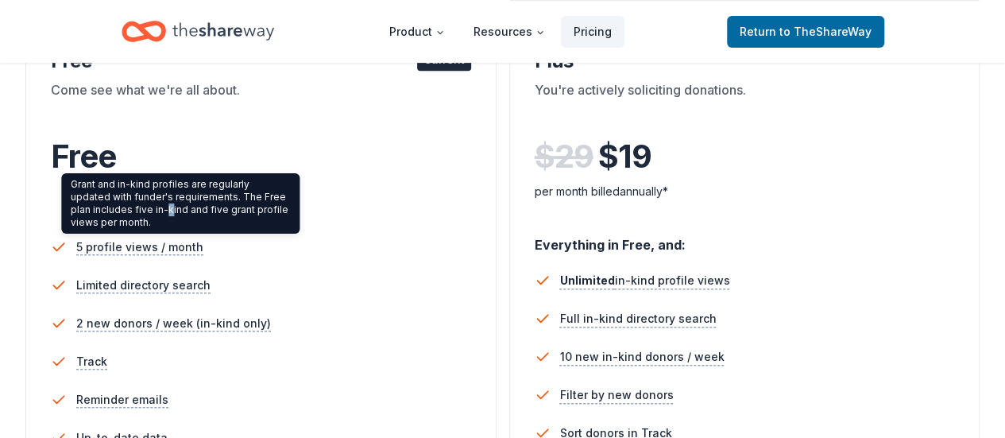
click at [149, 207] on div "Grant and in-kind profiles are regularly updated with funder's requirements. Th…" at bounding box center [180, 203] width 238 height 60
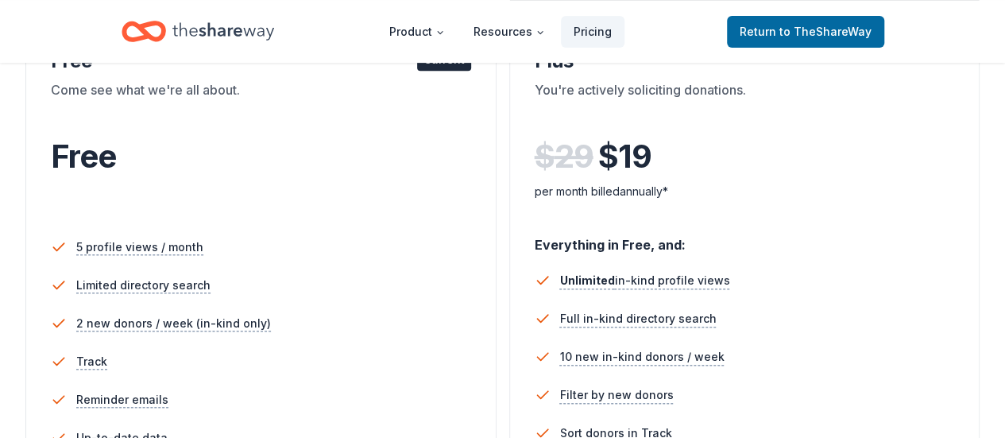
click at [127, 81] on div "Come see what we're all about." at bounding box center [261, 102] width 420 height 44
click at [139, 127] on div "Free" at bounding box center [261, 173] width 420 height 97
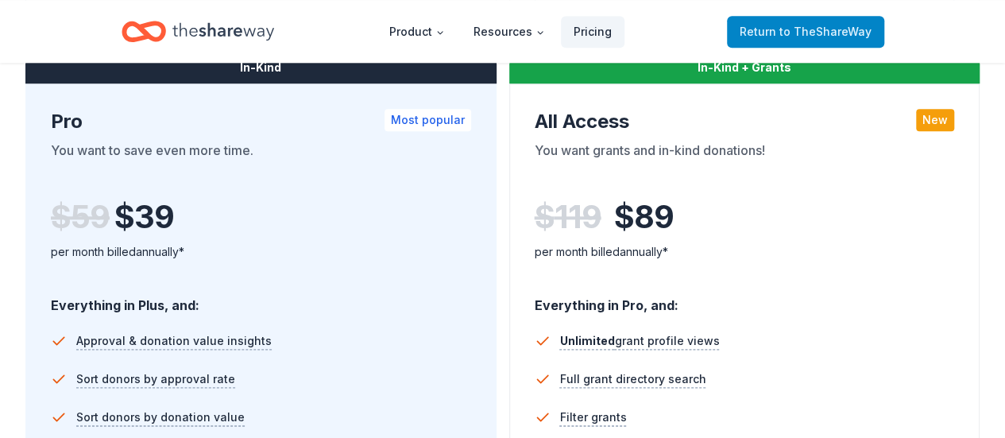
click at [764, 31] on span "Return to TheShareWay" at bounding box center [805, 31] width 132 height 19
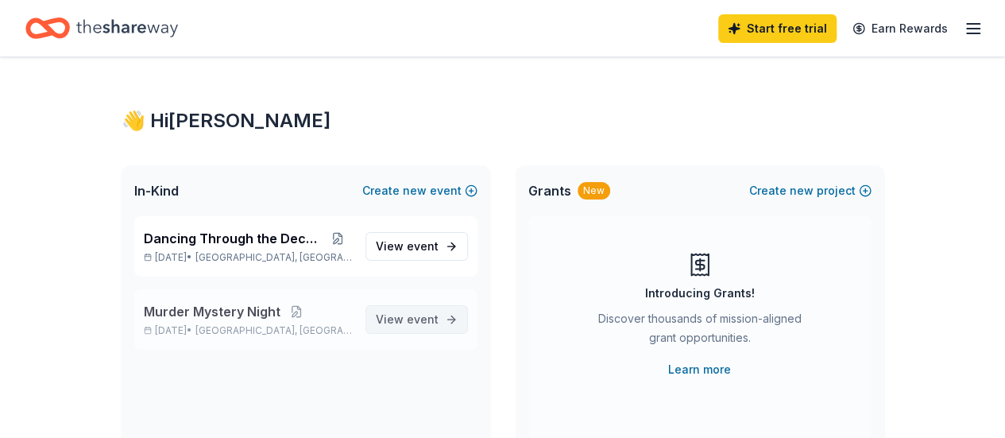
scroll to position [159, 0]
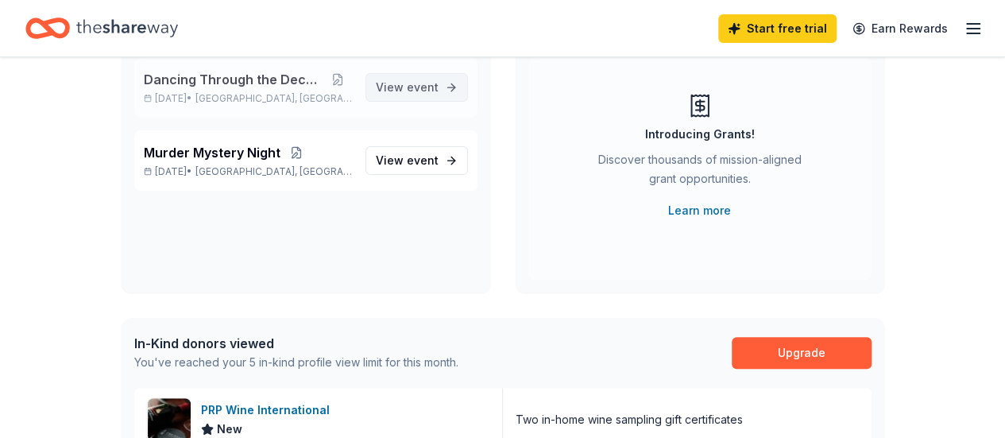
click at [438, 78] on link "View event" at bounding box center [416, 87] width 102 height 29
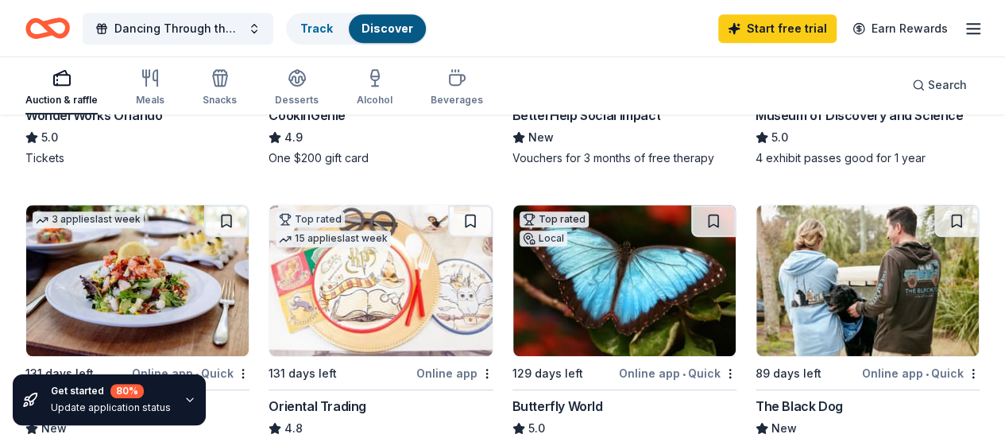
scroll to position [556, 0]
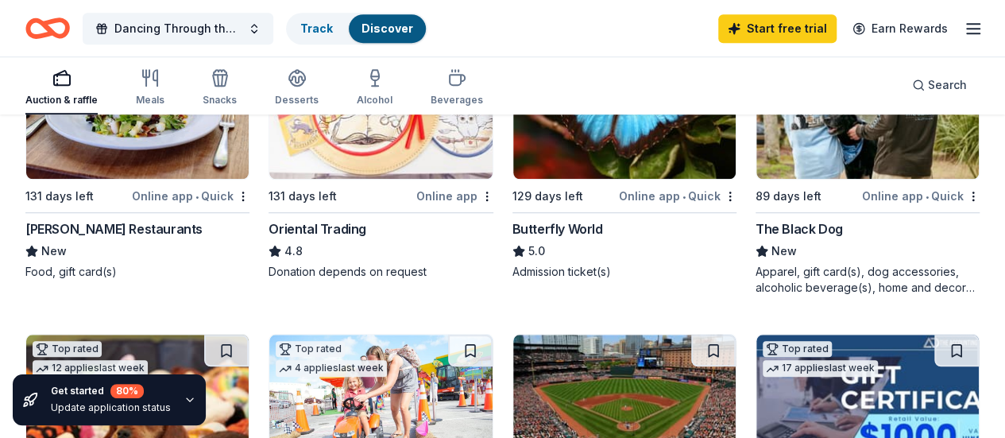
click at [512, 238] on div "Butterfly World" at bounding box center [557, 228] width 91 height 19
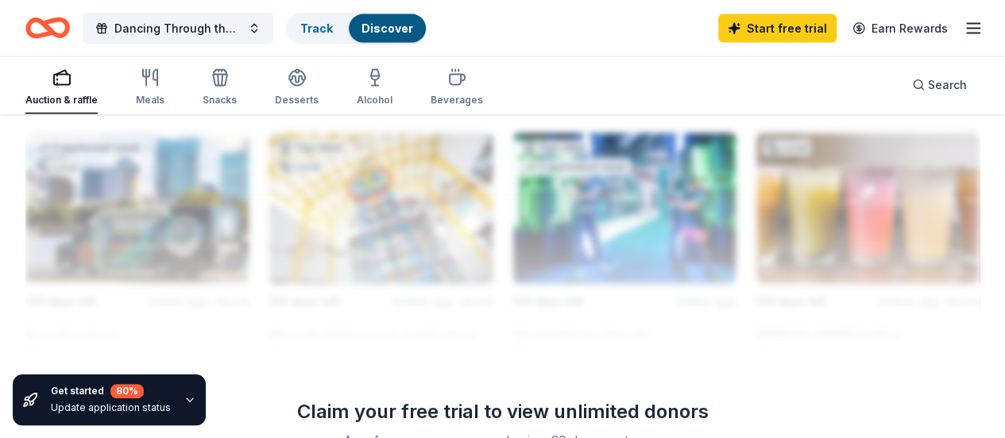
scroll to position [1715, 0]
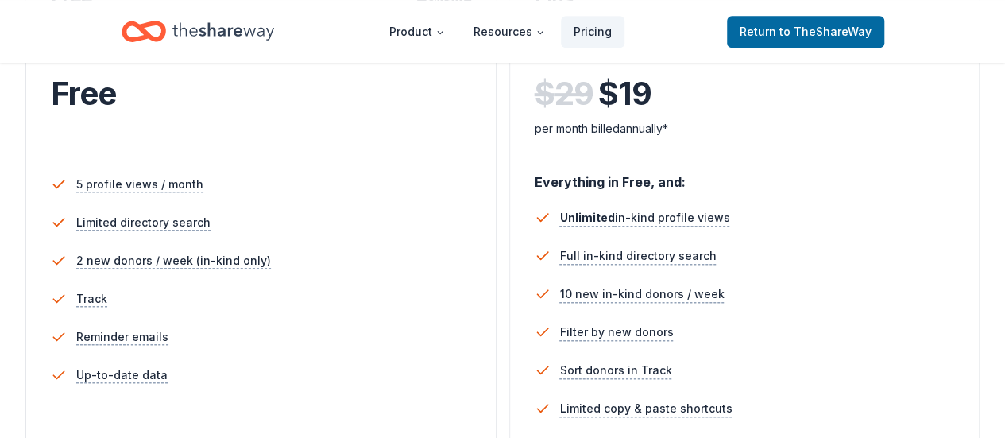
scroll to position [397, 0]
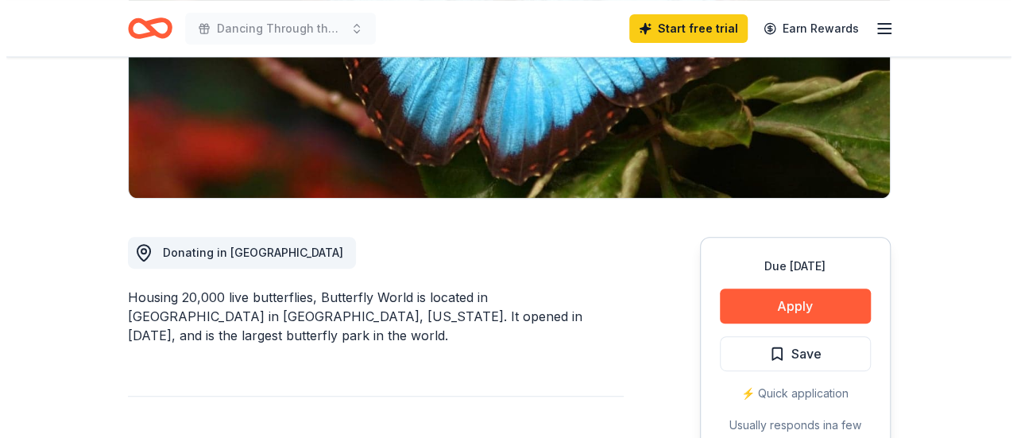
scroll to position [318, 0]
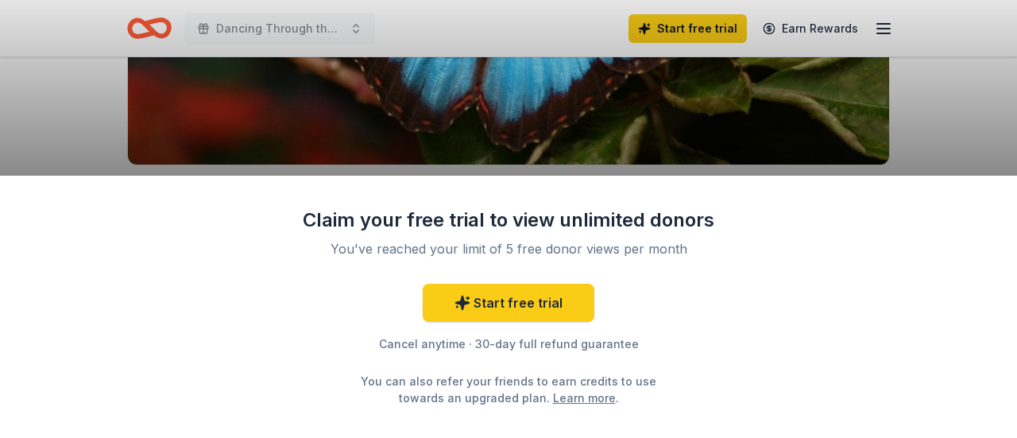
click at [629, 123] on div "Claim your free trial to view unlimited donors You've reached your limit of 5 f…" at bounding box center [508, 219] width 1017 height 438
click at [700, 28] on div "Claim your free trial to view unlimited donors You've reached your limit of 5 f…" at bounding box center [508, 219] width 1017 height 438
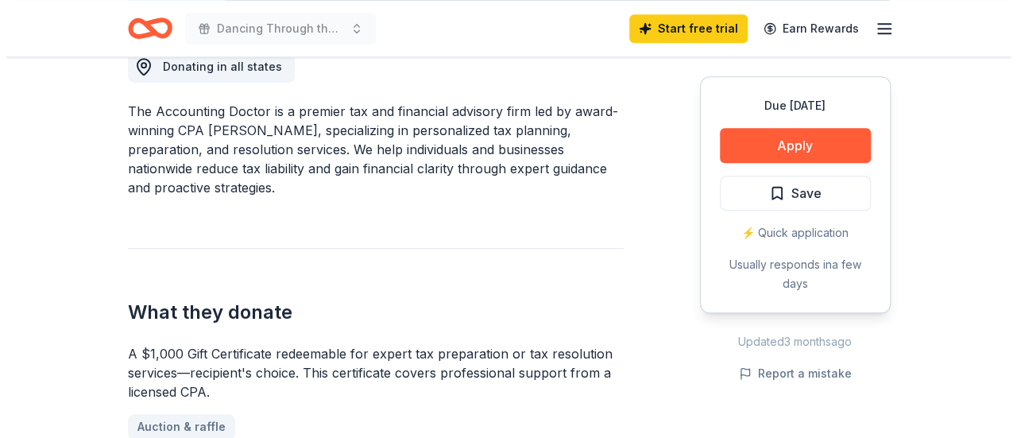
scroll to position [477, 0]
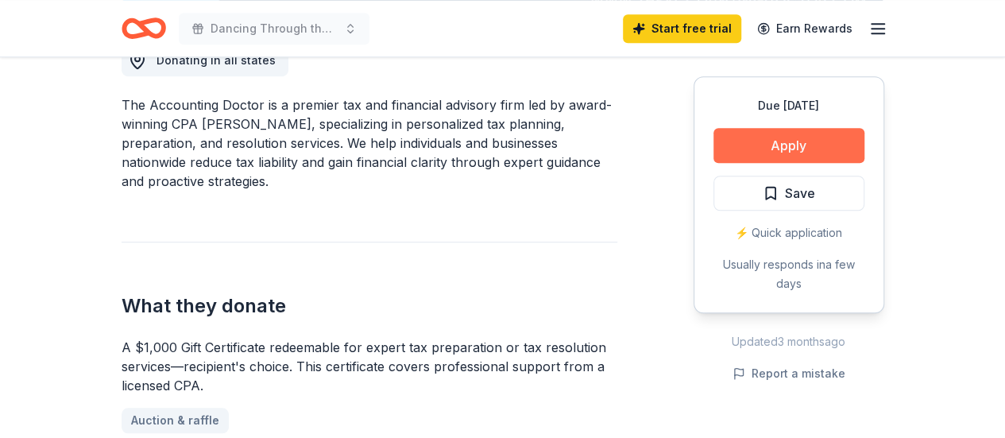
click at [765, 137] on button "Apply" at bounding box center [788, 145] width 151 height 35
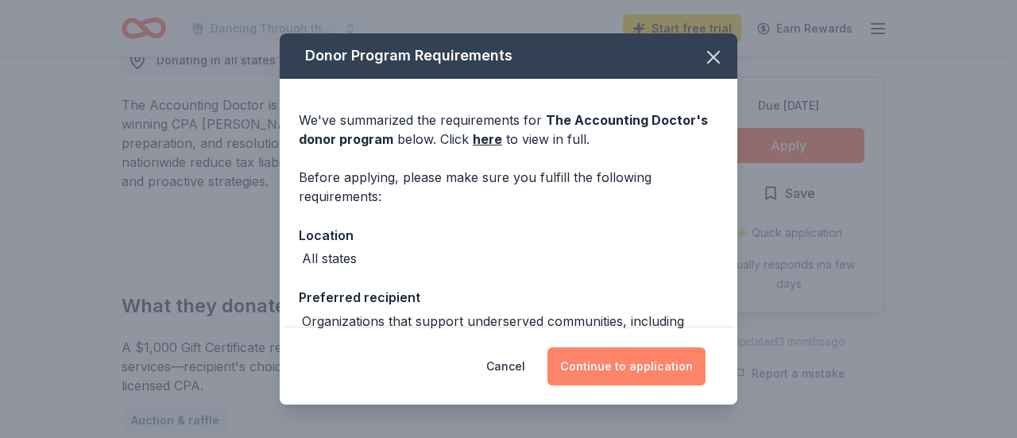
click at [672, 365] on button "Continue to application" at bounding box center [626, 366] width 158 height 38
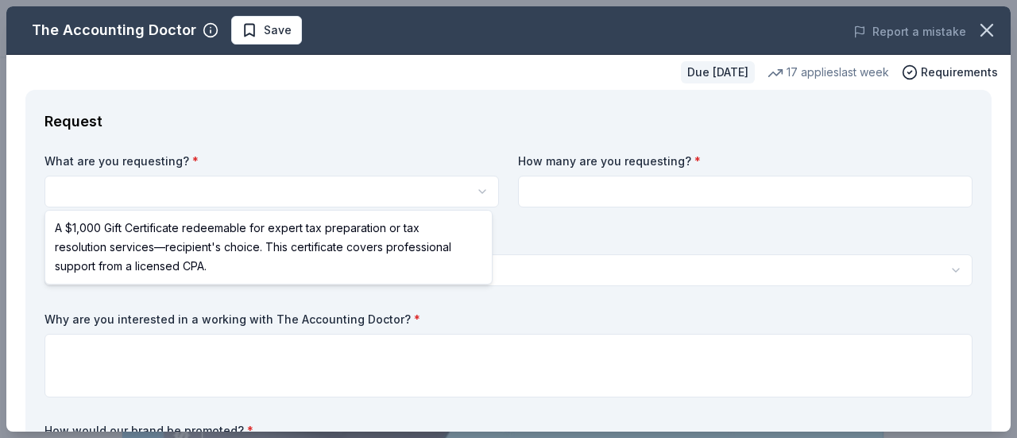
click at [157, 191] on html "Dancing Through the Decades Save Apply Due [DATE] Share The Accounting Doctor 5…" at bounding box center [508, 219] width 1017 height 438
select select "A $1,000 Gift Certificate redeemable for expert tax preparation or tax resoluti…"
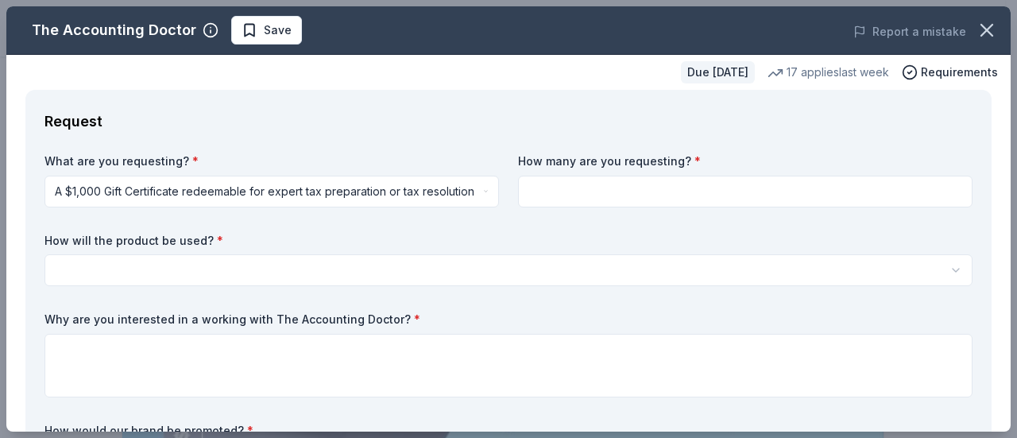
click at [528, 194] on input at bounding box center [745, 192] width 454 height 32
type input "1"
click at [175, 264] on html "Dancing Through the Decades Save Apply Due [DATE] Share The Accounting Doctor 5…" at bounding box center [508, 219] width 1017 height 438
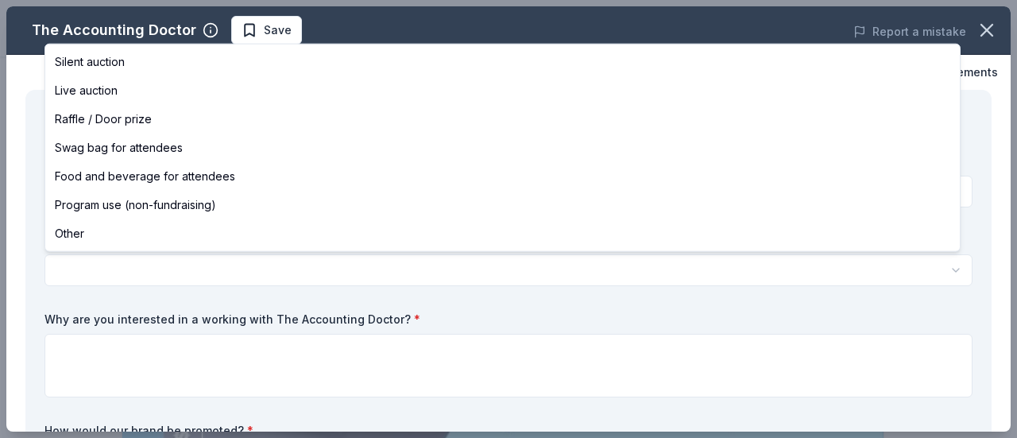
select select "raffleDoorPrize"
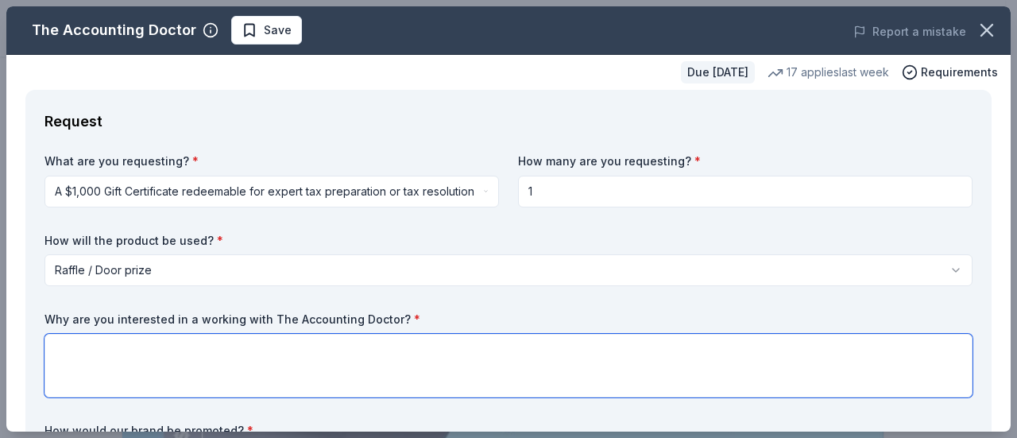
click at [151, 366] on textarea at bounding box center [508, 366] width 928 height 64
paste textarea "On behalf of our Beta Sigma Chapter of the Phi Beta Psi sorority, I am requesti…"
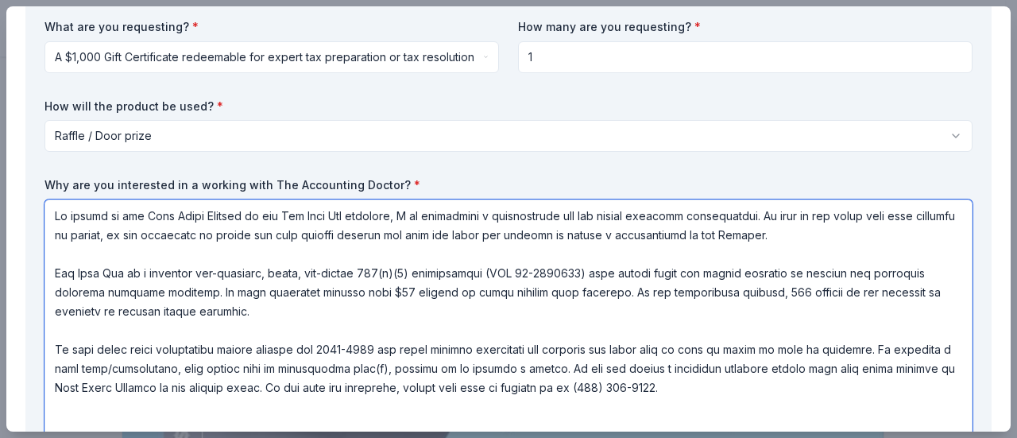
scroll to position [452, 0]
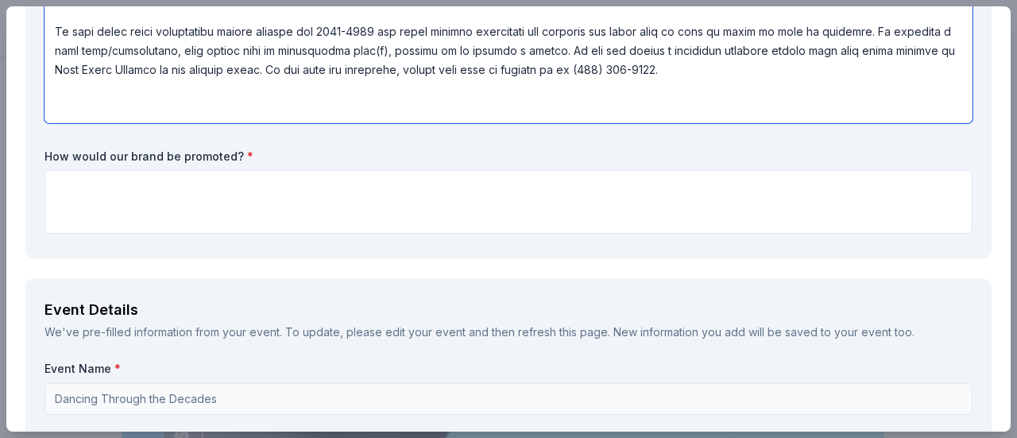
type textarea "On behalf of our Beta Sigma Chapter of the Phi Beta Psi sorority, I am requesti…"
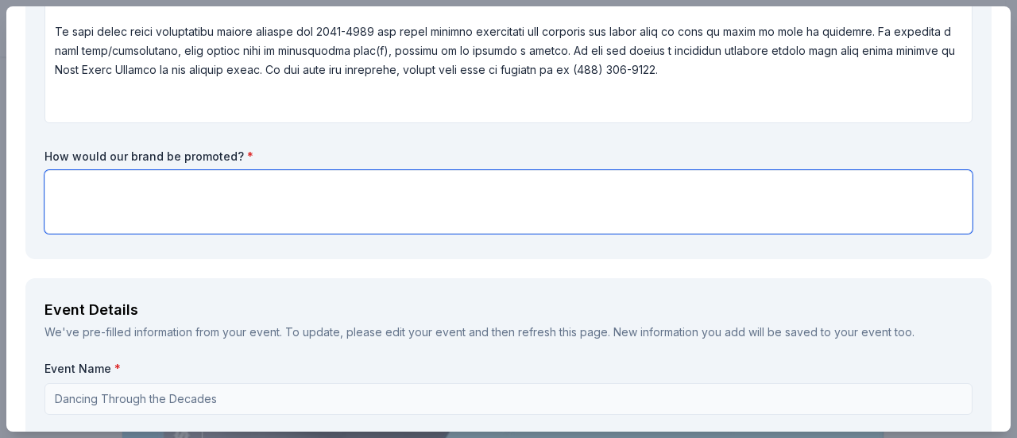
click at [117, 196] on textarea at bounding box center [508, 202] width 928 height 64
click at [117, 196] on textarea "We would advertise your br" at bounding box center [508, 202] width 928 height 64
click at [214, 186] on textarea "We would advertise your br" at bounding box center [508, 202] width 928 height 64
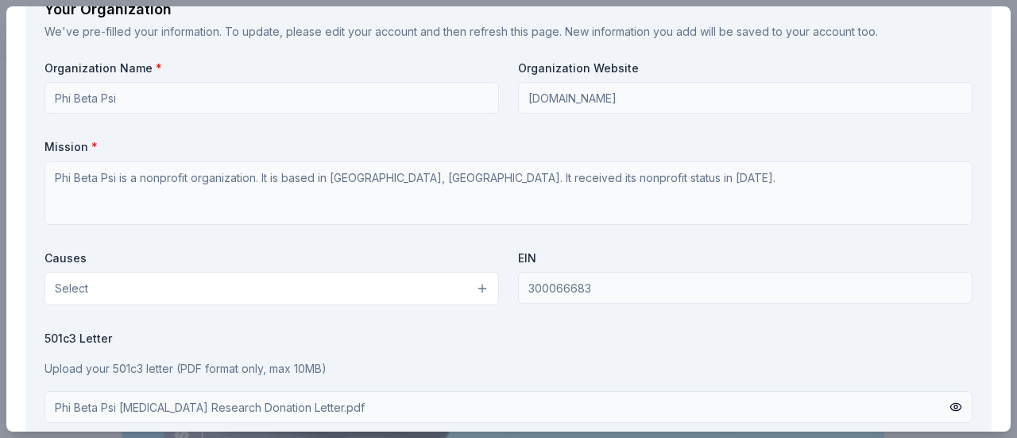
scroll to position [1802, 0]
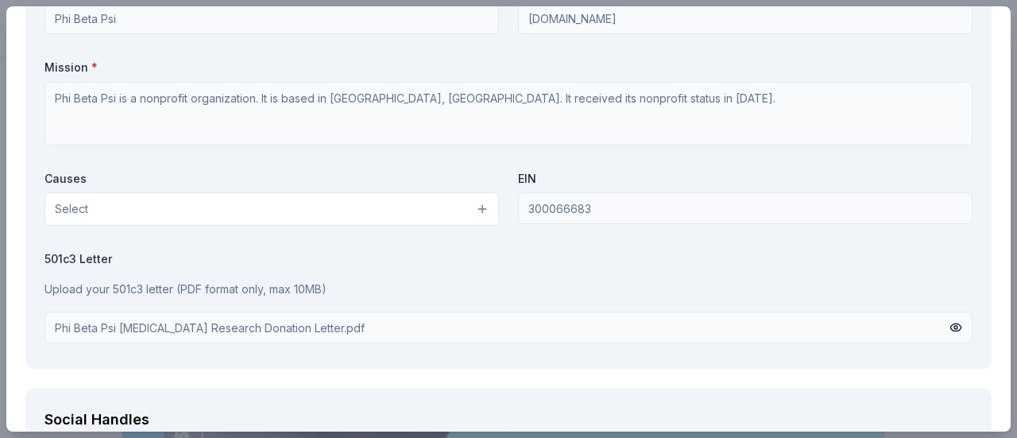
type textarea "We would advertise your brand via posters, announcements, and including your na…"
click at [472, 206] on button "Select" at bounding box center [271, 208] width 454 height 33
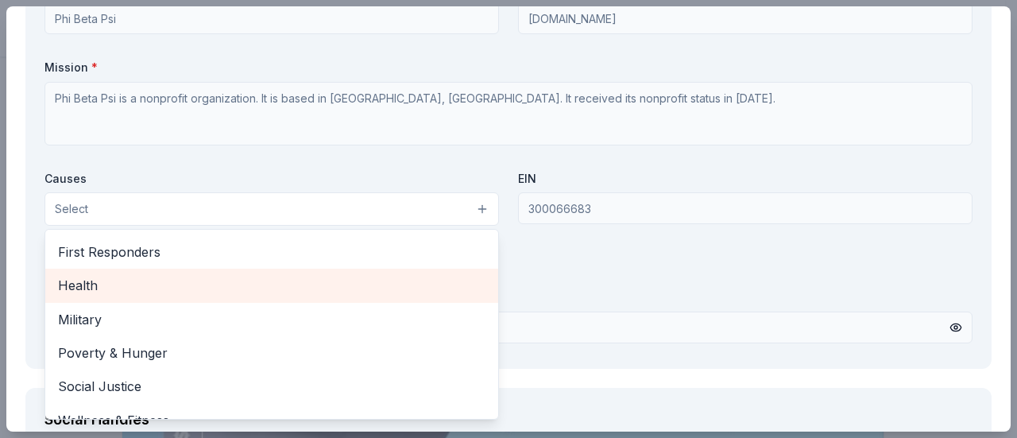
scroll to position [221, 0]
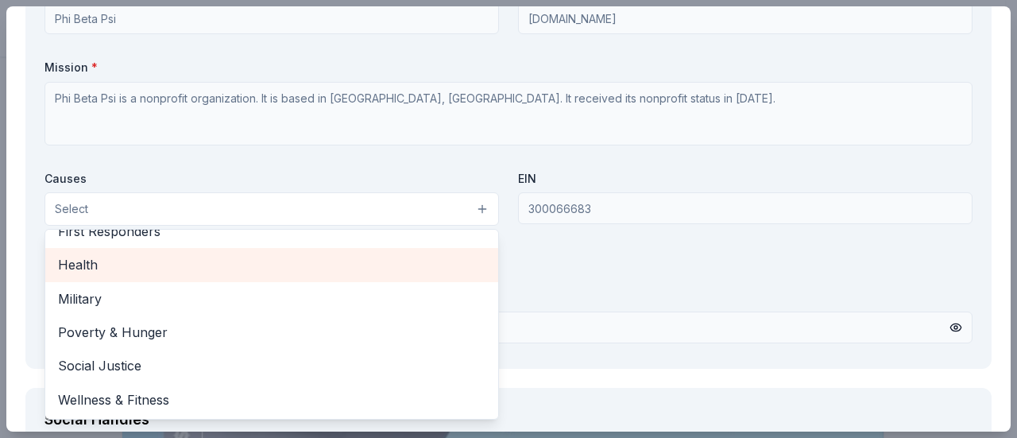
click at [95, 262] on span "Health" at bounding box center [271, 264] width 427 height 21
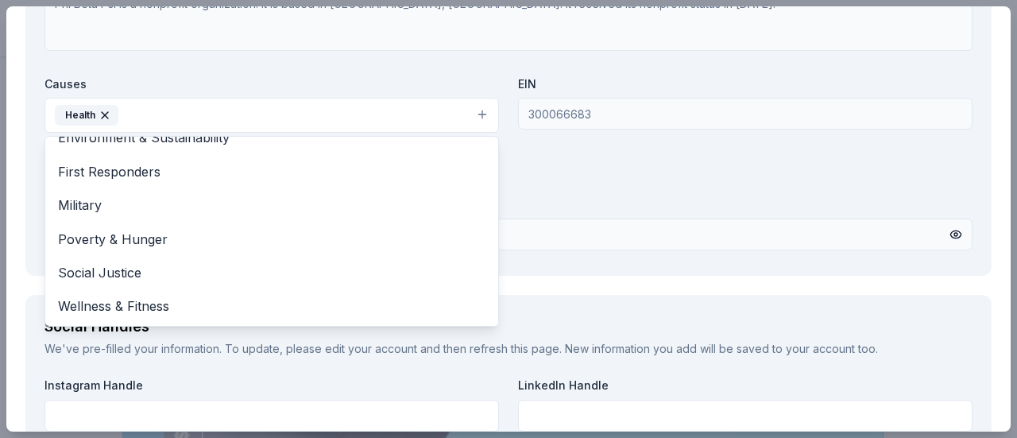
scroll to position [1961, 0]
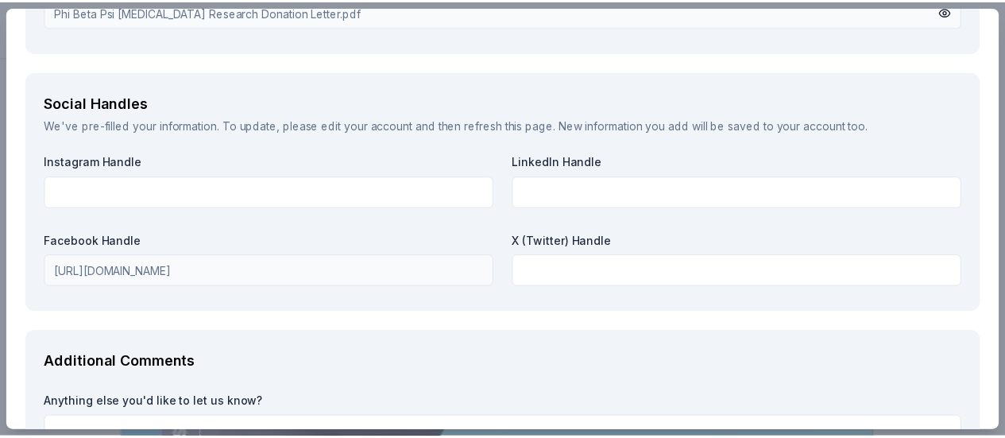
scroll to position [2274, 0]
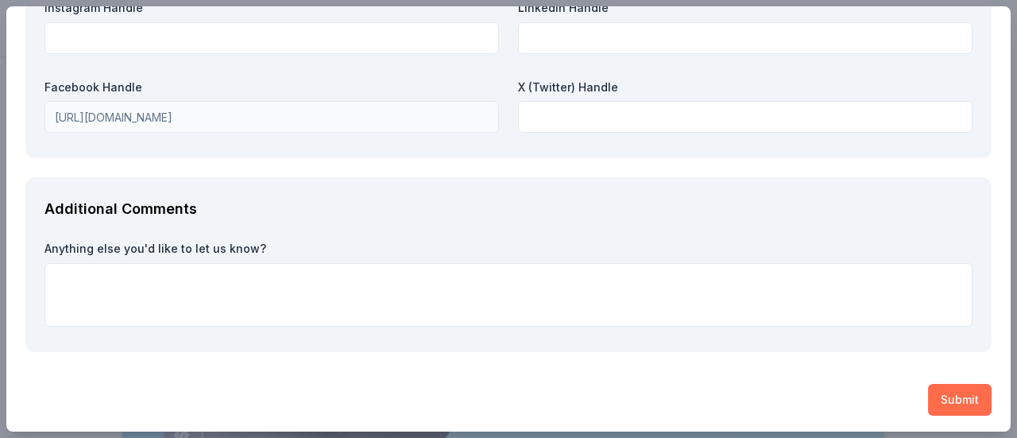
click at [953, 395] on button "Submit" at bounding box center [960, 400] width 64 height 32
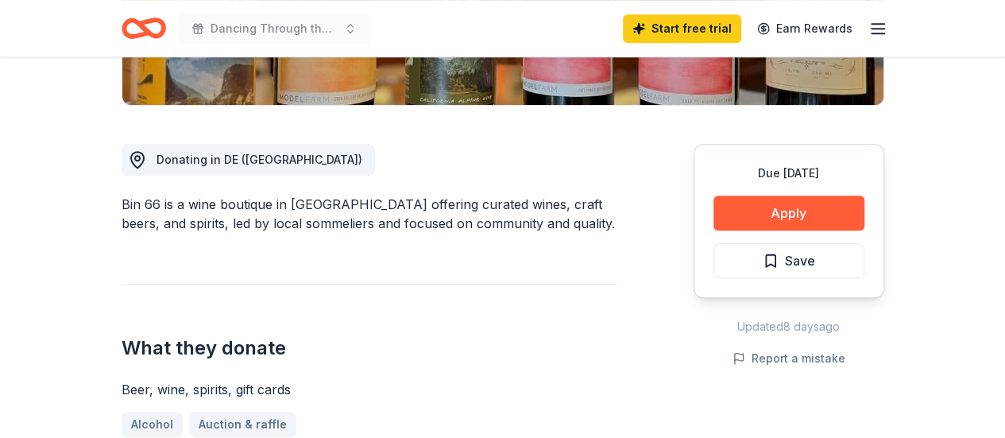
scroll to position [477, 0]
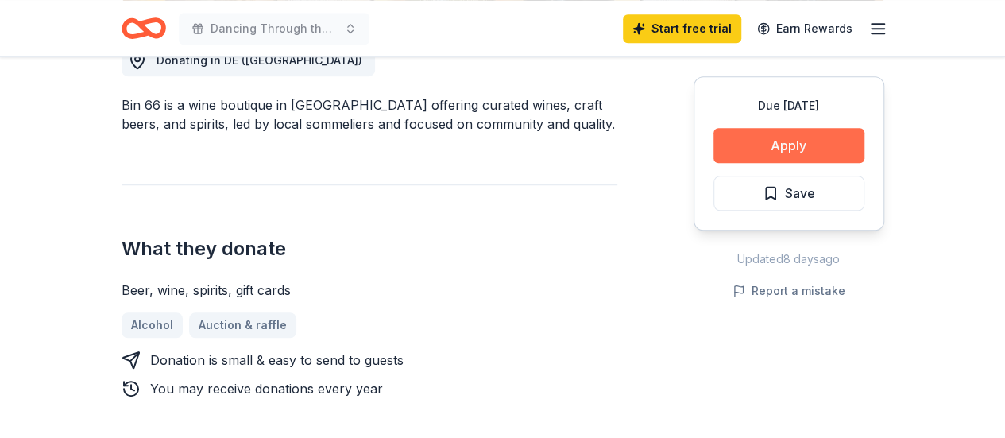
click at [812, 148] on button "Apply" at bounding box center [788, 145] width 151 height 35
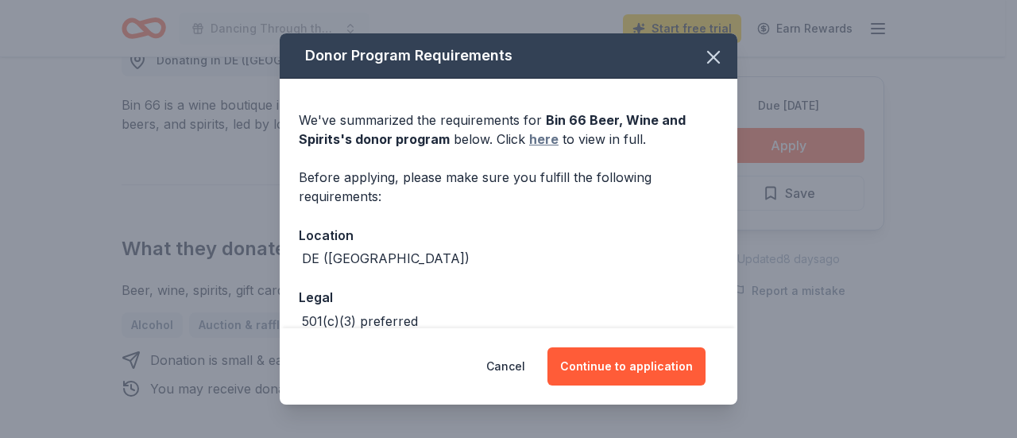
click at [540, 141] on link "here" at bounding box center [543, 138] width 29 height 19
click at [710, 56] on icon "button" at bounding box center [713, 57] width 22 height 22
